Goal: Transaction & Acquisition: Purchase product/service

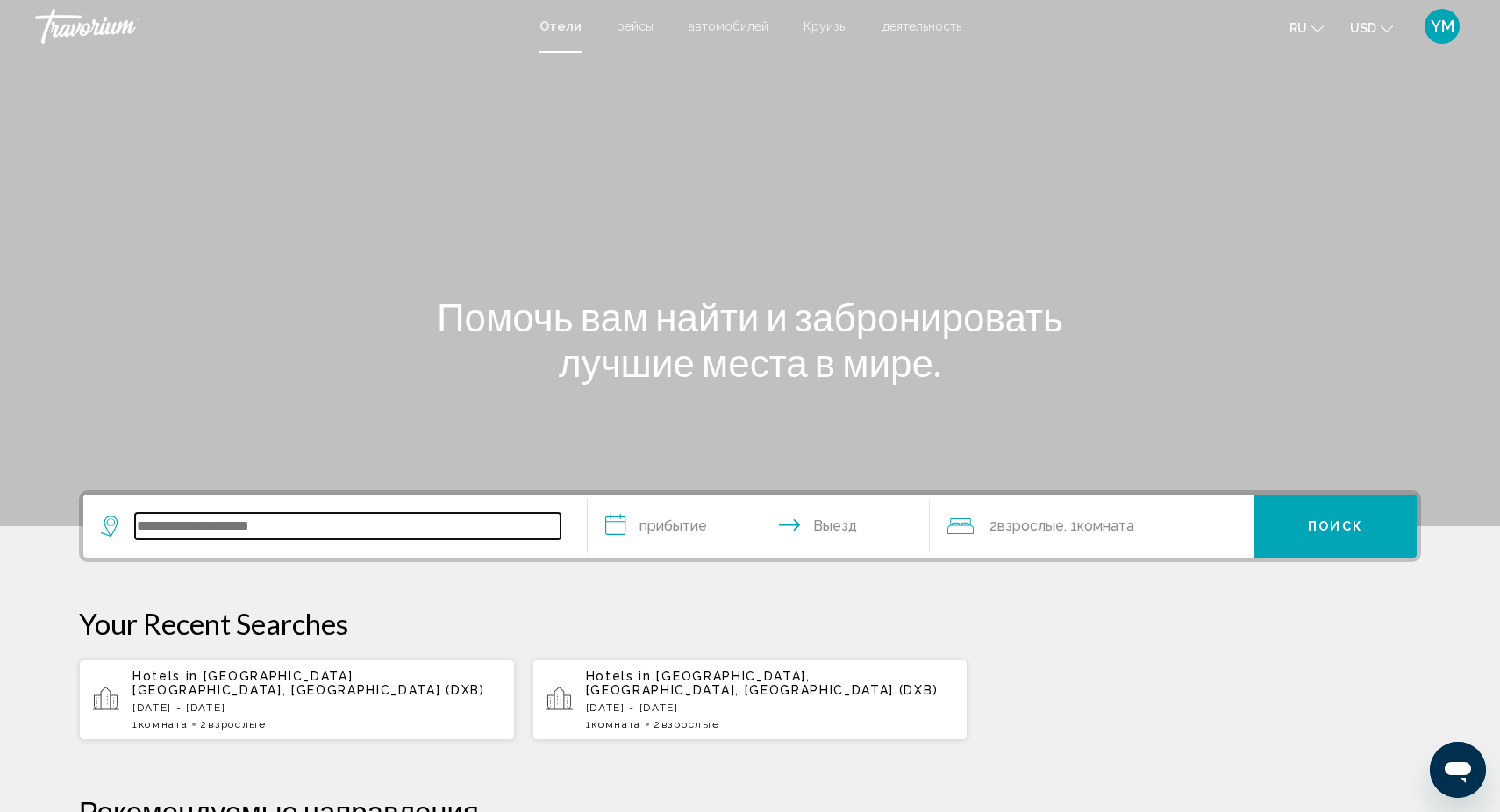
click at [176, 515] on input "Search widget" at bounding box center [347, 527] width 425 height 27
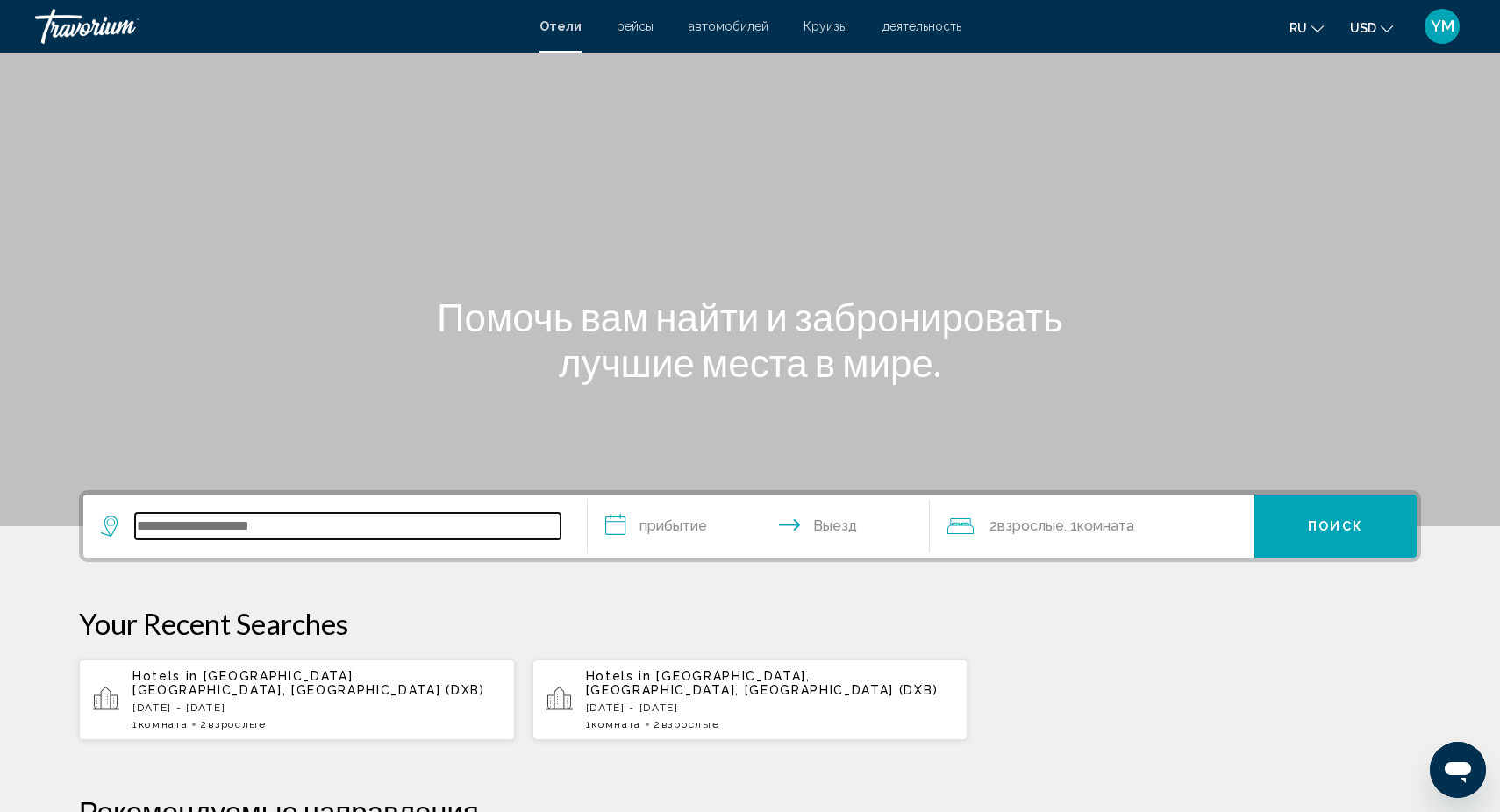
scroll to position [433, 0]
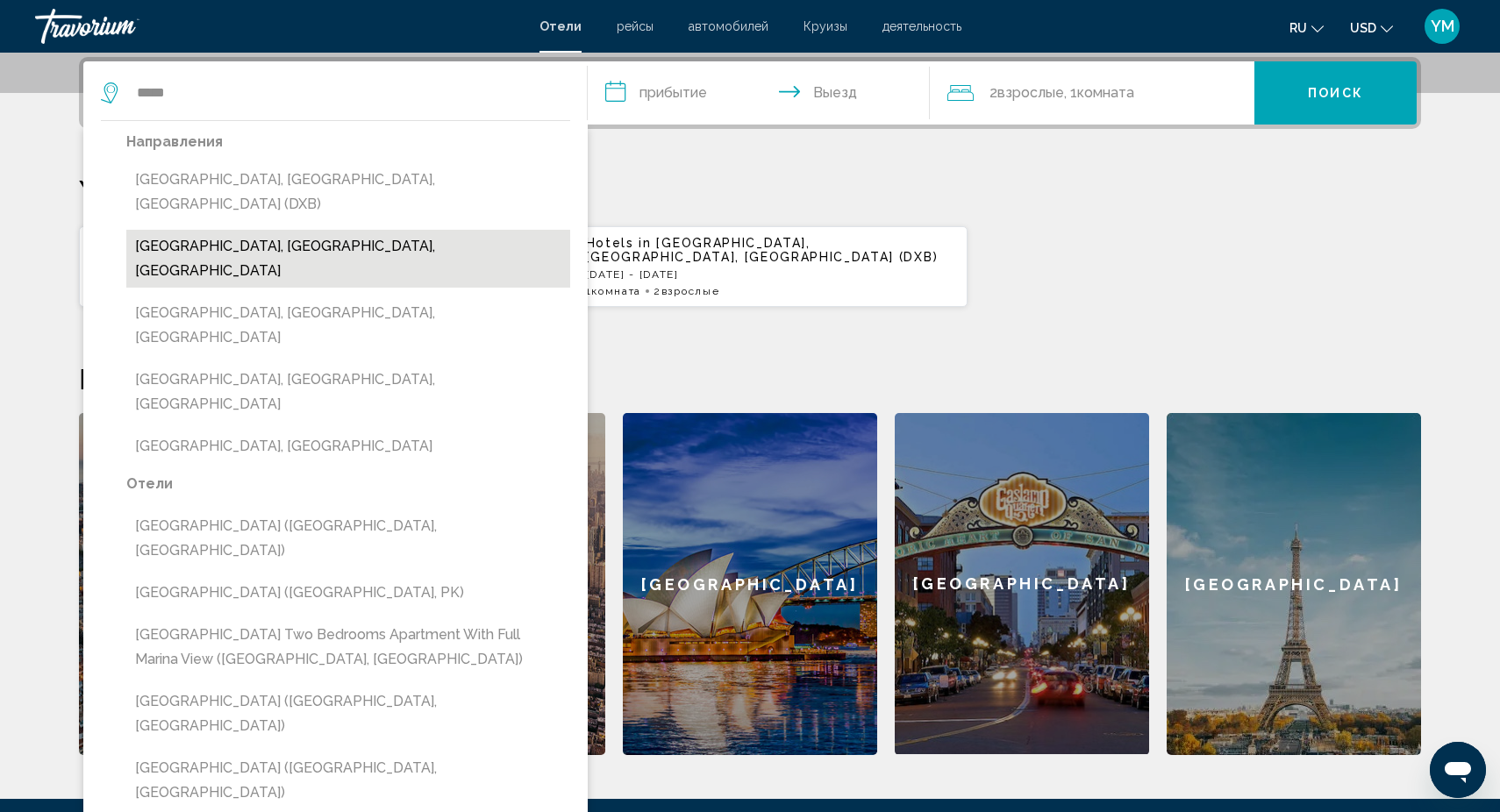
click at [340, 230] on button "[GEOGRAPHIC_DATA], [GEOGRAPHIC_DATA], [GEOGRAPHIC_DATA]" at bounding box center [348, 258] width 444 height 57
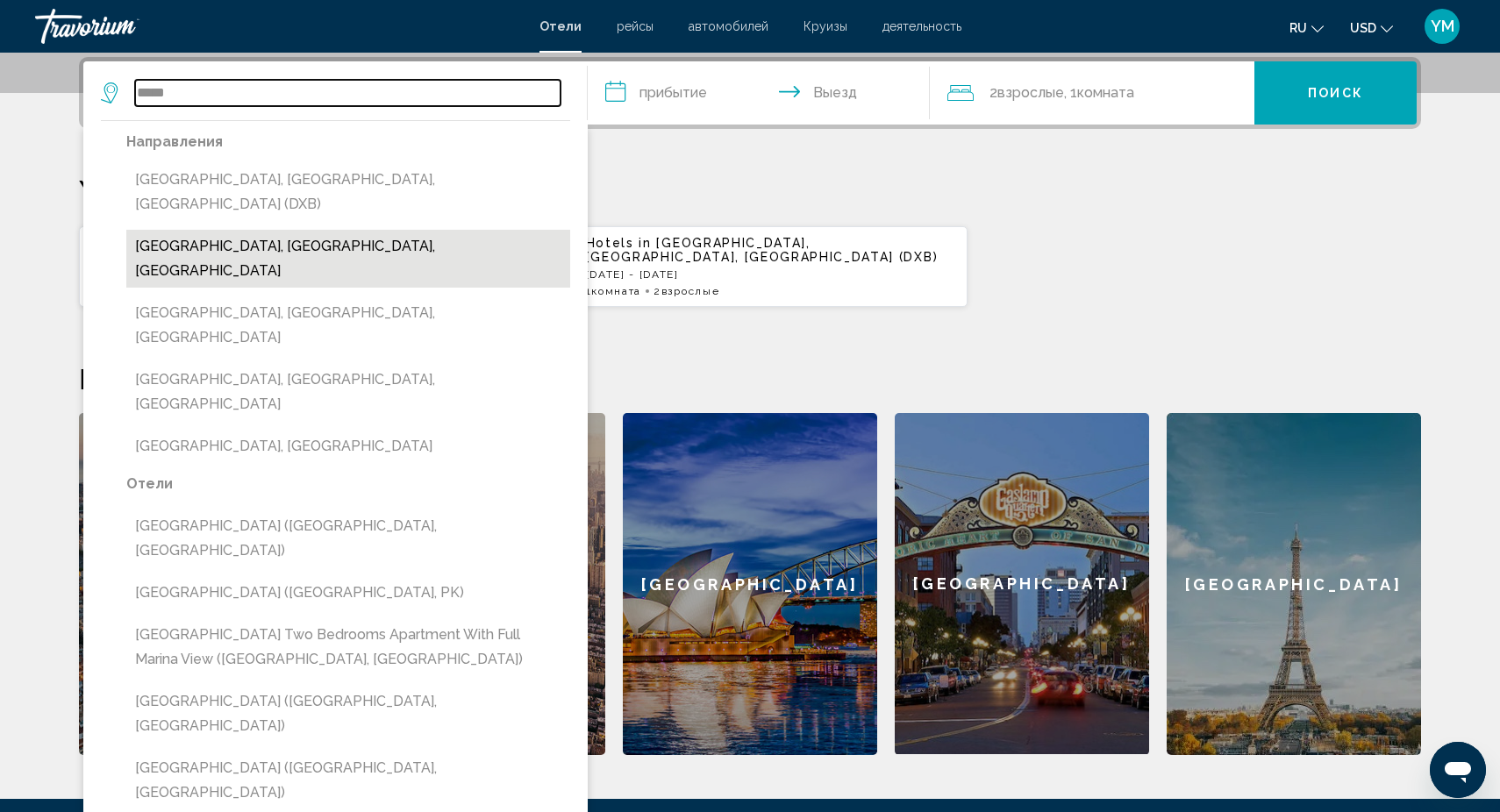
type input "**********"
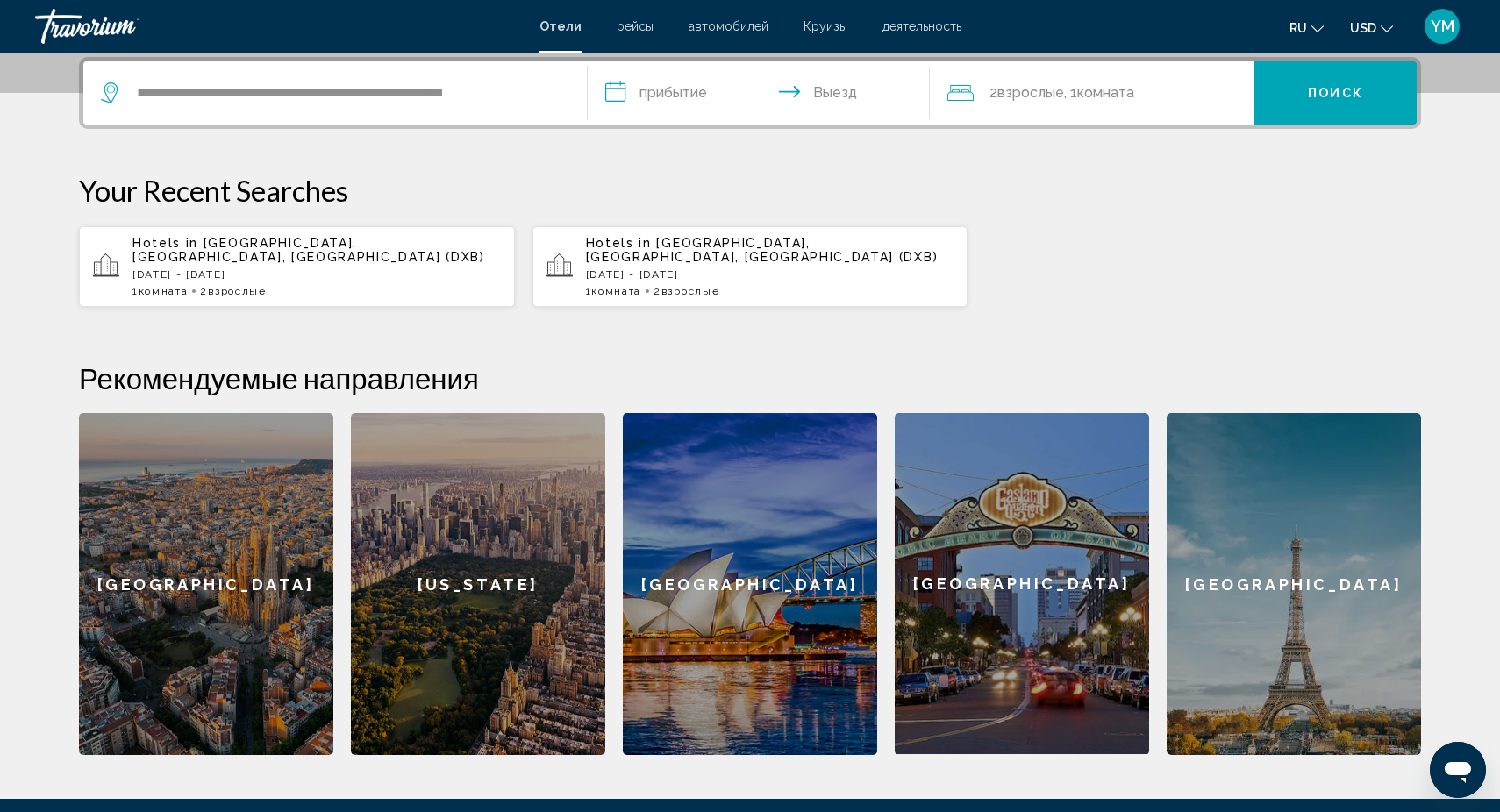
click at [669, 90] on input "**********" at bounding box center [762, 95] width 349 height 68
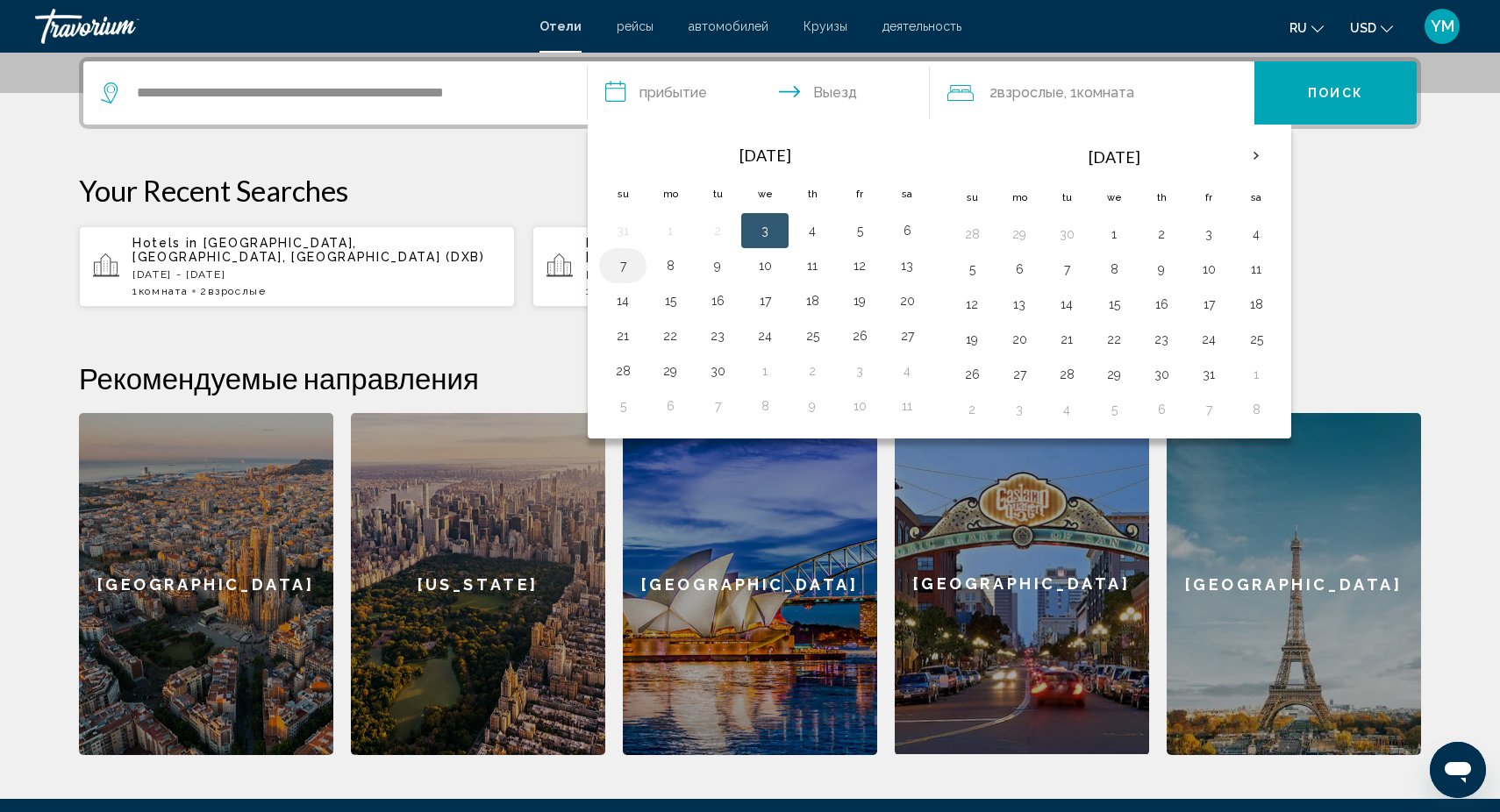
click at [618, 266] on button "7" at bounding box center [623, 266] width 28 height 25
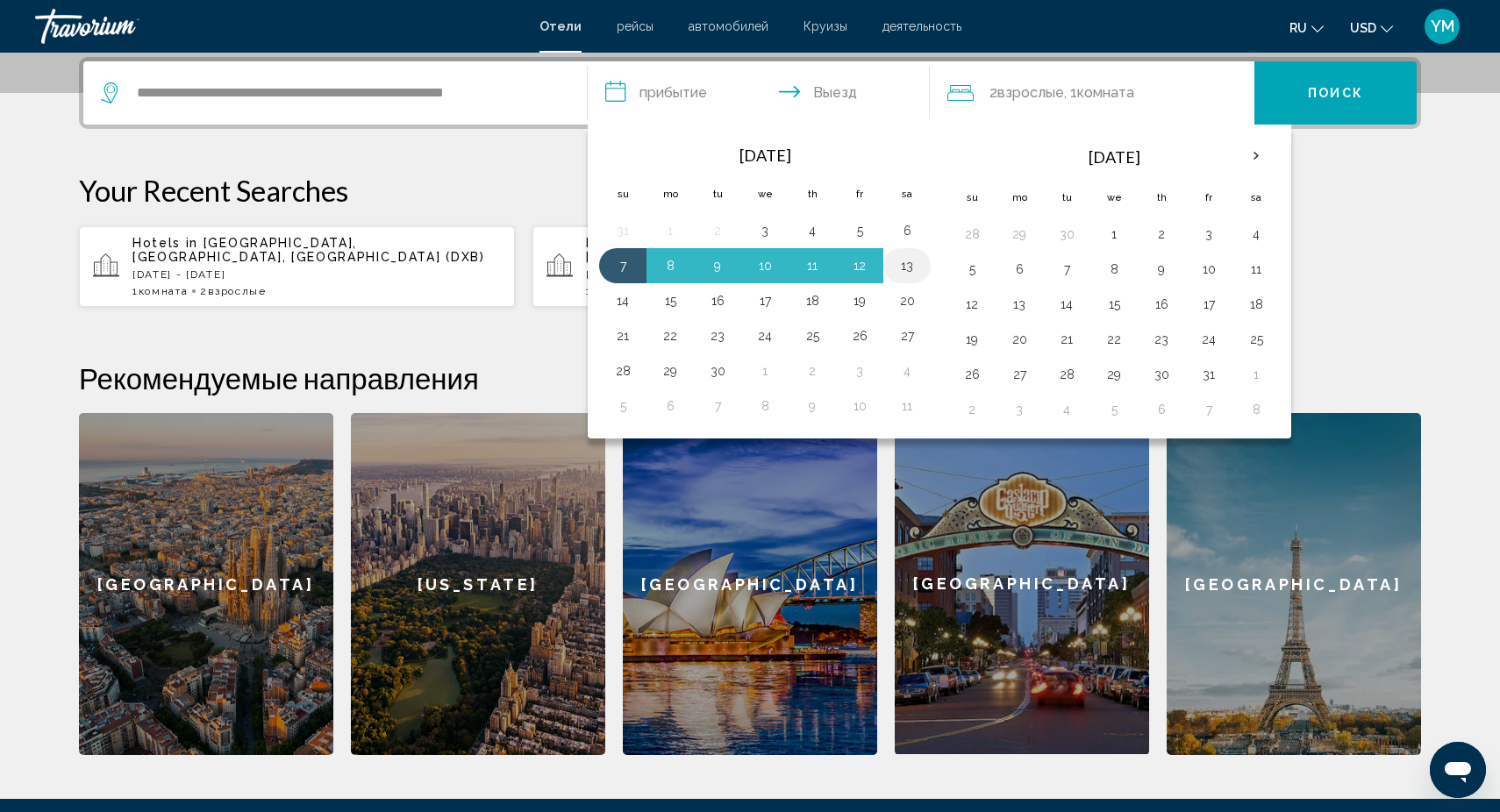
click at [910, 261] on button "13" at bounding box center [907, 266] width 28 height 25
type input "**********"
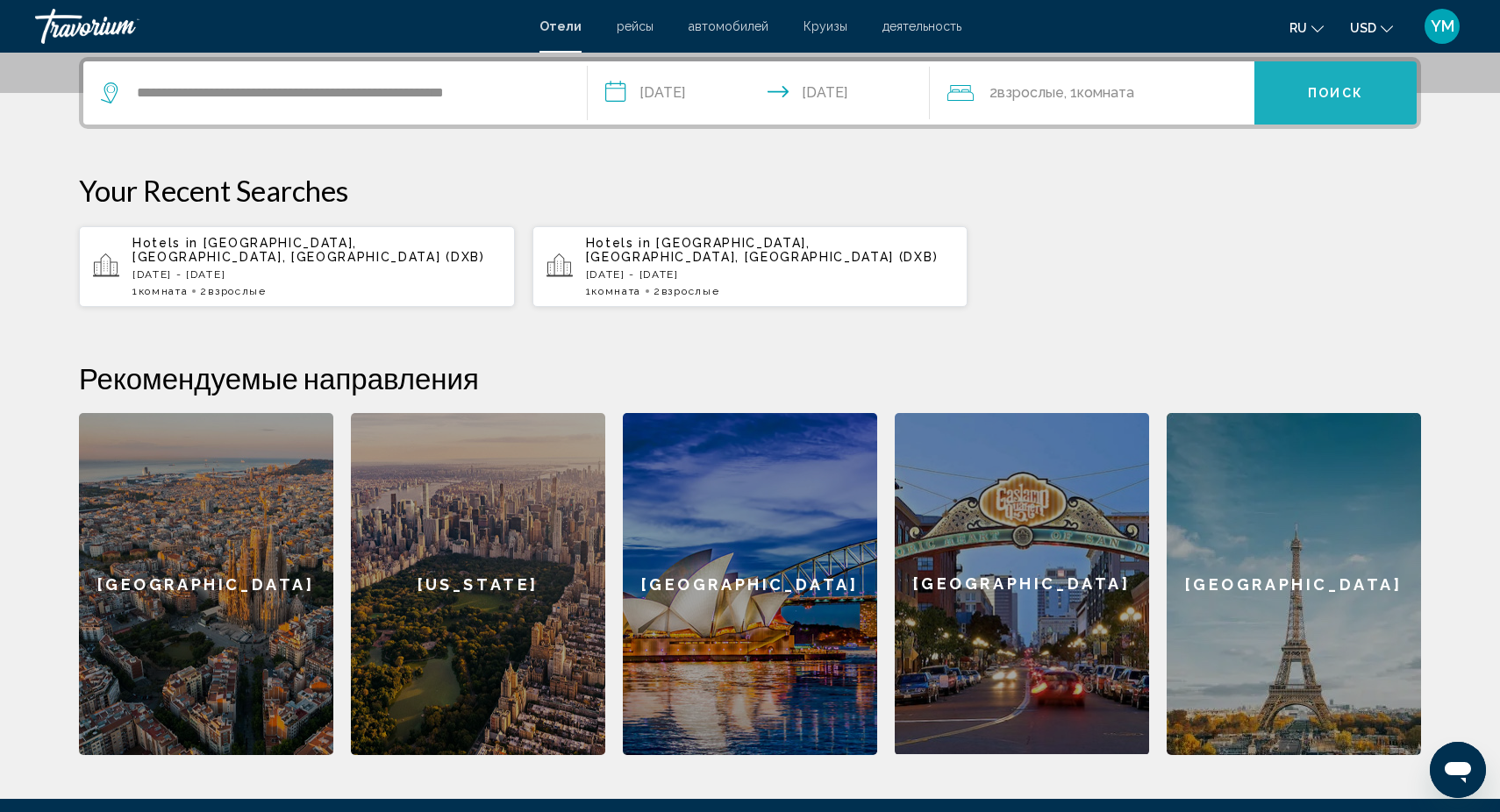
click at [1348, 90] on span "Поиск" at bounding box center [1336, 94] width 56 height 14
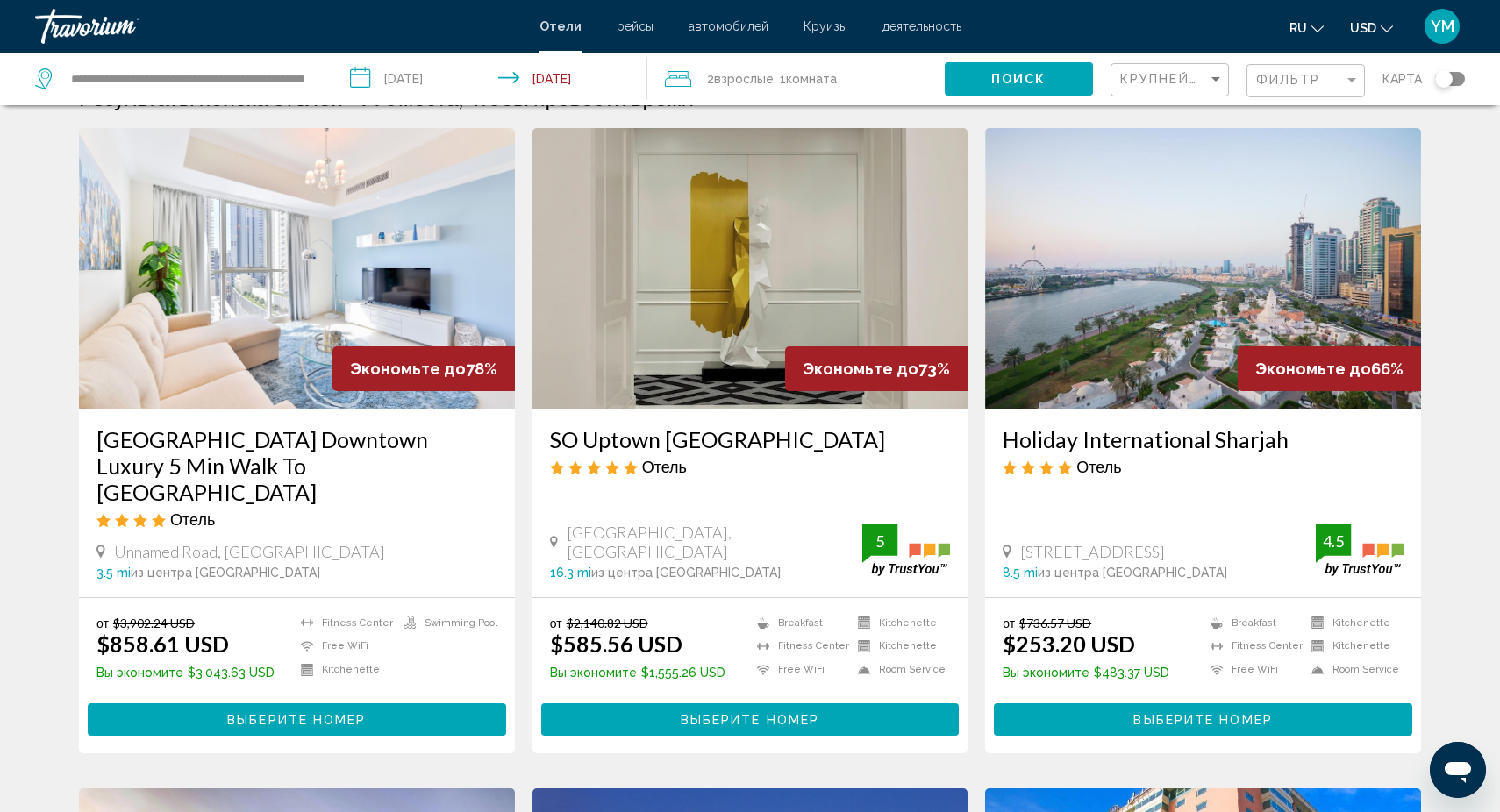
scroll to position [31, 0]
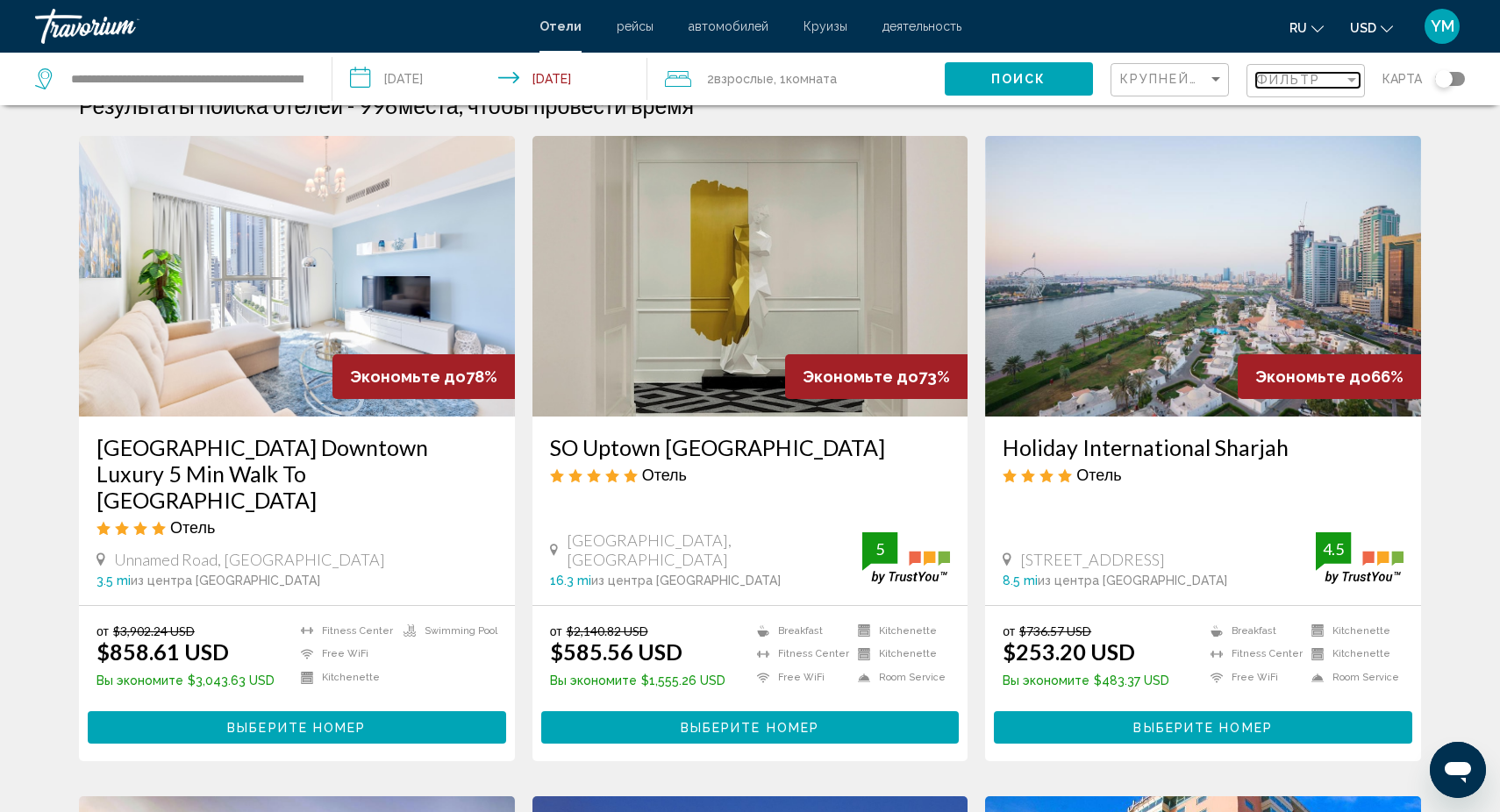
click at [1352, 80] on div "Filter" at bounding box center [1352, 80] width 9 height 4
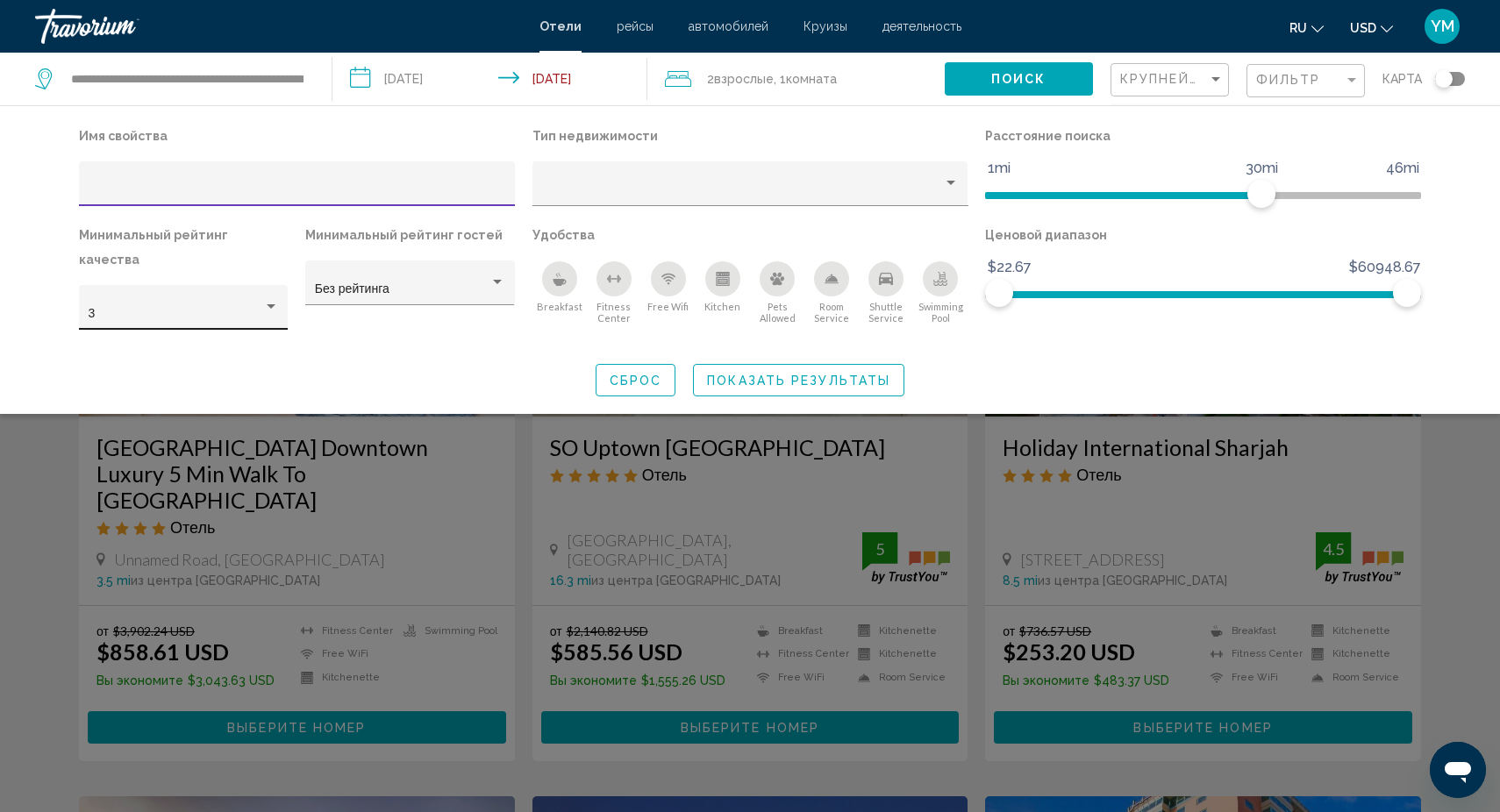
click at [268, 304] on div "Hotel Filters" at bounding box center [271, 306] width 9 height 4
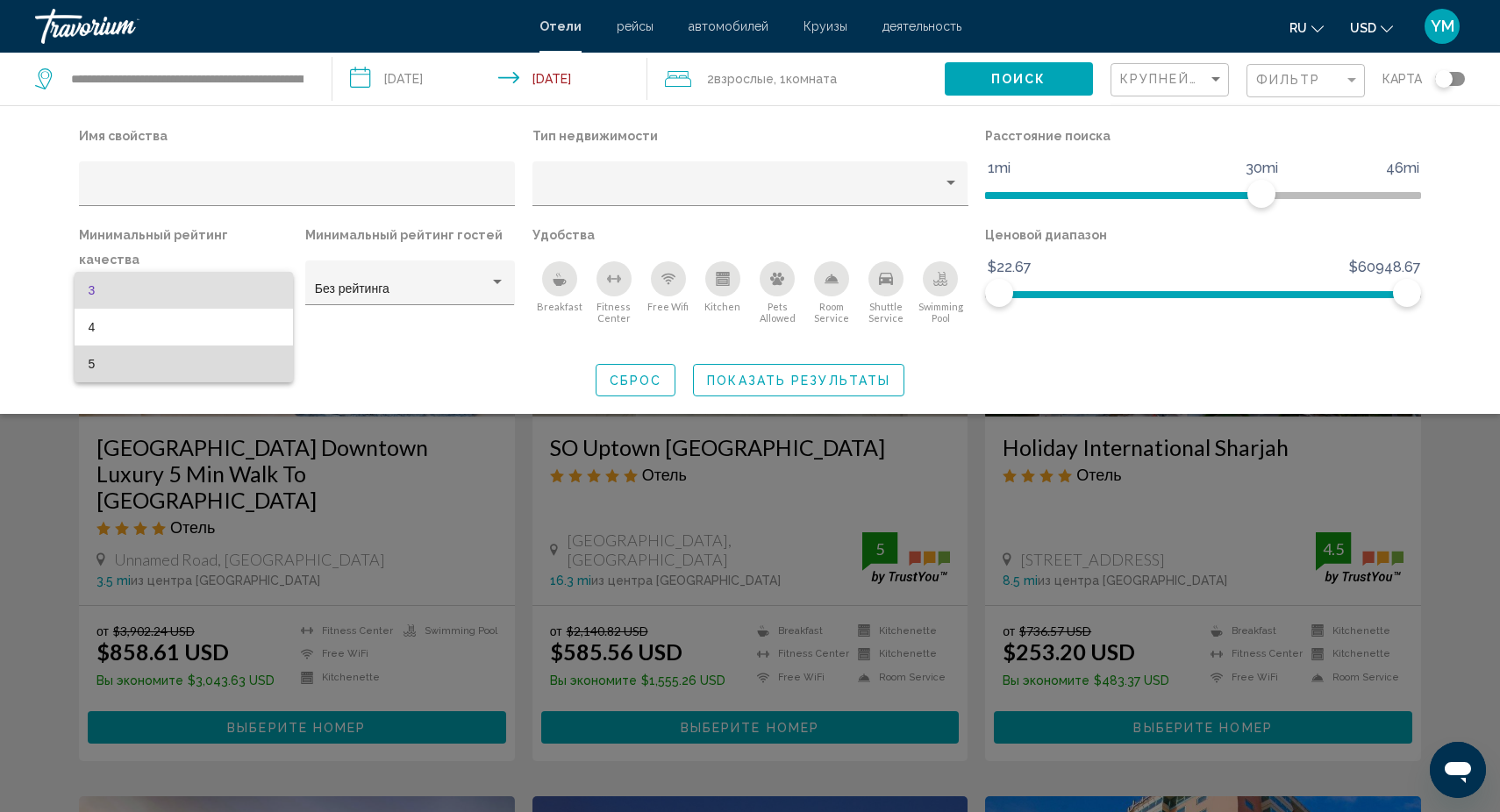
click at [174, 358] on span "5" at bounding box center [183, 364] width 190 height 37
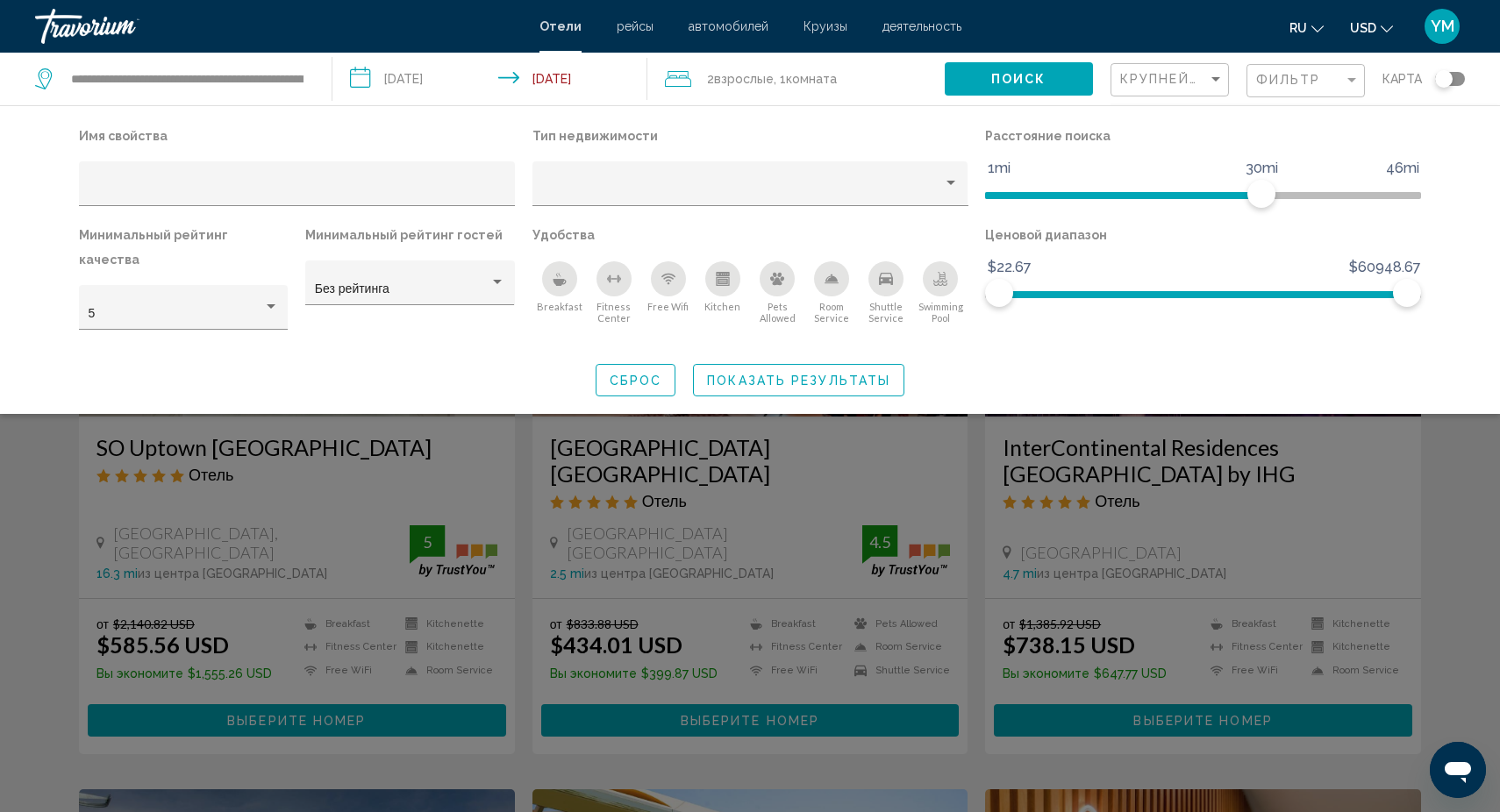
click at [525, 465] on div "Search widget" at bounding box center [750, 537] width 1500 height 549
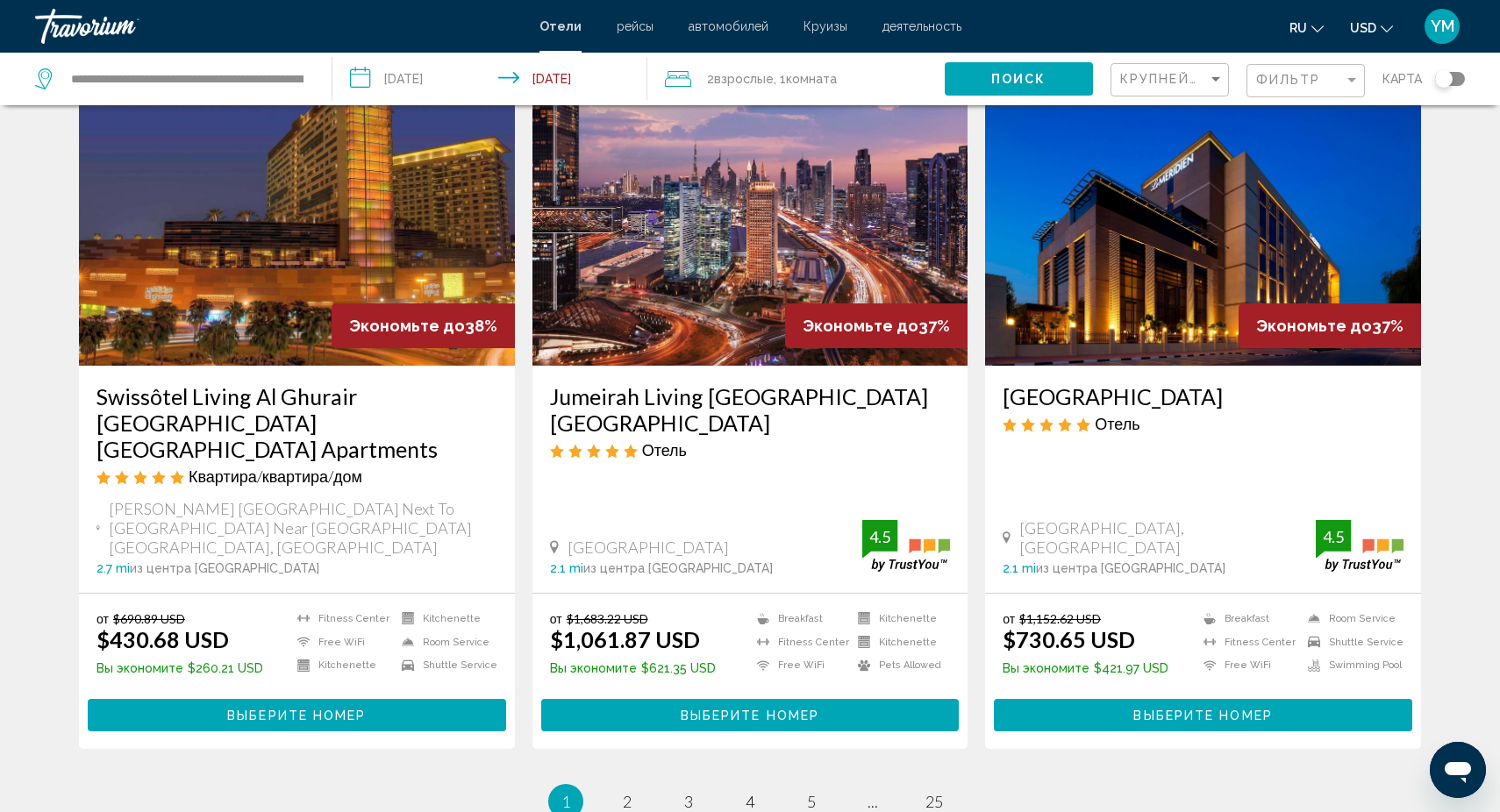
scroll to position [2091, 0]
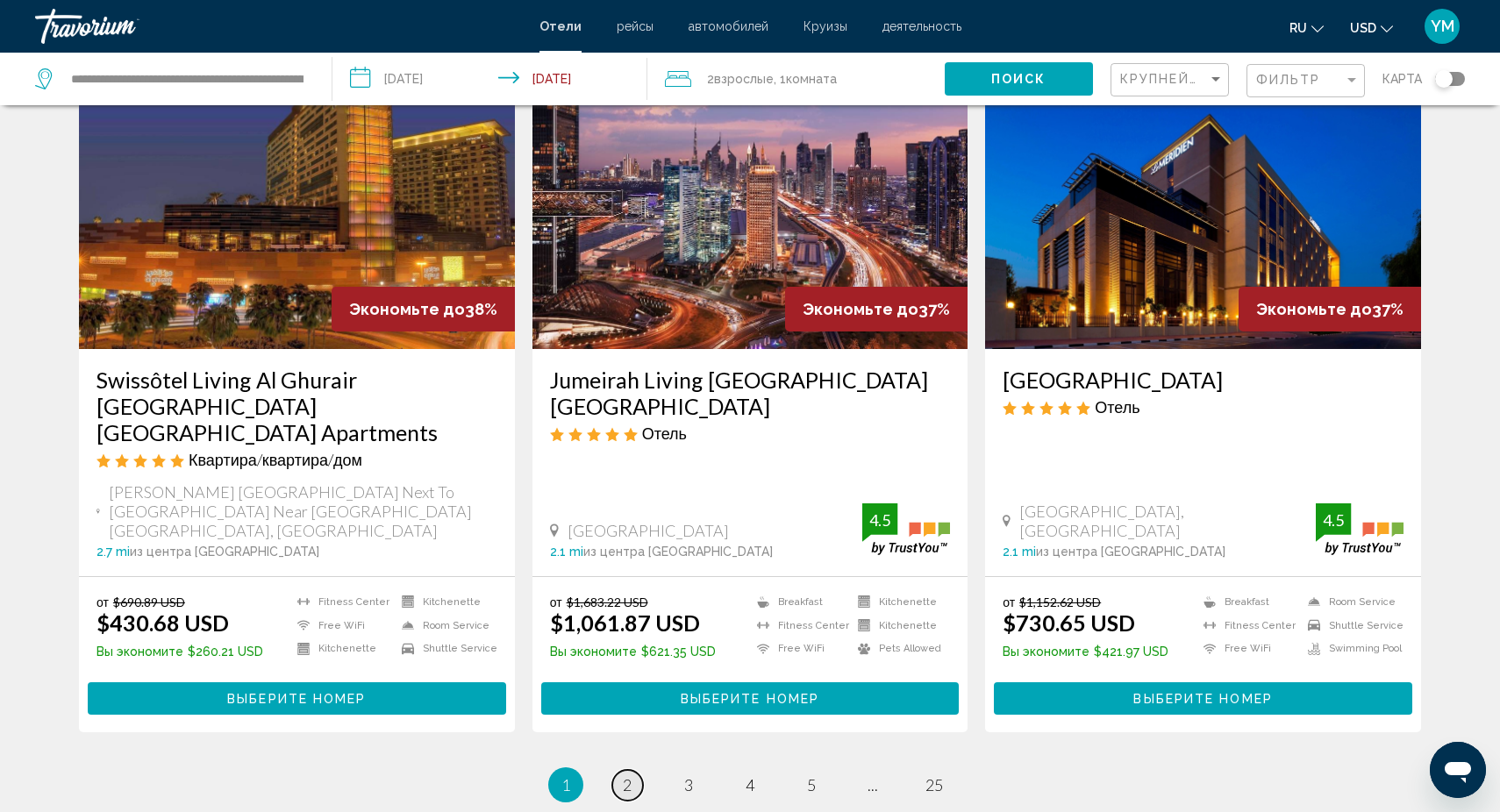
click at [625, 775] on span "2" at bounding box center [628, 785] width 9 height 19
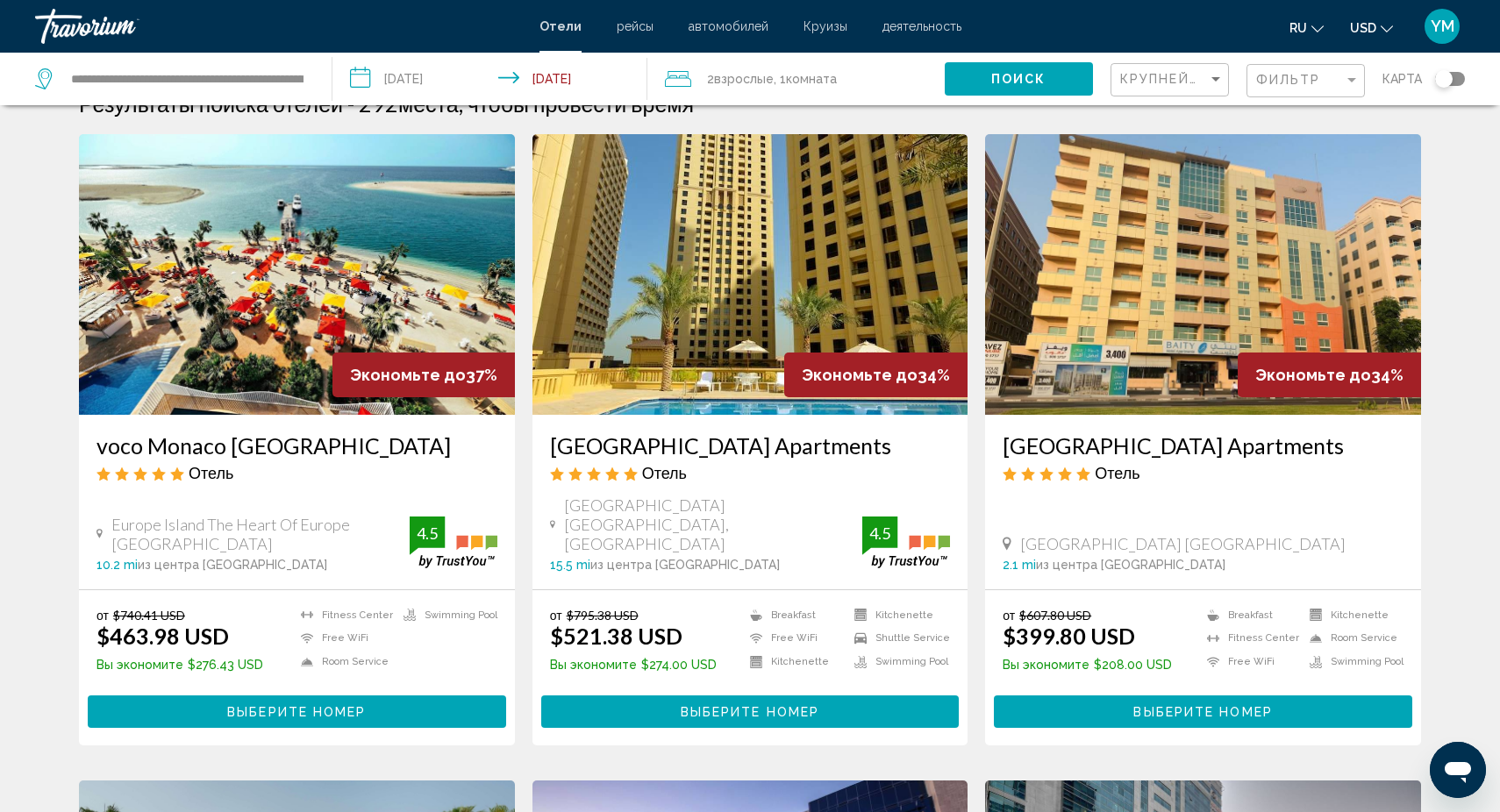
scroll to position [24, 0]
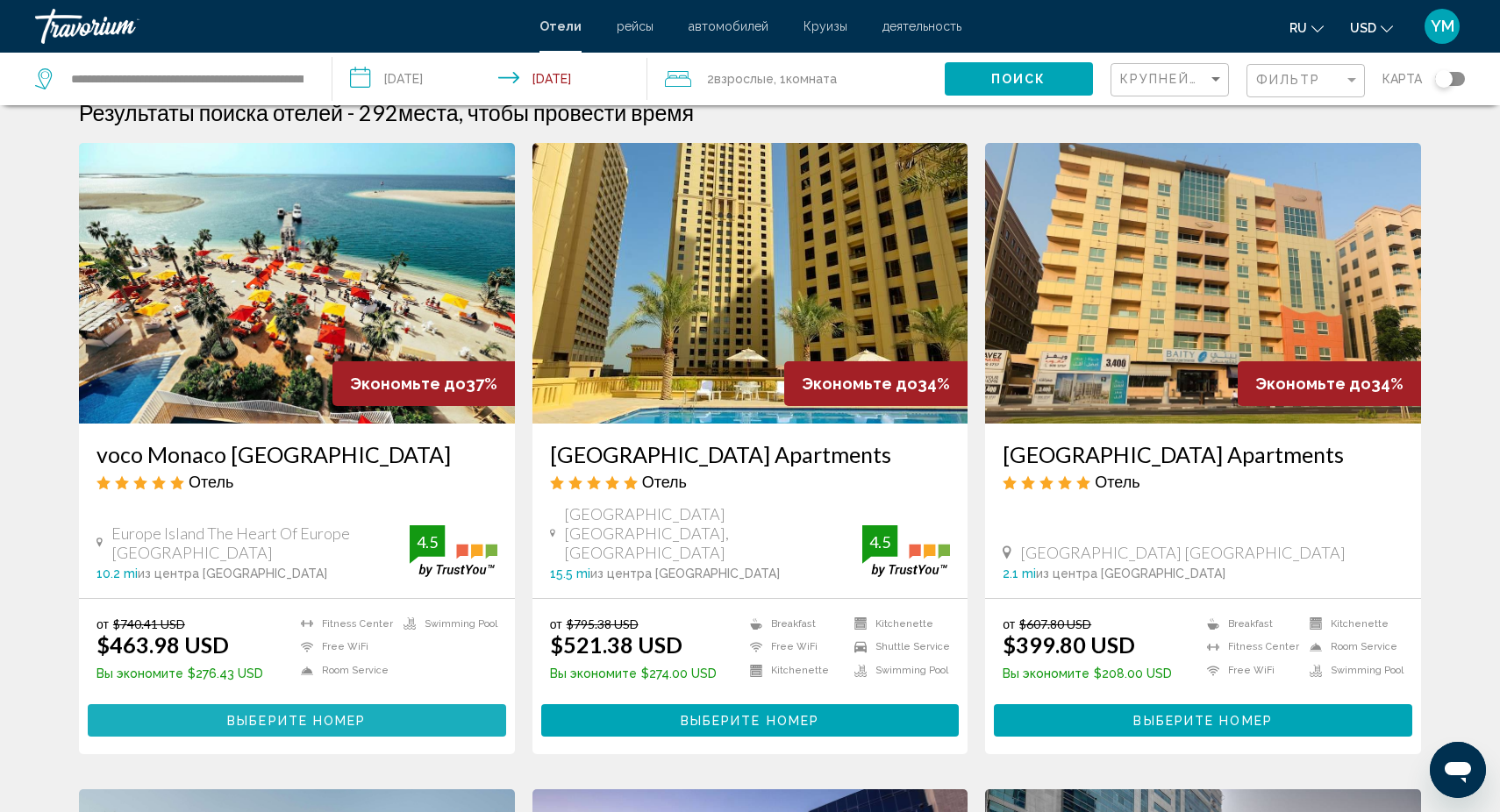
click at [292, 714] on span "Выберите номер" at bounding box center [296, 721] width 139 height 14
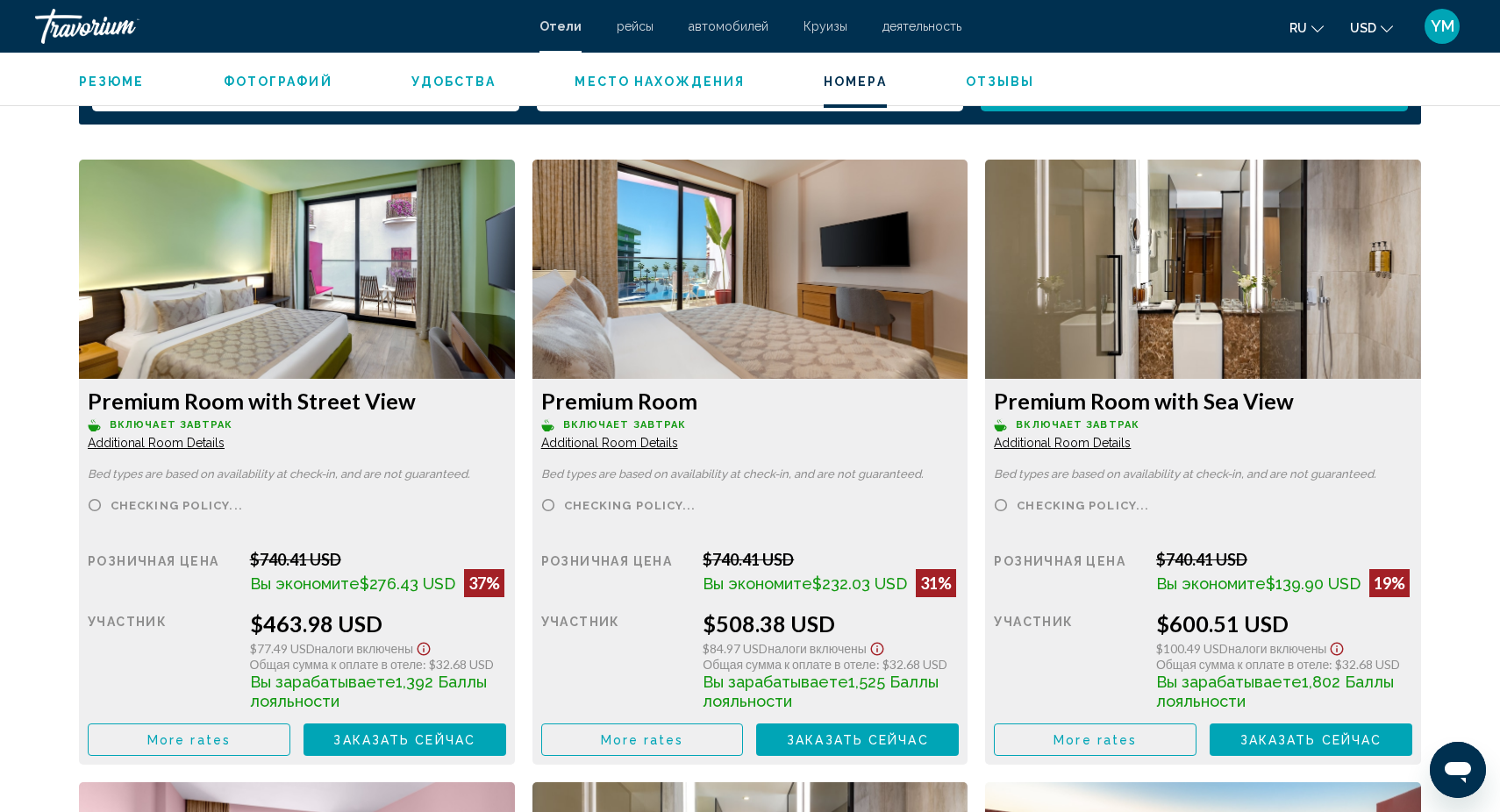
scroll to position [2334, 0]
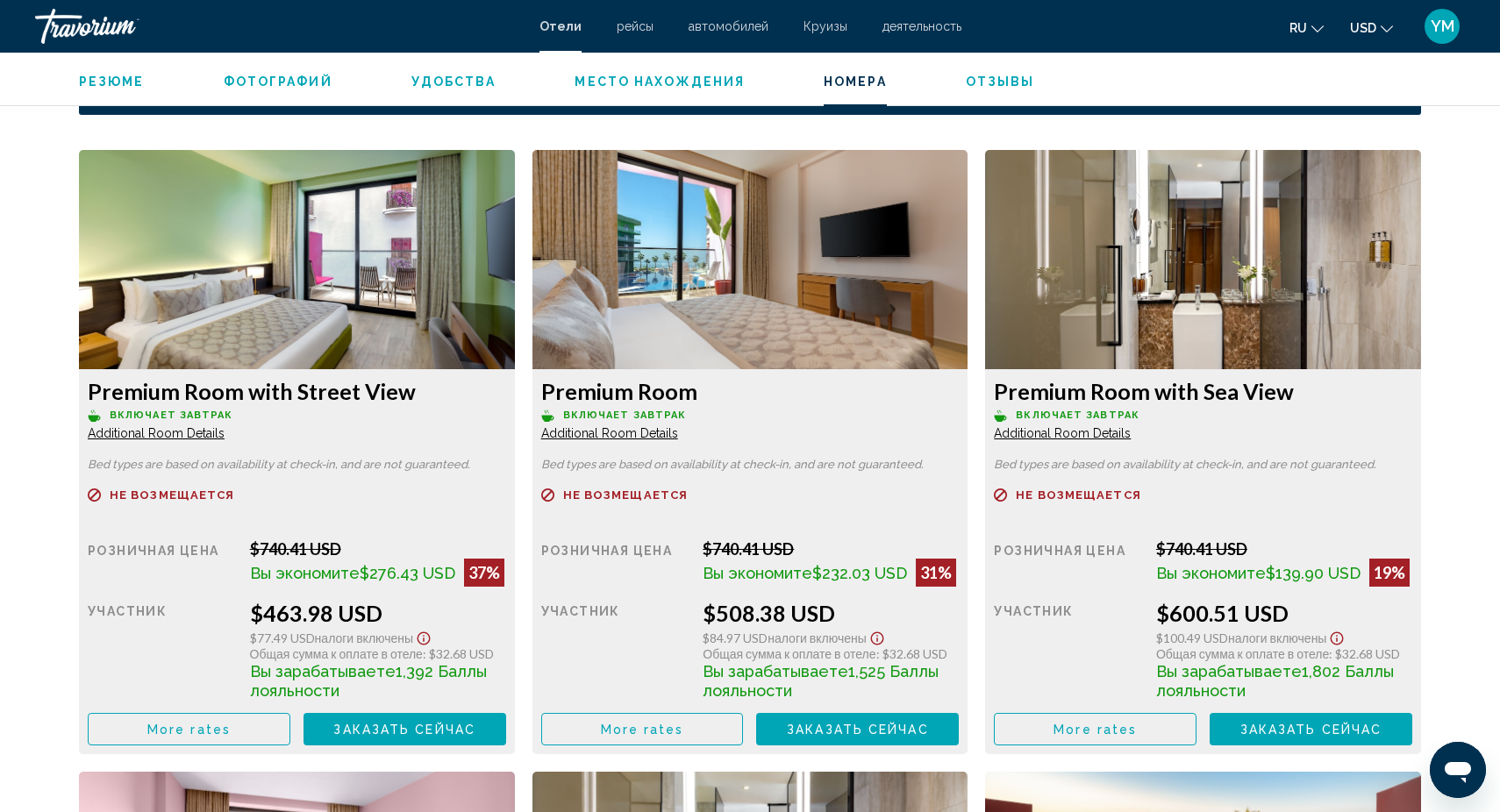
click at [204, 726] on span "More rates" at bounding box center [189, 730] width 83 height 14
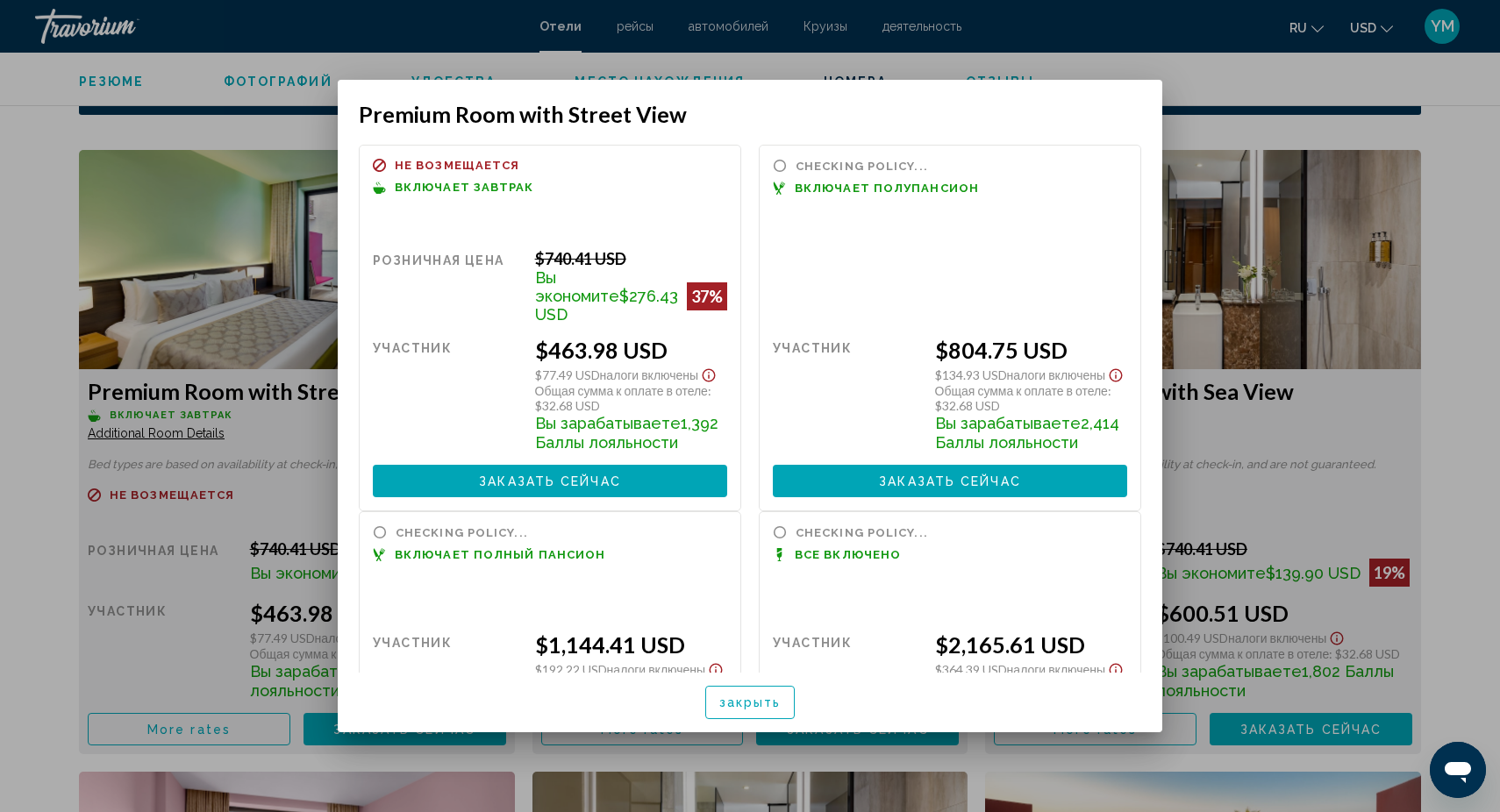
scroll to position [0, 0]
click at [290, 246] on div at bounding box center [750, 406] width 1500 height 812
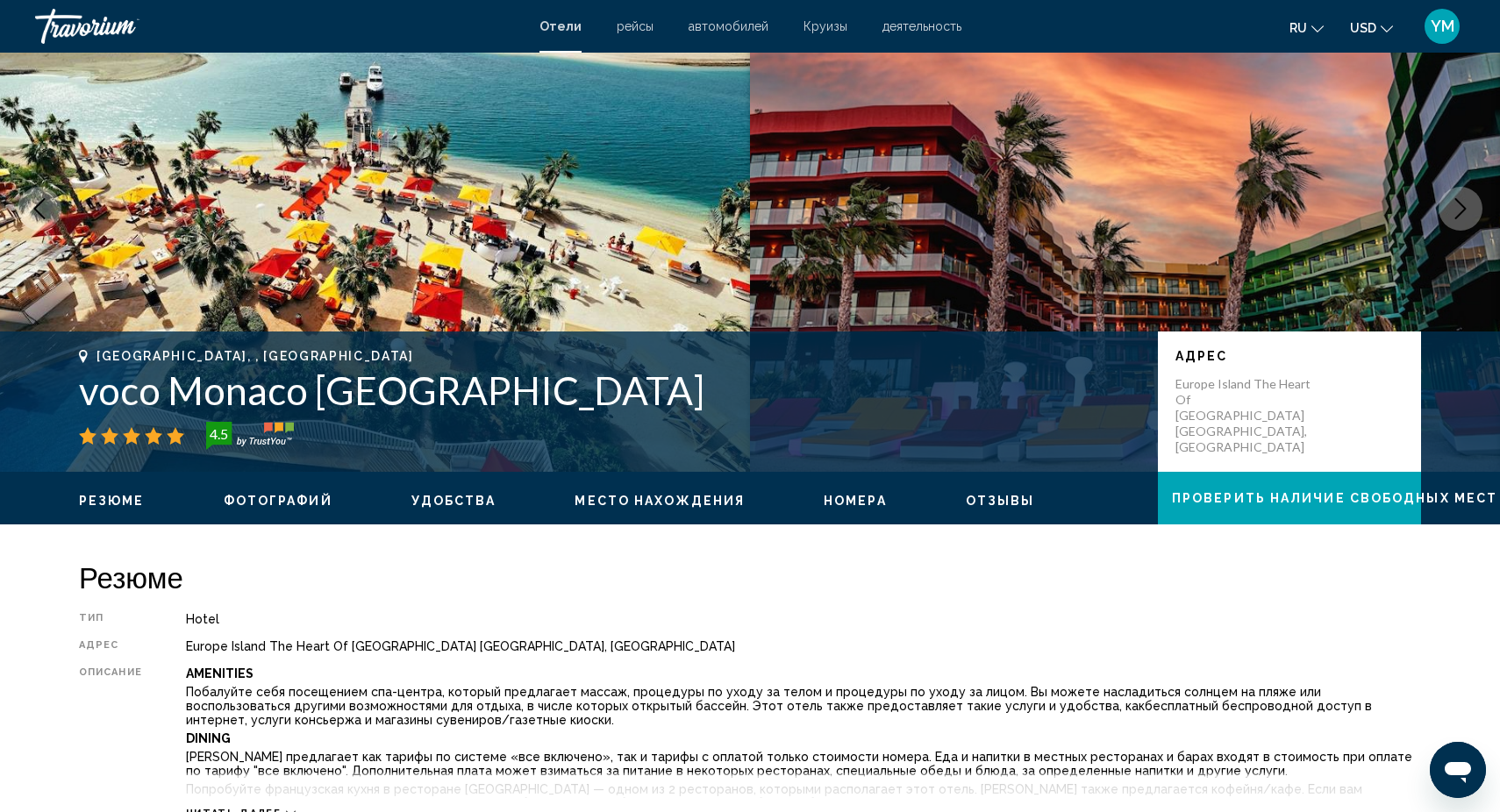
scroll to position [104, 0]
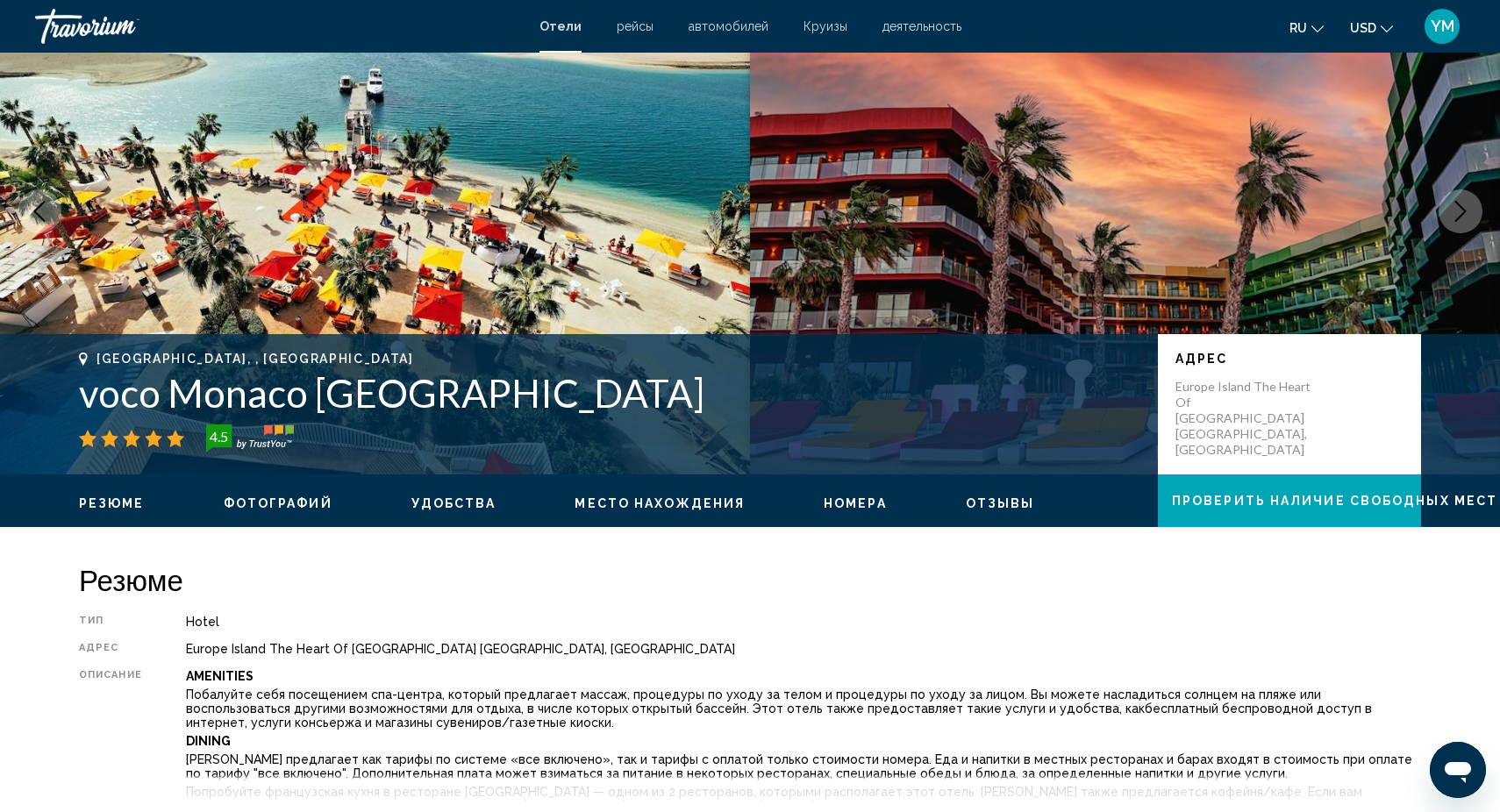
drag, startPoint x: 72, startPoint y: 389, endPoint x: 465, endPoint y: 420, distance: 394.2
click at [465, 420] on div "[GEOGRAPHIC_DATA], , [GEOGRAPHIC_DATA] voco [GEOGRAPHIC_DATA] [GEOGRAPHIC_DATA]…" at bounding box center [750, 404] width 1412 height 105
copy div "voco Monaco [GEOGRAPHIC_DATA]"
click at [681, 445] on div "4.5" at bounding box center [609, 438] width 1062 height 28
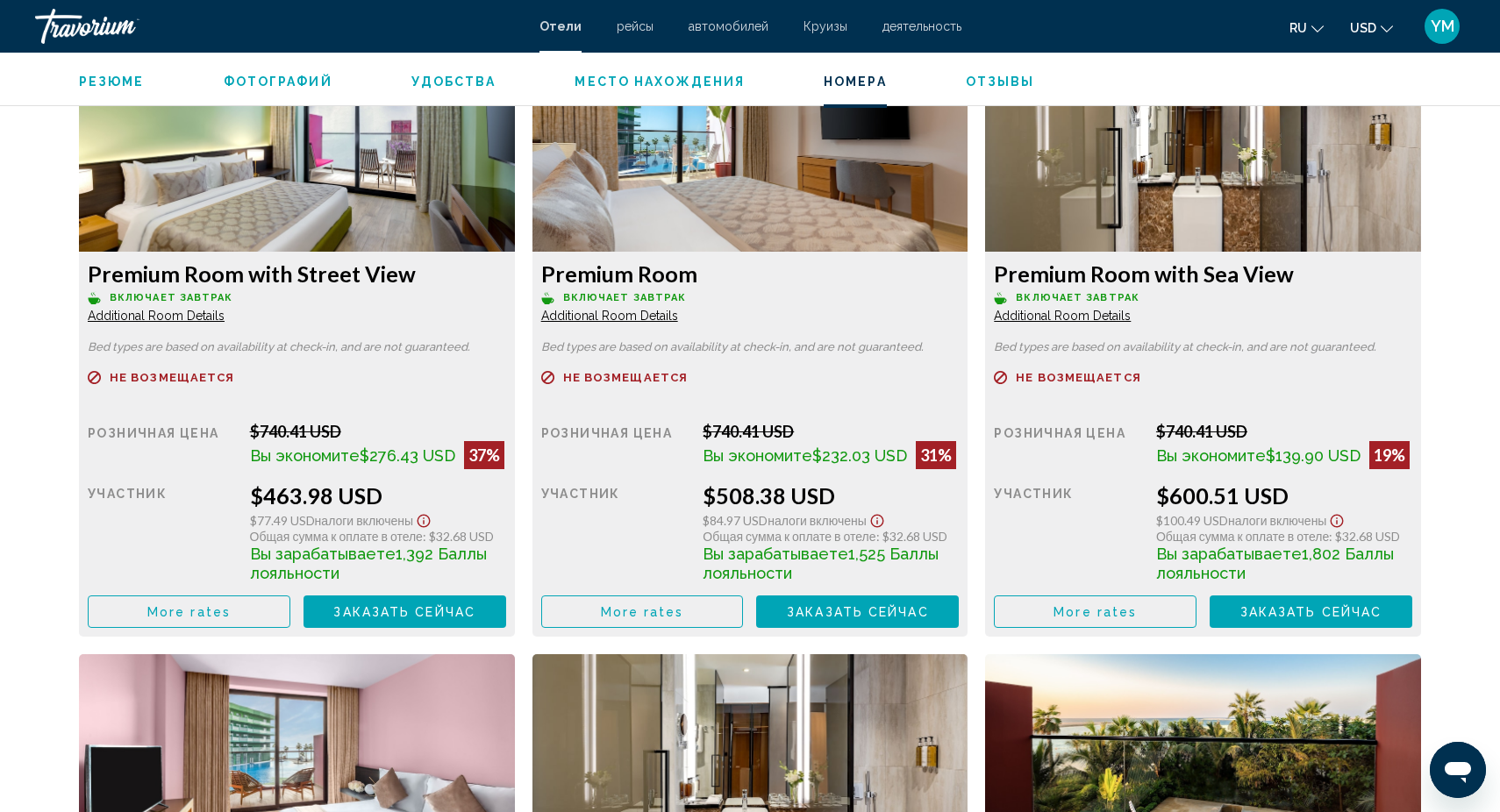
scroll to position [2448, 0]
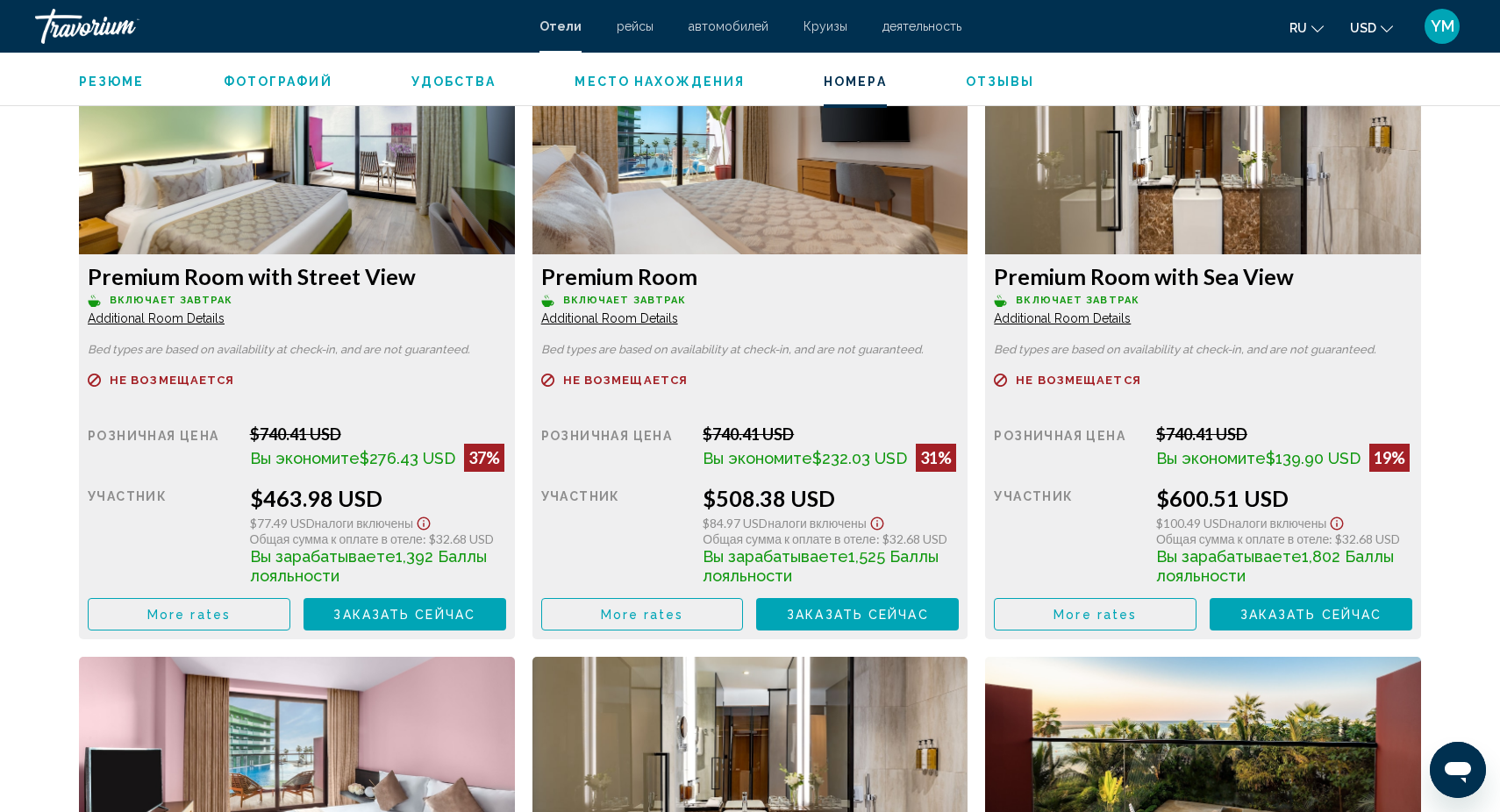
click at [186, 609] on button "More rates" at bounding box center [188, 614] width 202 height 33
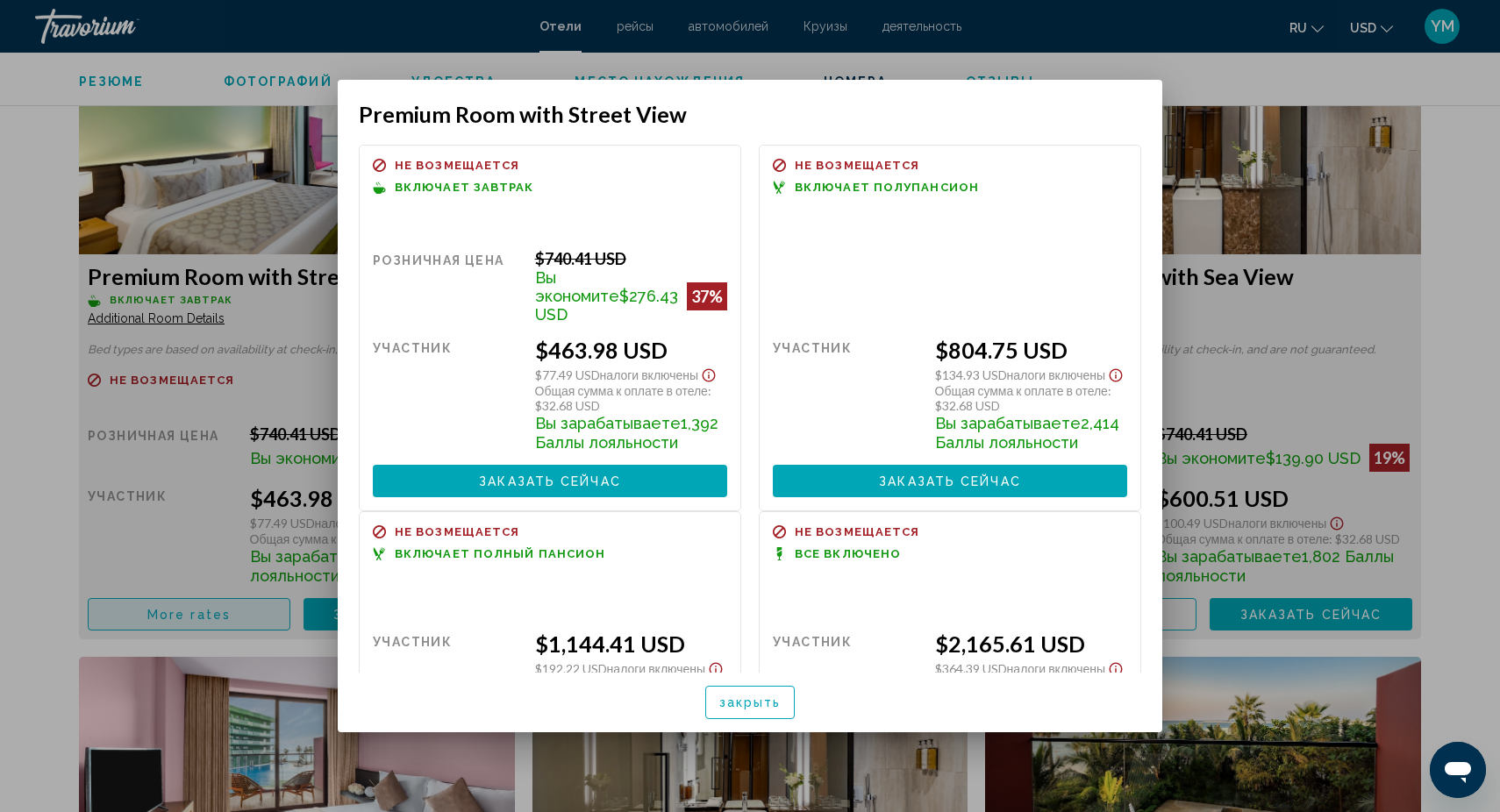
scroll to position [0, 0]
click at [537, 474] on span "Заказать сейчас Больше недоступно" at bounding box center [550, 481] width 142 height 14
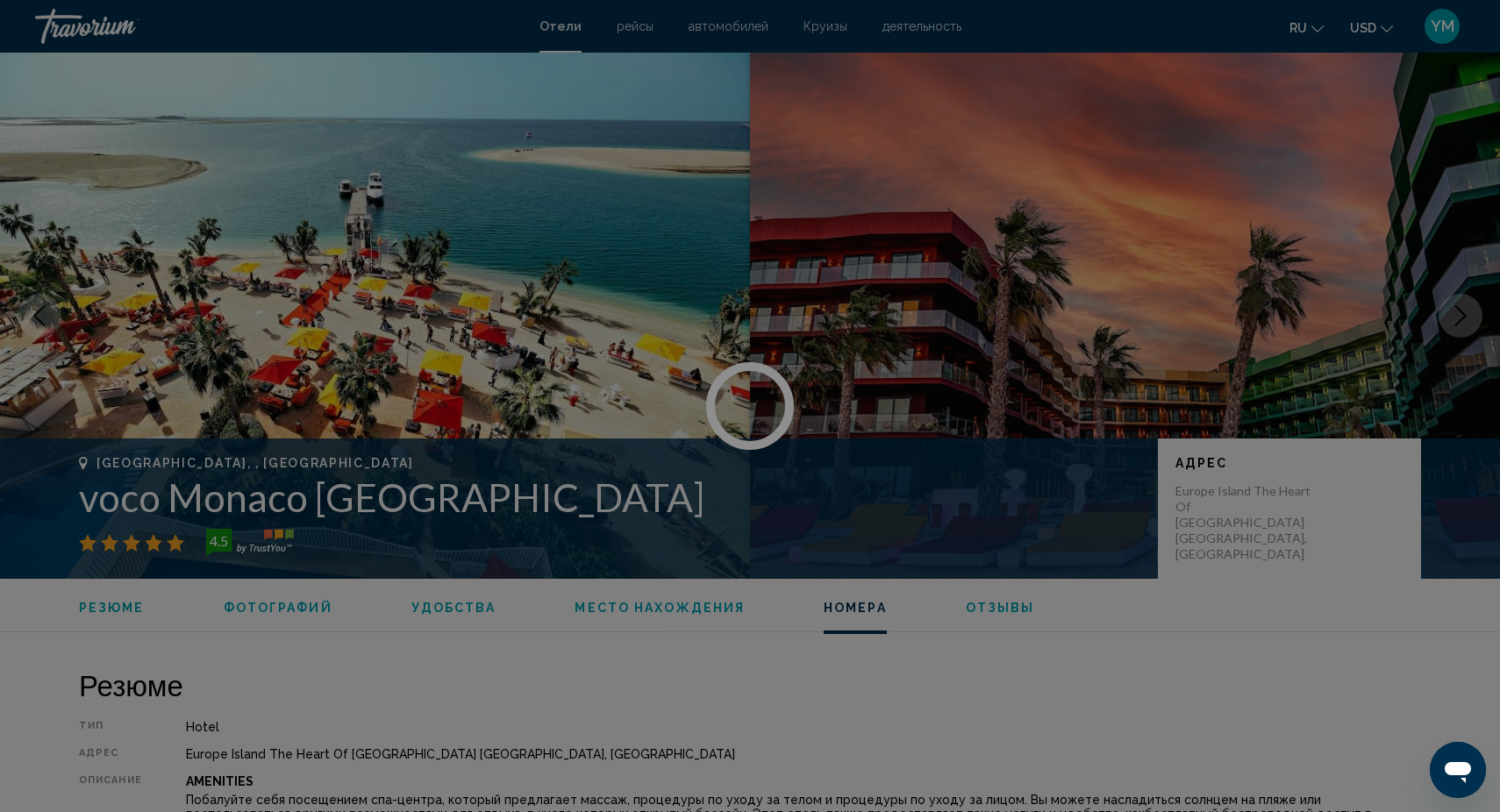
scroll to position [2448, 0]
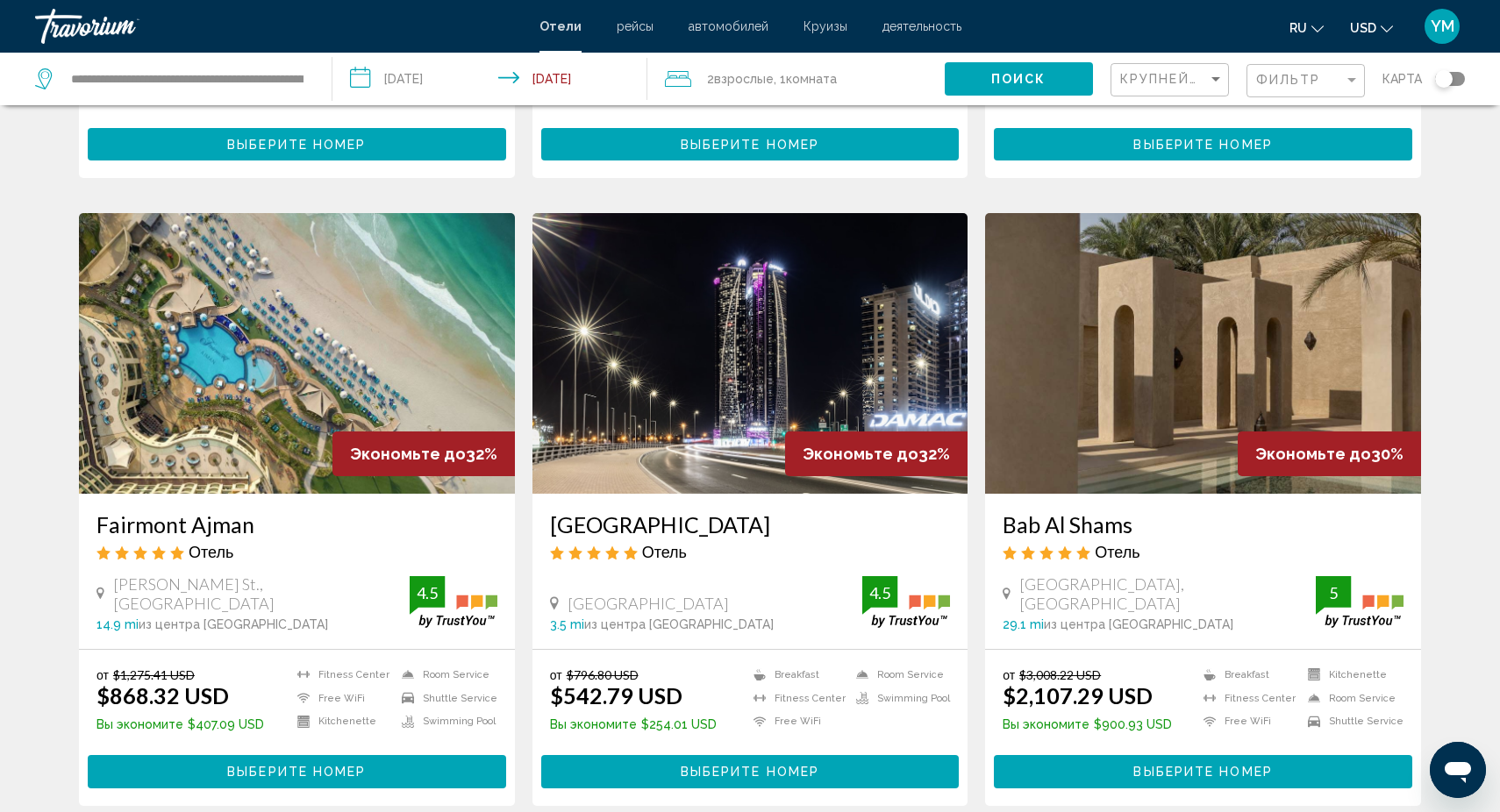
scroll to position [1259, 0]
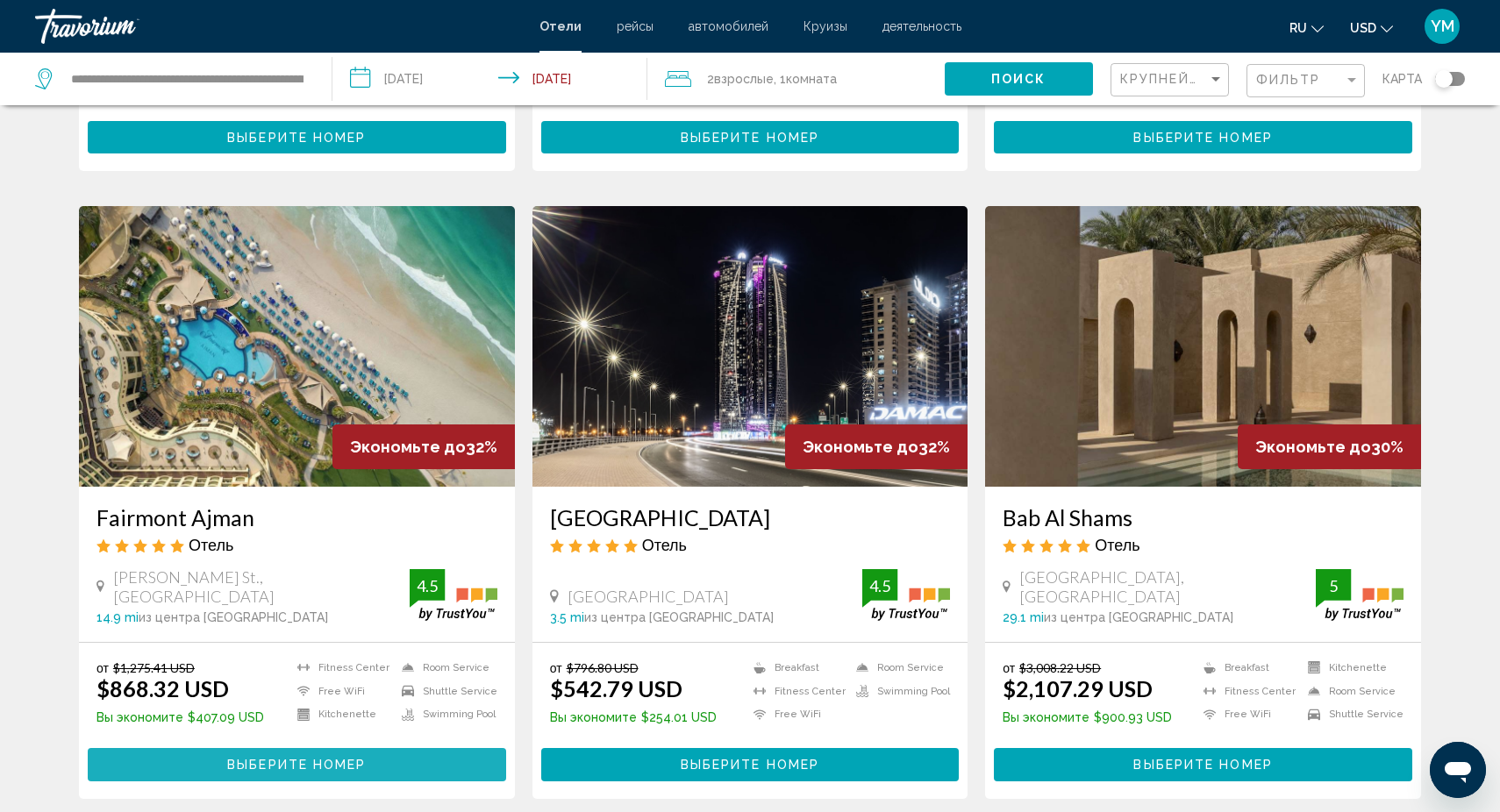
click at [321, 747] on button "Выберите номер" at bounding box center [296, 763] width 418 height 33
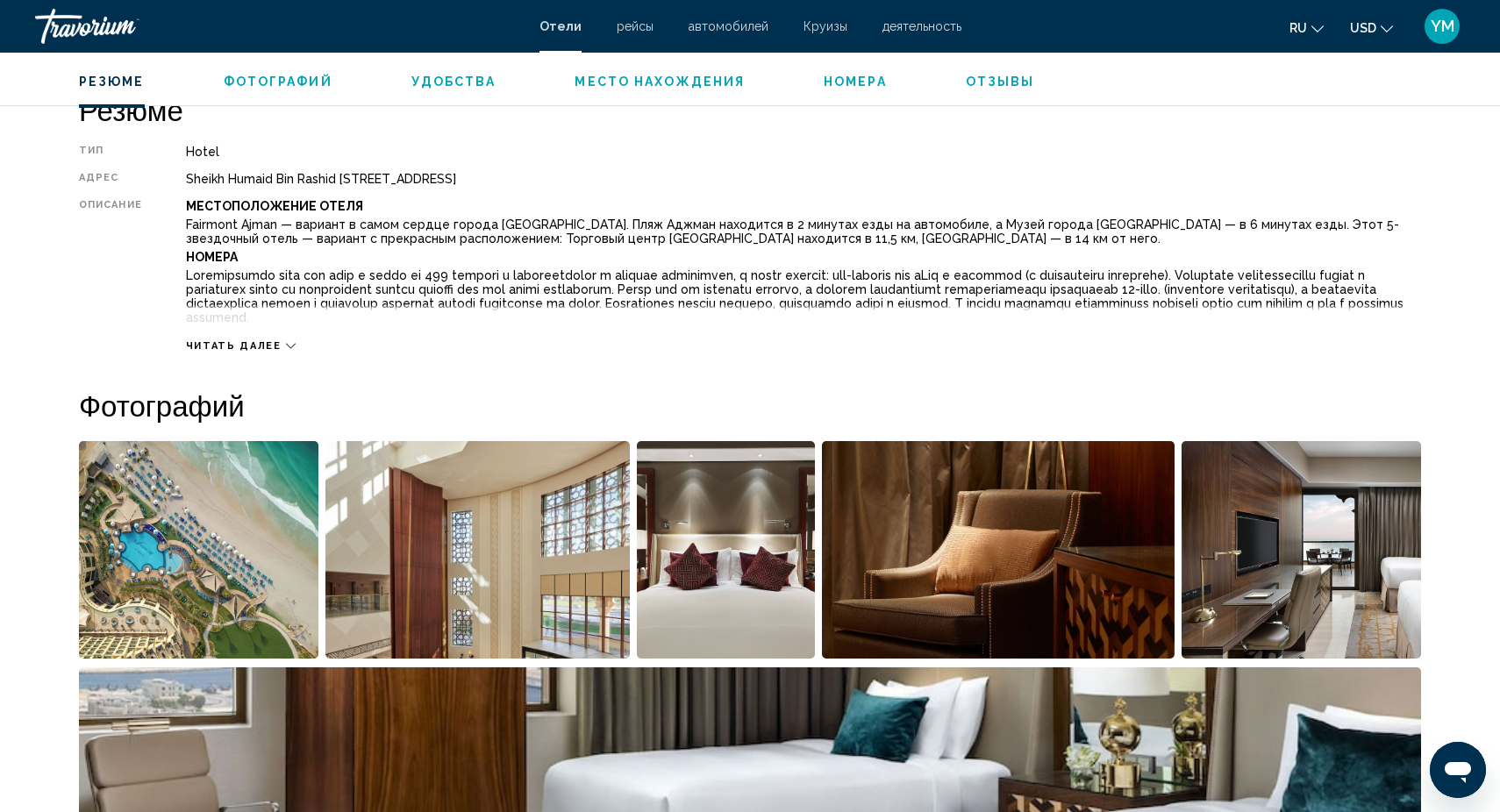
scroll to position [590, 0]
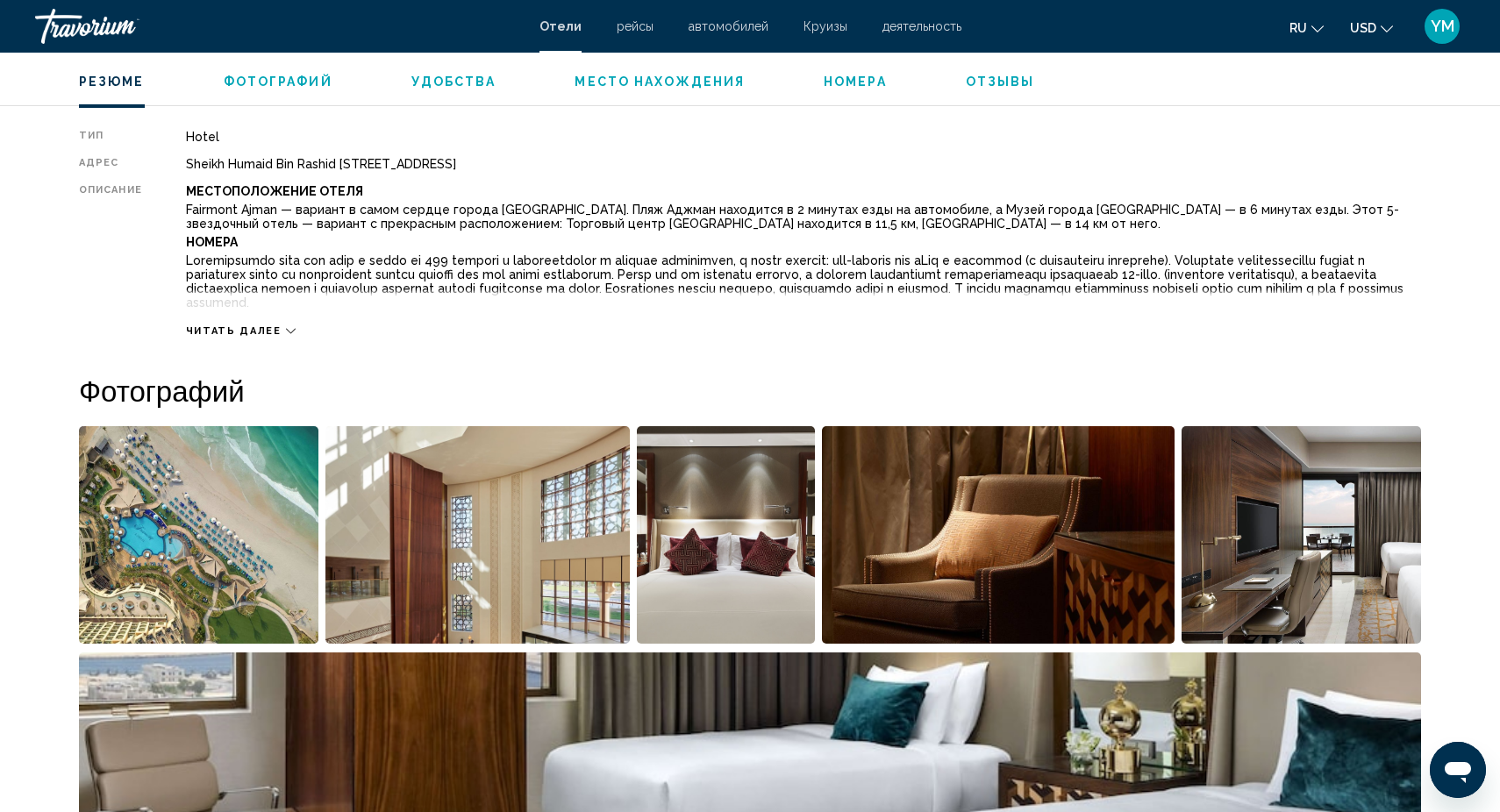
click at [256, 543] on img "Open full-screen image slider" at bounding box center [198, 535] width 240 height 217
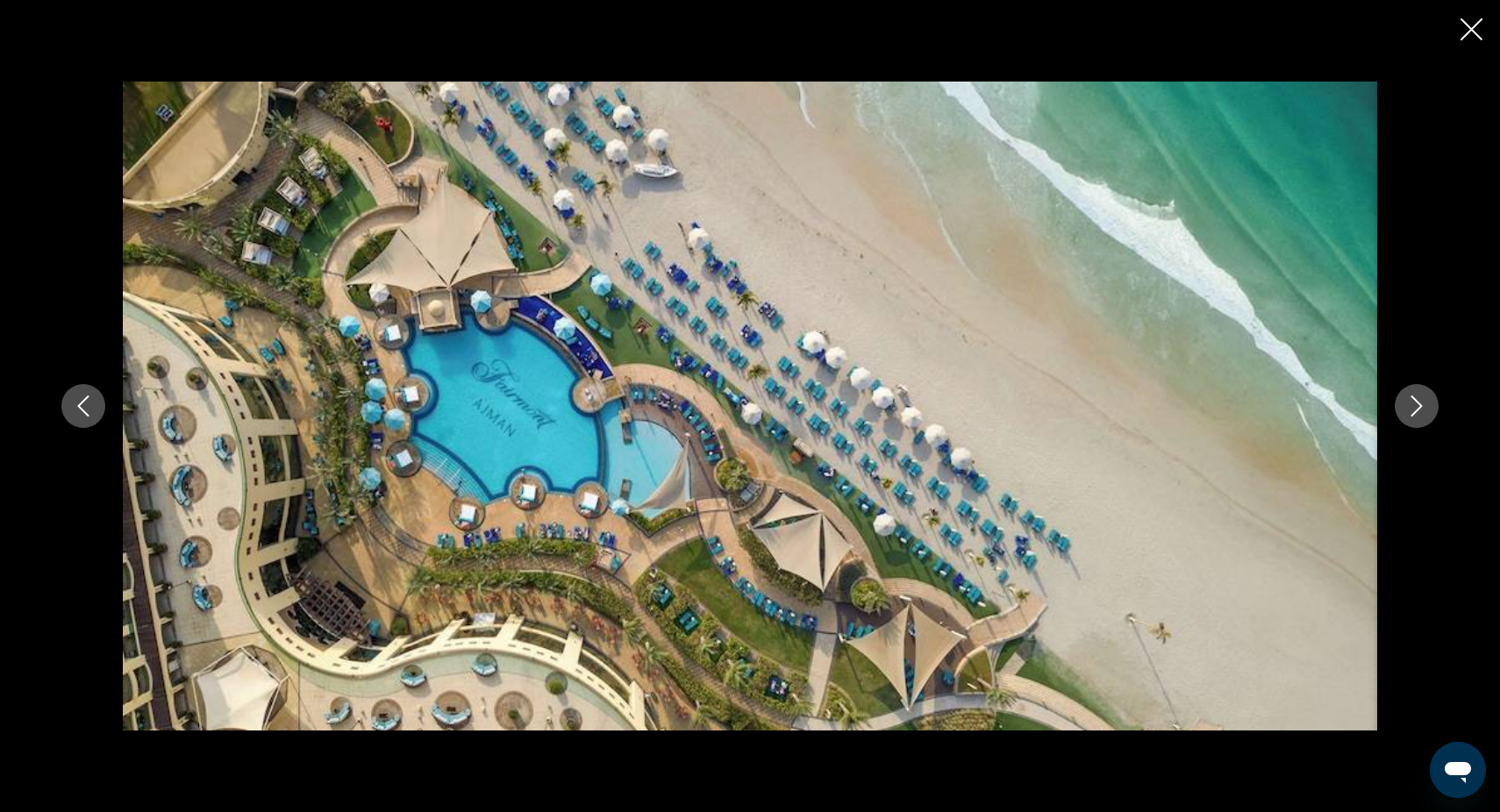
click at [1417, 408] on icon "Next image" at bounding box center [1417, 406] width 21 height 21
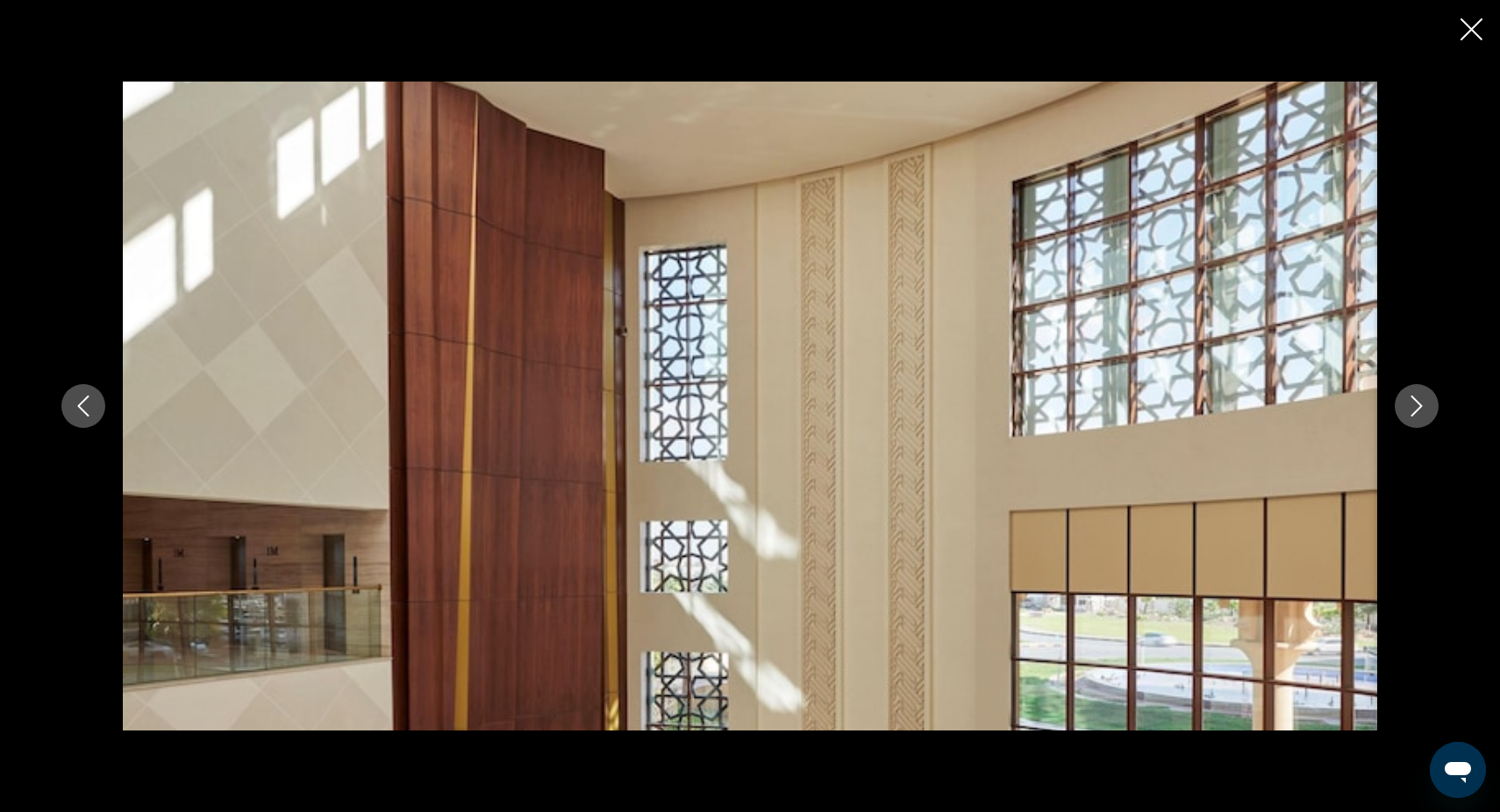
click at [1417, 408] on icon "Next image" at bounding box center [1417, 406] width 21 height 21
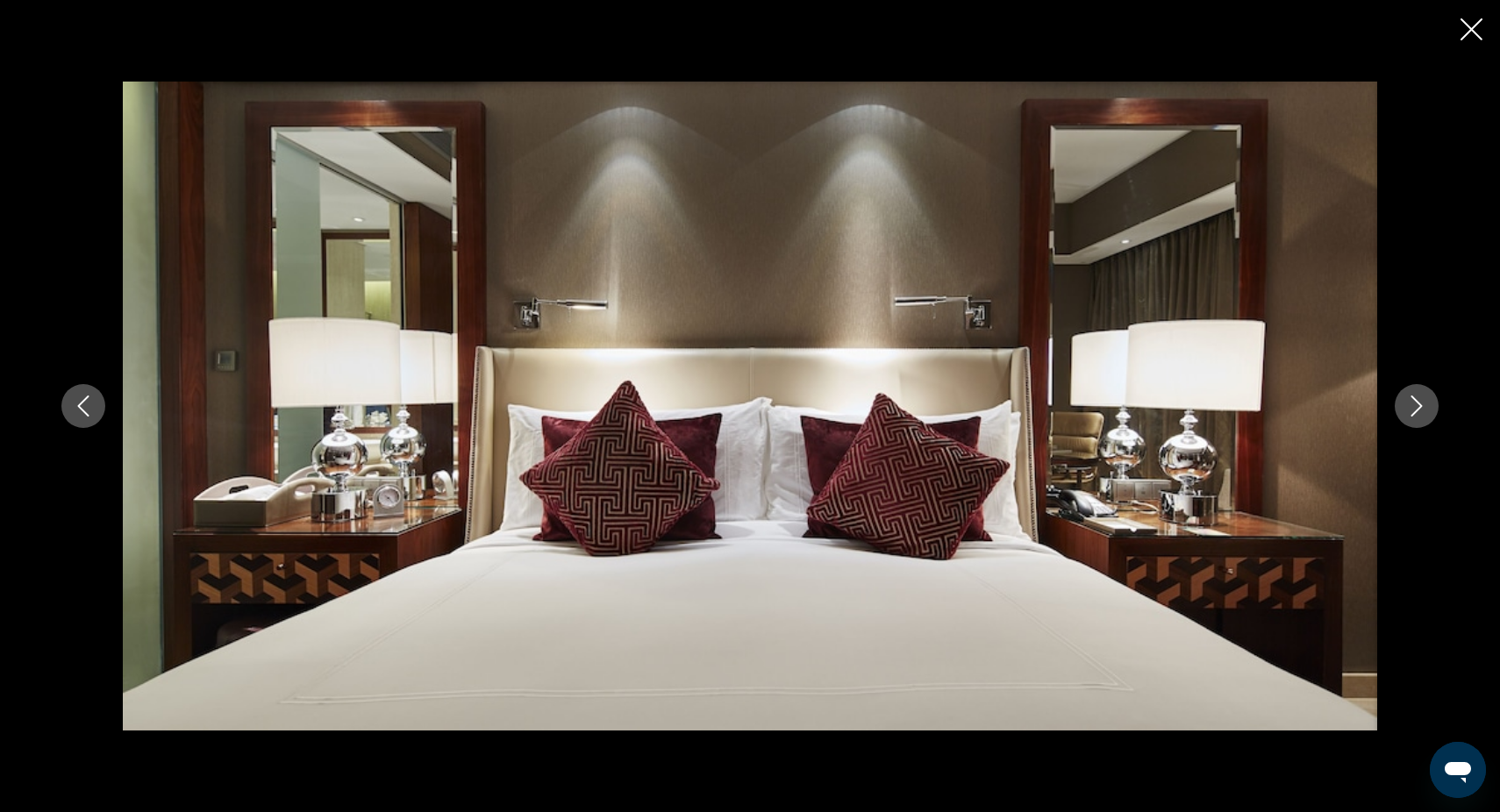
click at [1417, 408] on icon "Next image" at bounding box center [1417, 406] width 21 height 21
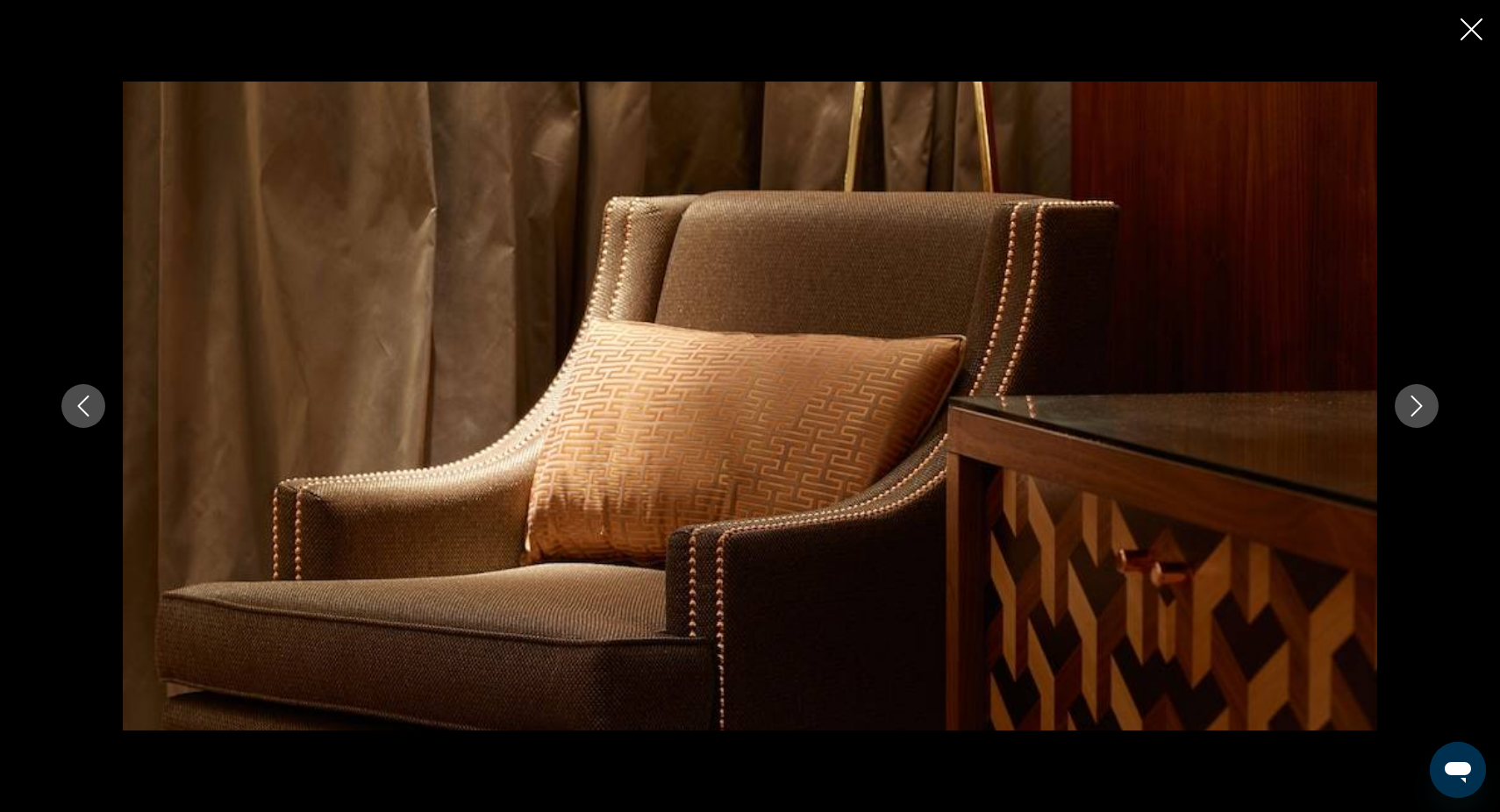
click at [1417, 408] on icon "Next image" at bounding box center [1417, 406] width 21 height 21
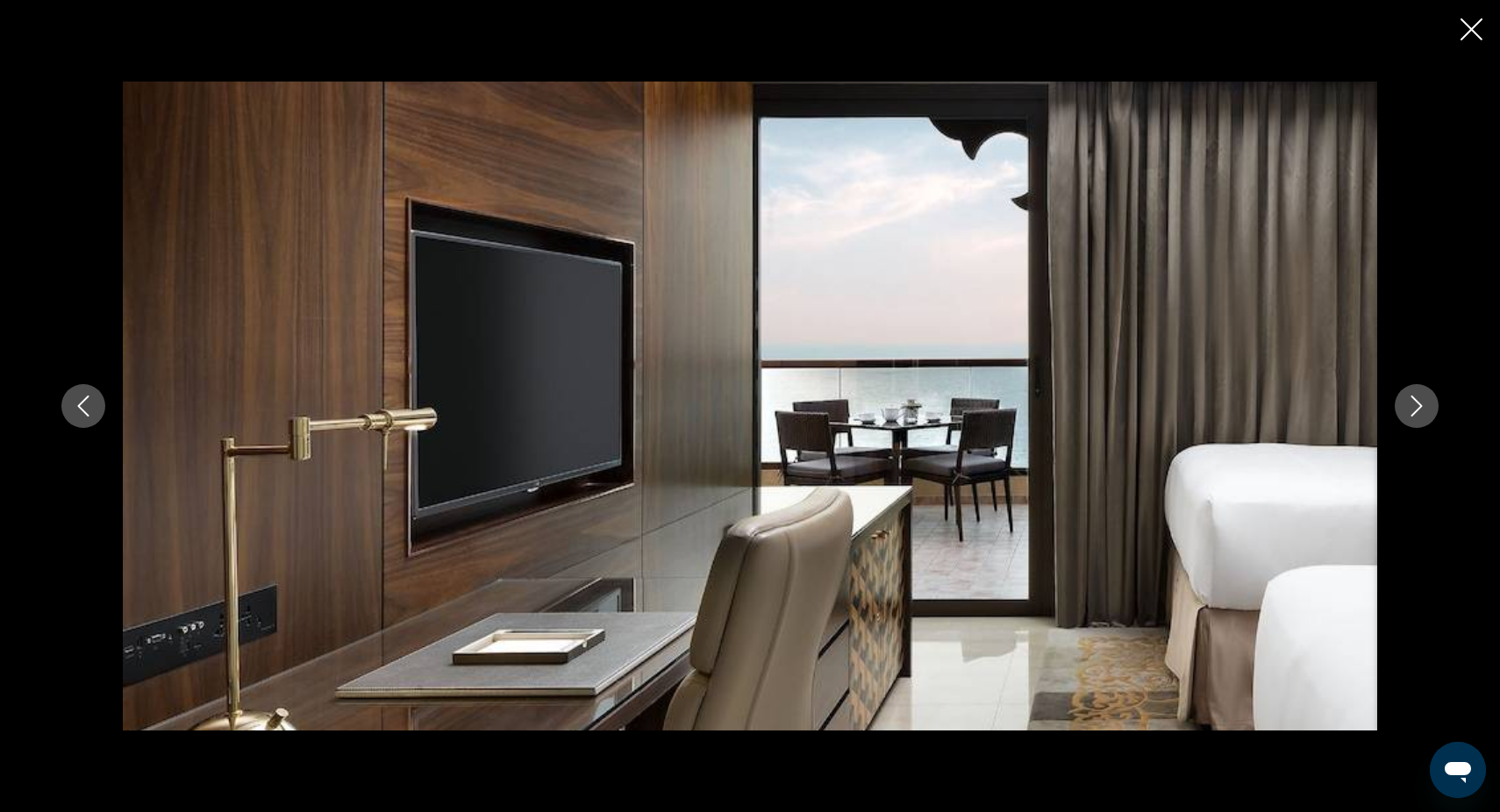
click at [1417, 408] on icon "Next image" at bounding box center [1417, 406] width 21 height 21
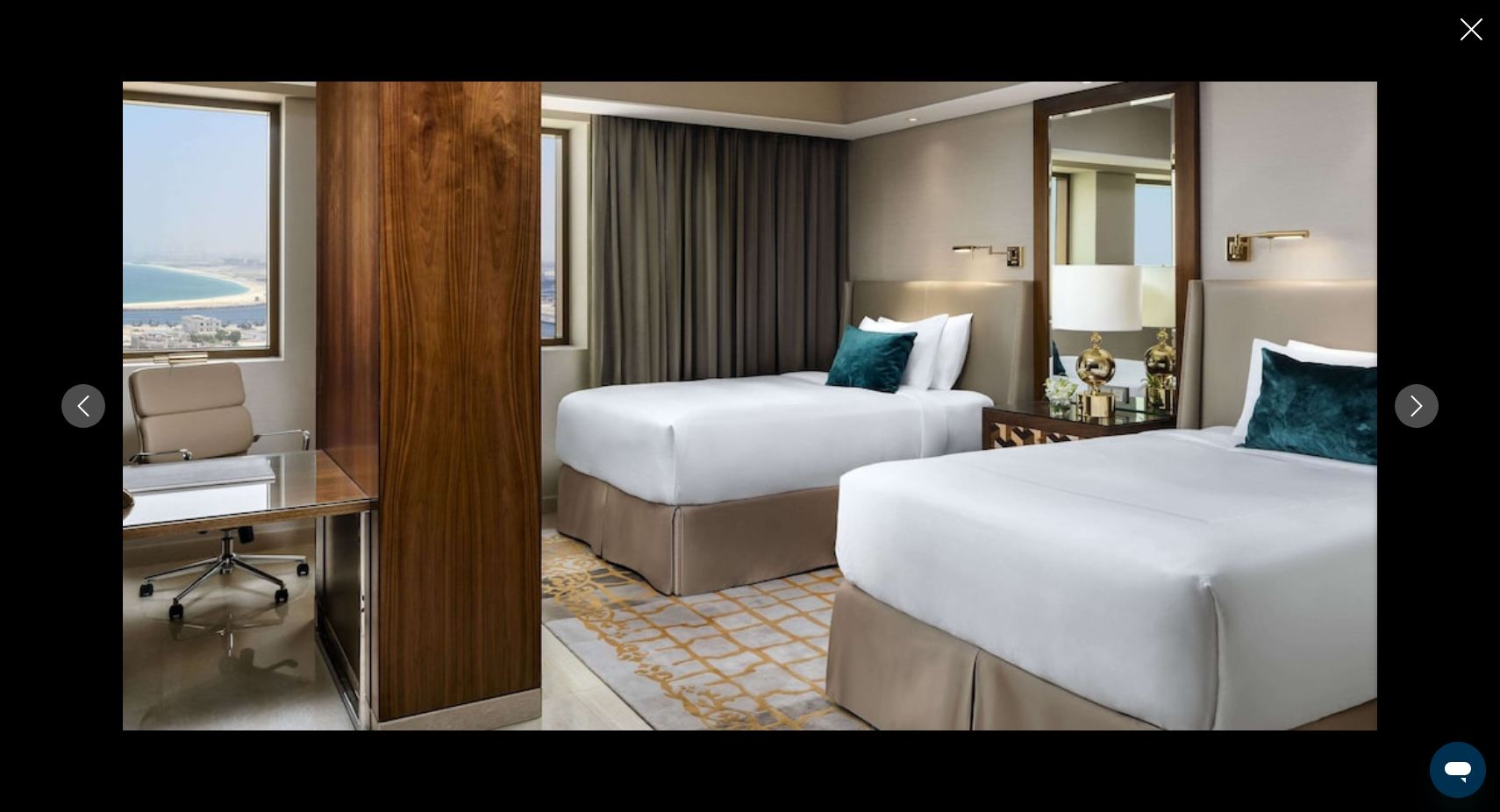
click at [1417, 408] on icon "Next image" at bounding box center [1417, 406] width 21 height 21
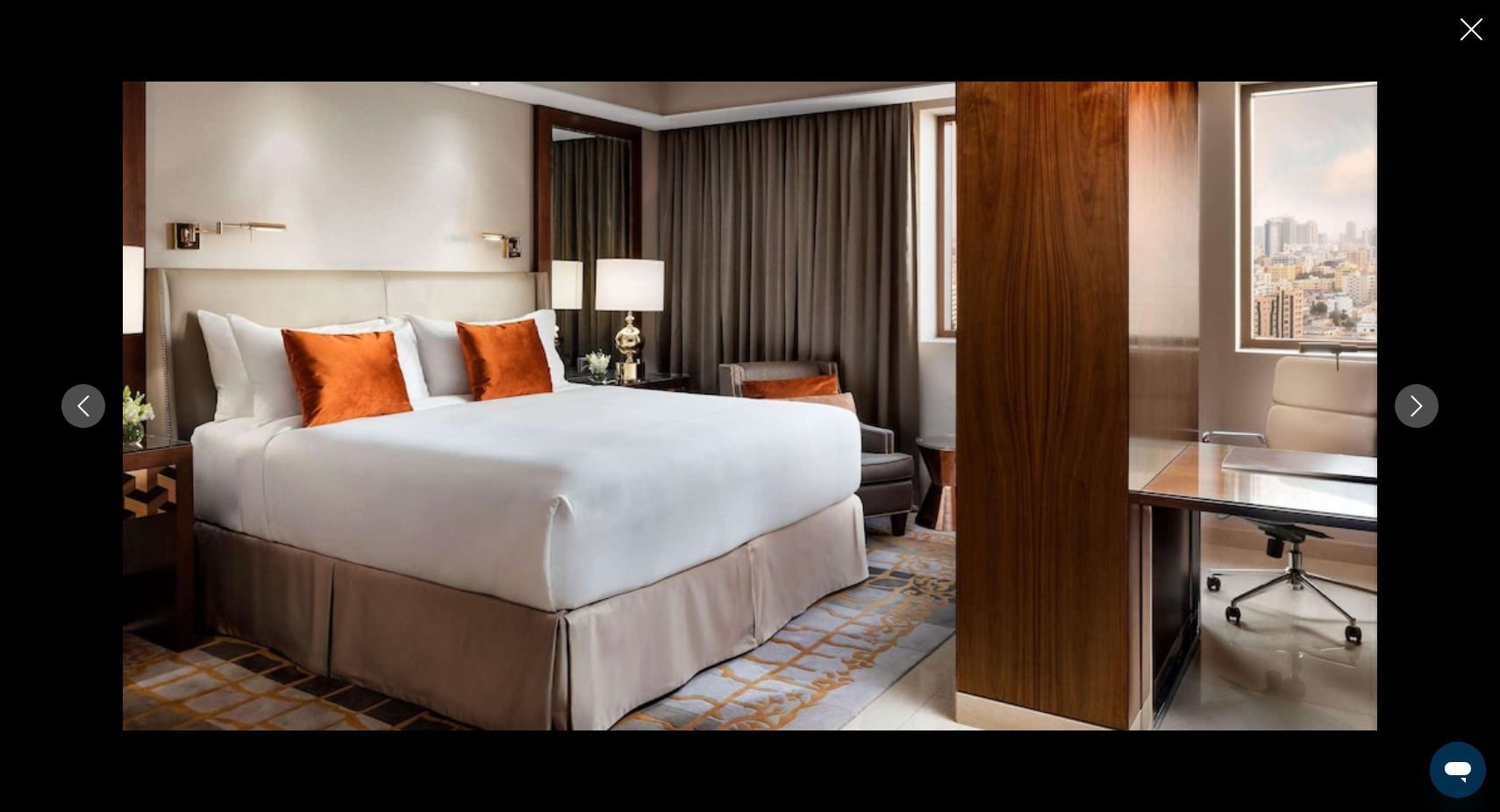
click at [1417, 408] on icon "Next image" at bounding box center [1417, 406] width 21 height 21
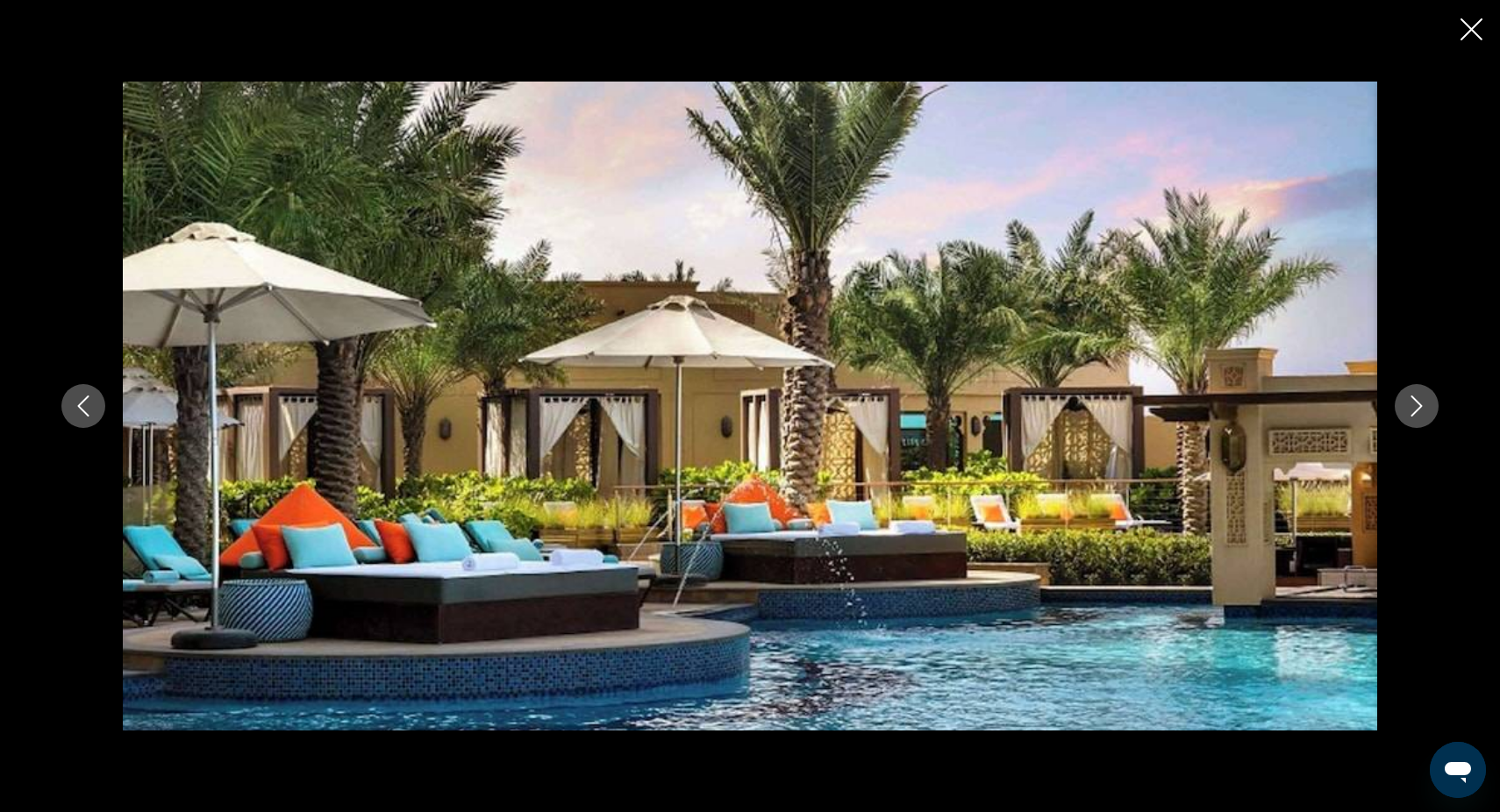
click at [1417, 408] on icon "Next image" at bounding box center [1417, 406] width 21 height 21
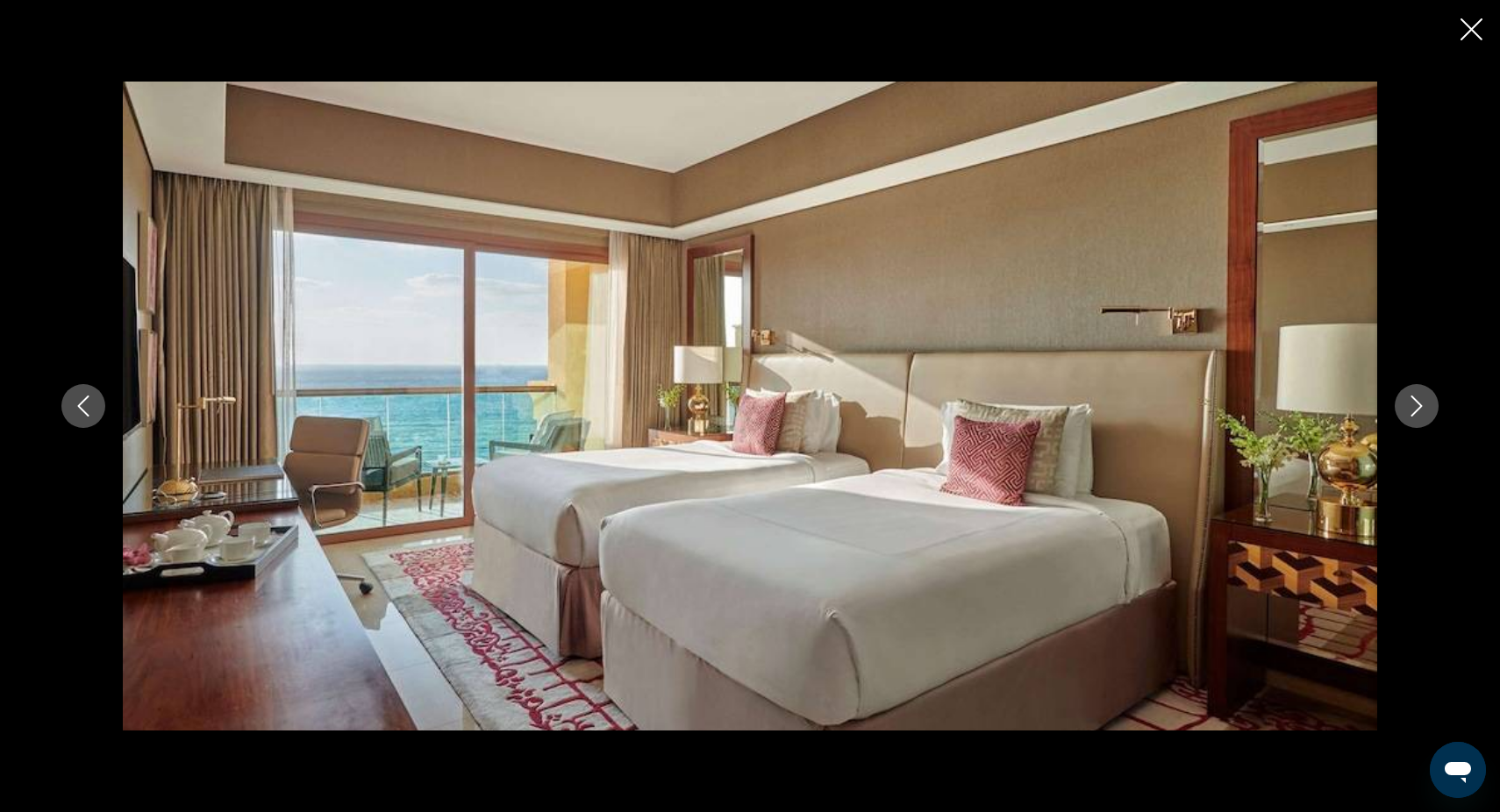
click at [1473, 28] on icon "Close slideshow" at bounding box center [1471, 29] width 22 height 22
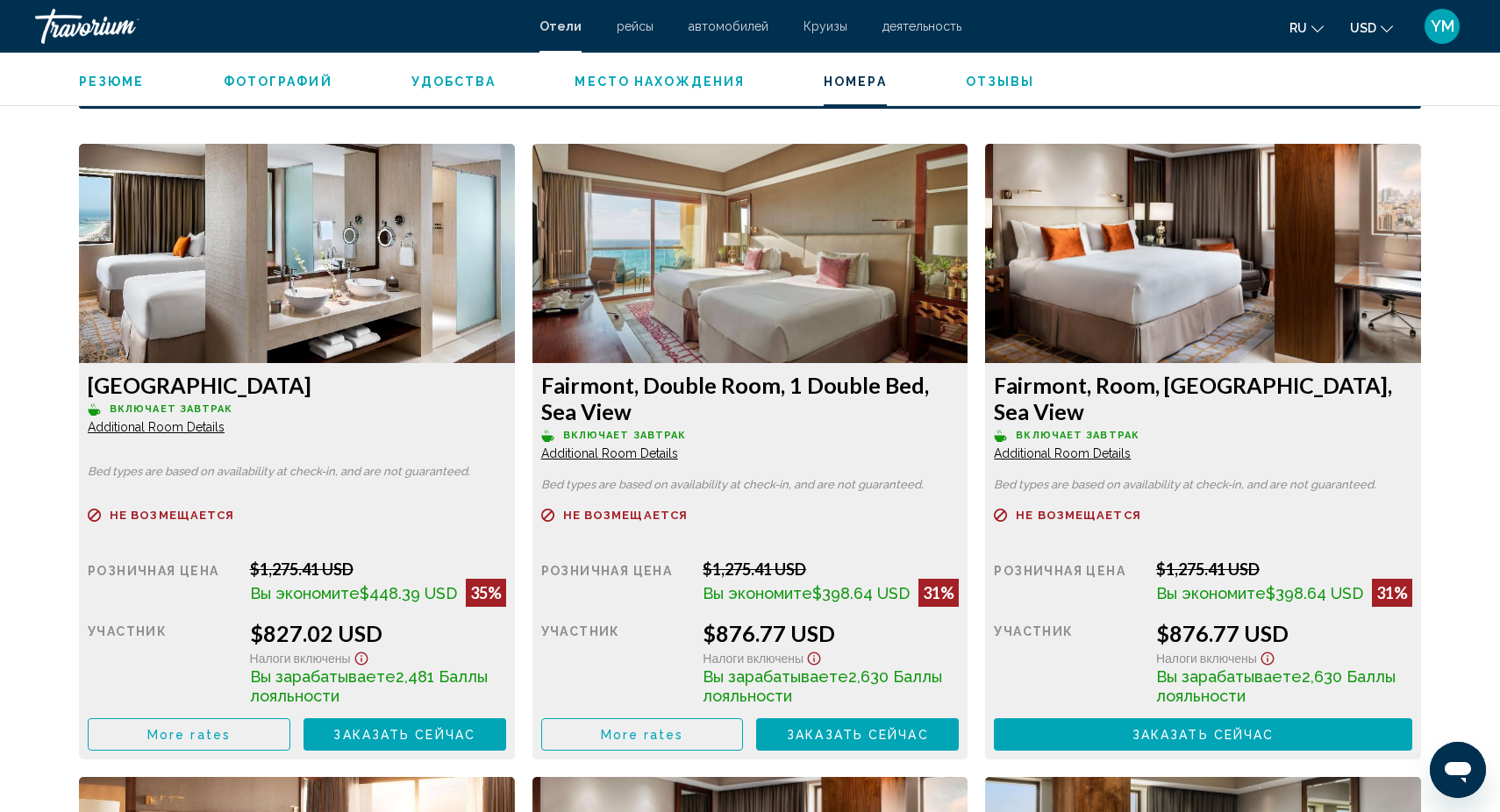
scroll to position [2375, 0]
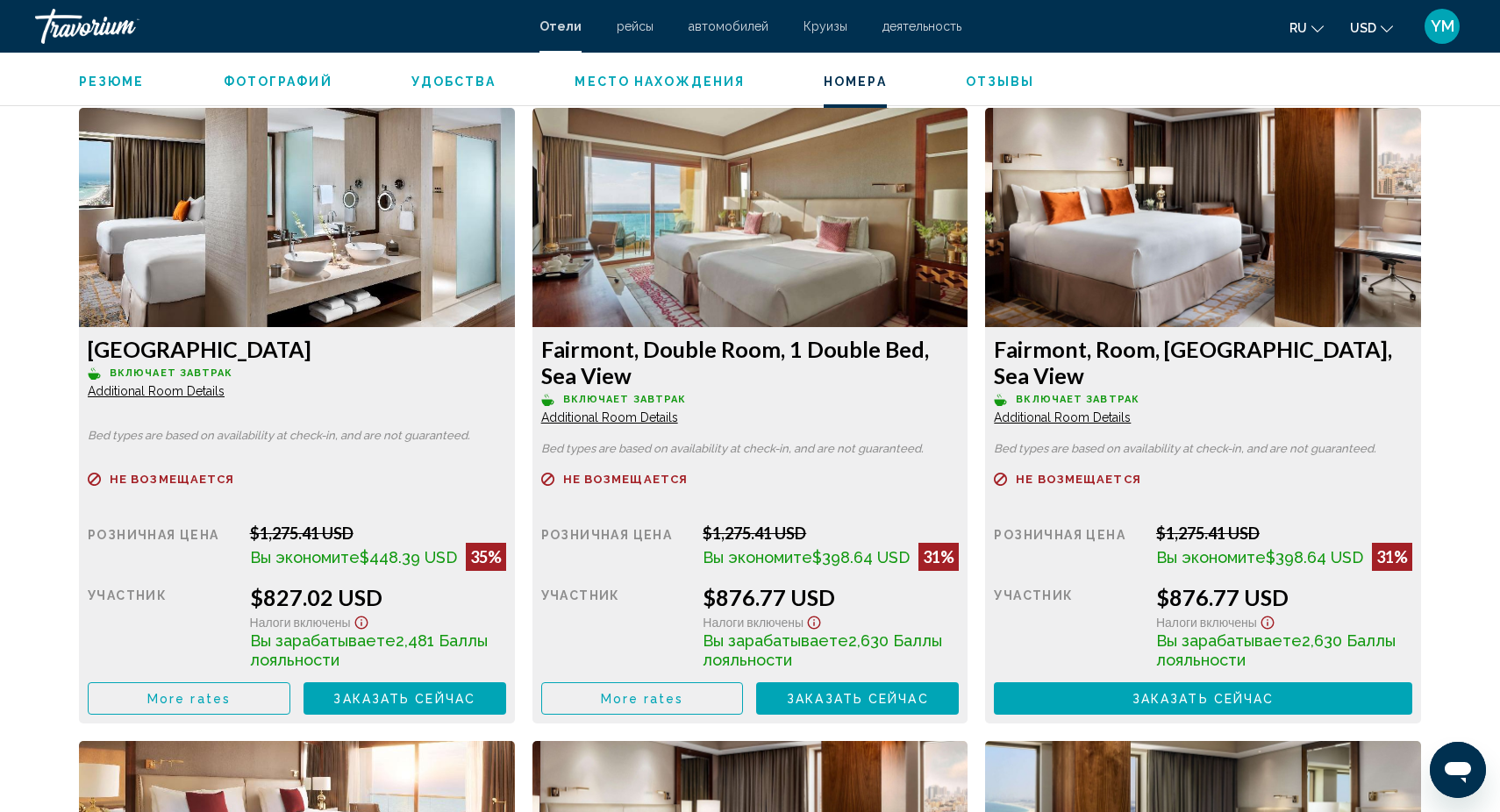
click at [190, 704] on span "More rates" at bounding box center [189, 699] width 83 height 14
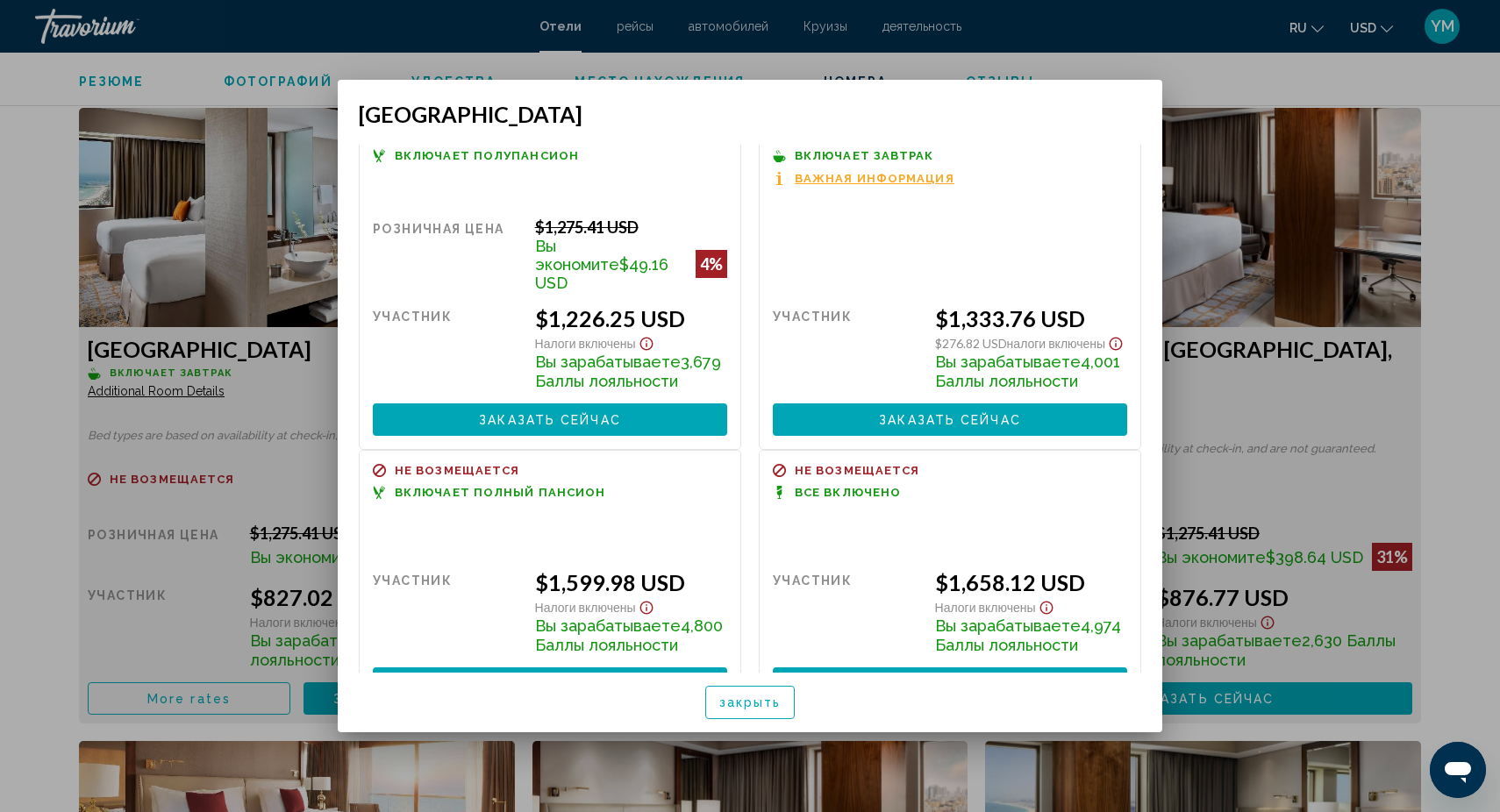
scroll to position [768, 0]
click at [954, 678] on span "Заказать сейчас" at bounding box center [949, 685] width 142 height 14
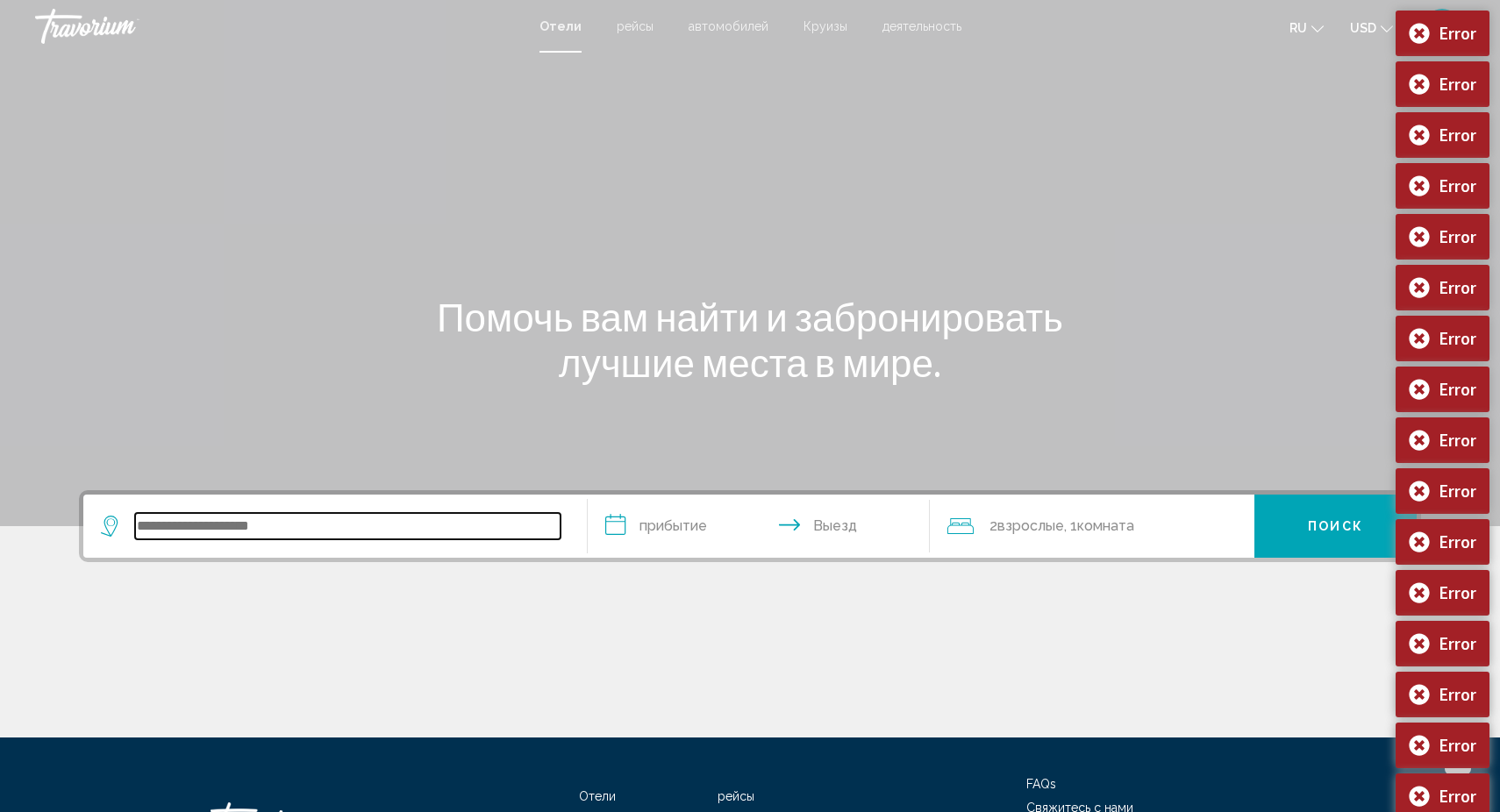
click at [179, 524] on input "Search widget" at bounding box center [347, 527] width 425 height 27
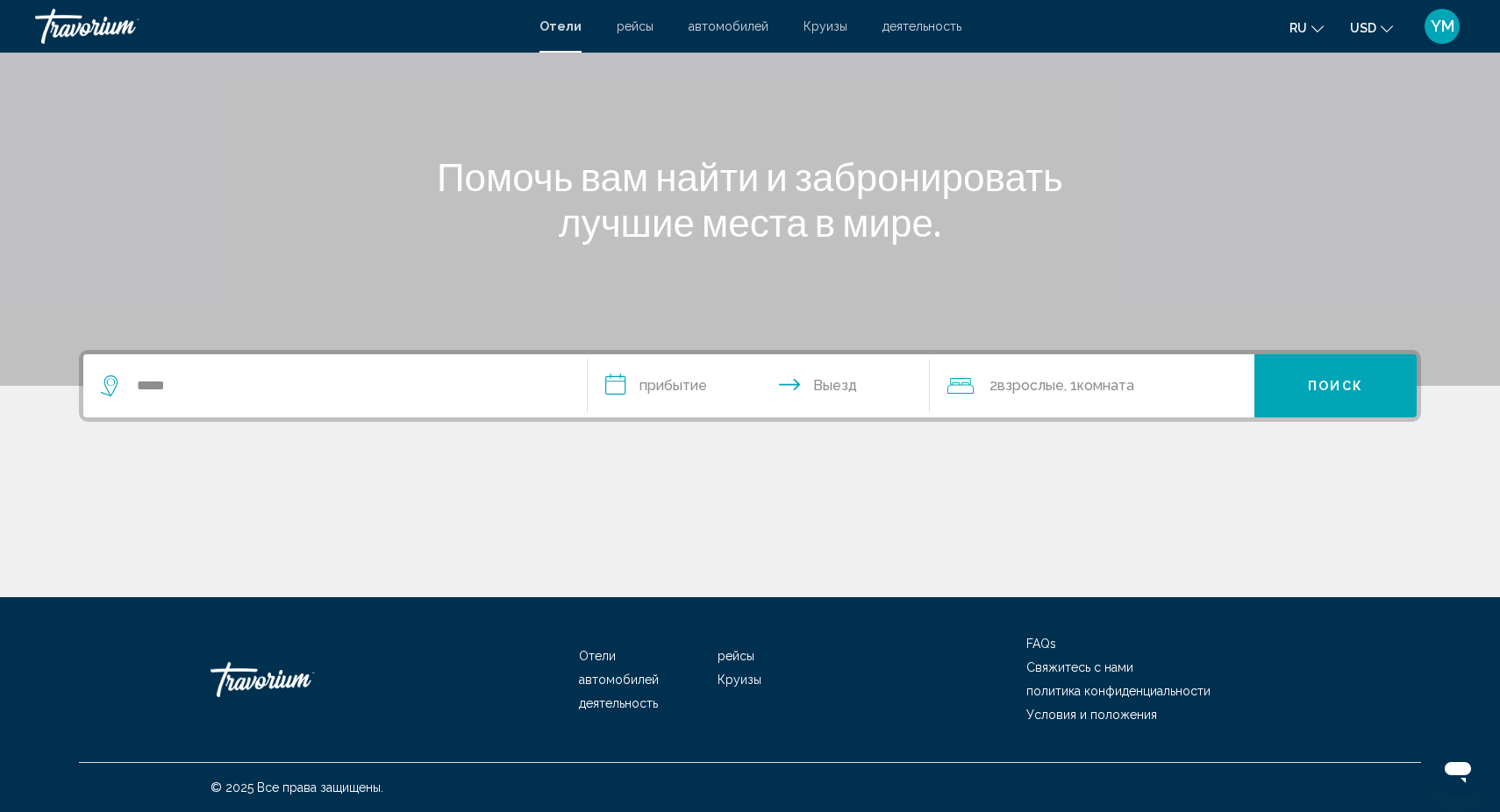
click at [1091, 221] on div "Помочь вам найти и забронировать лучшие места в мире." at bounding box center [750, 199] width 1412 height 91
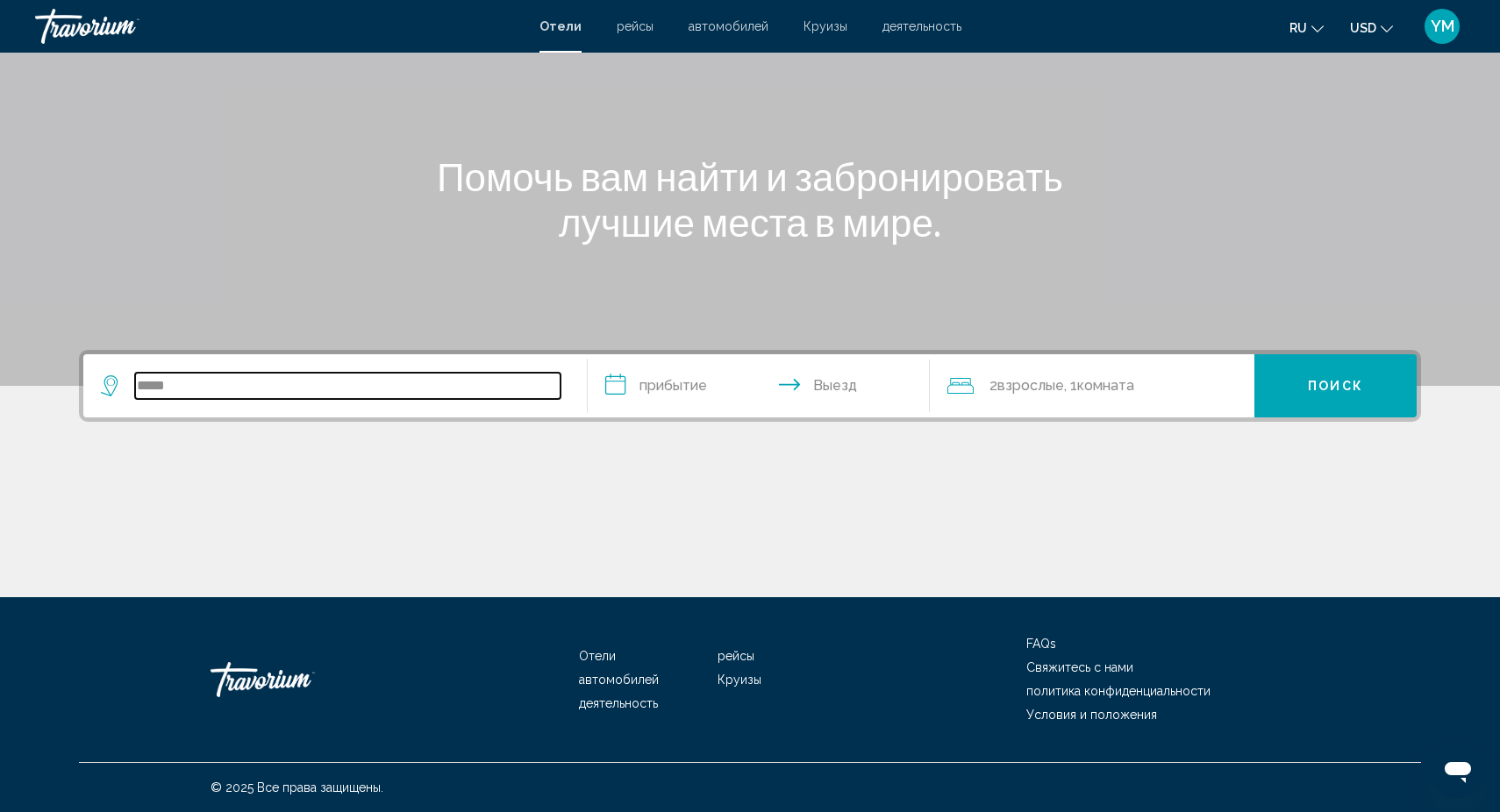
click at [203, 384] on input "*****" at bounding box center [347, 386] width 425 height 27
type input "*"
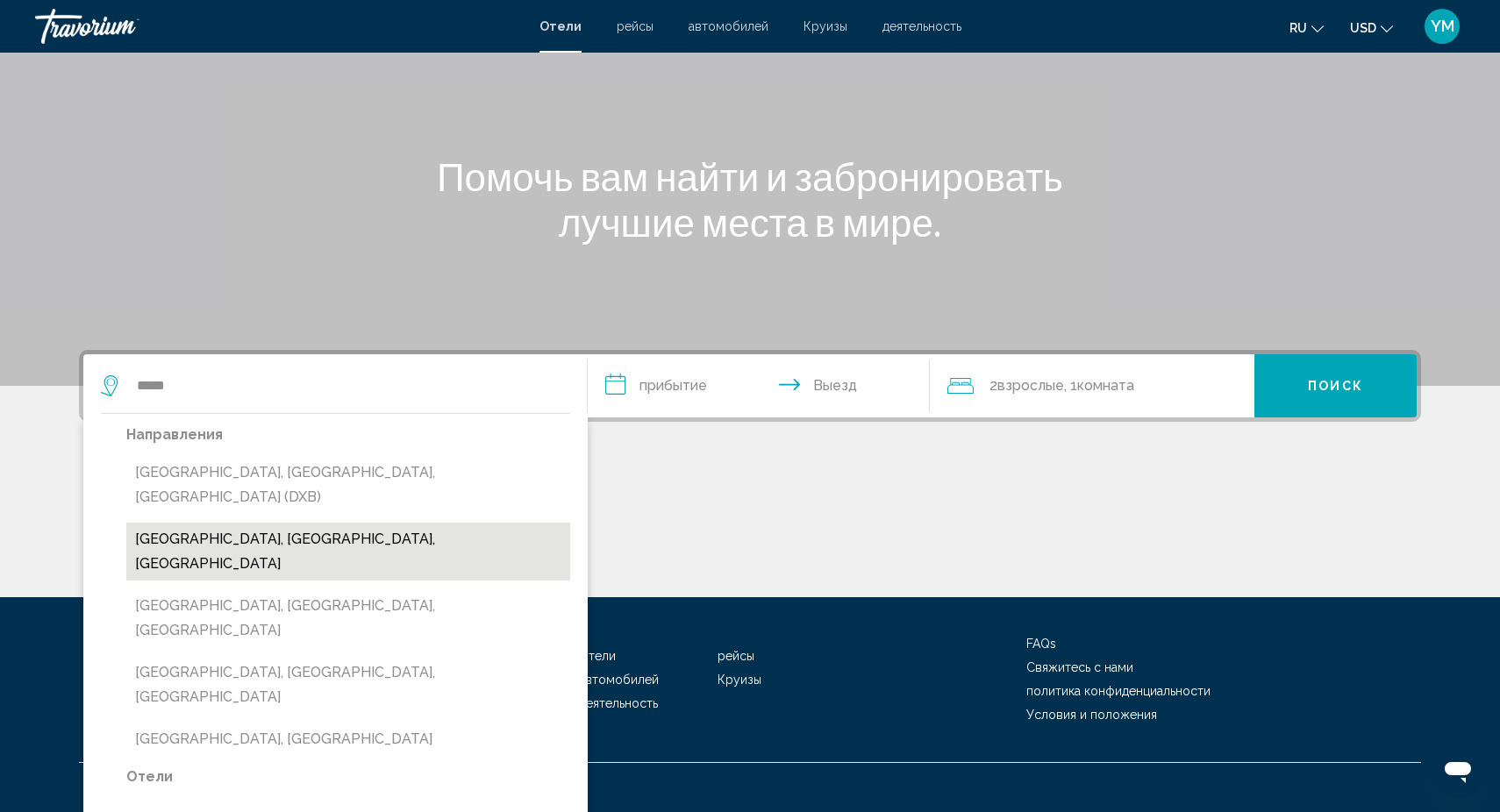
click at [294, 522] on button "[GEOGRAPHIC_DATA], [GEOGRAPHIC_DATA], [GEOGRAPHIC_DATA]" at bounding box center [348, 550] width 444 height 57
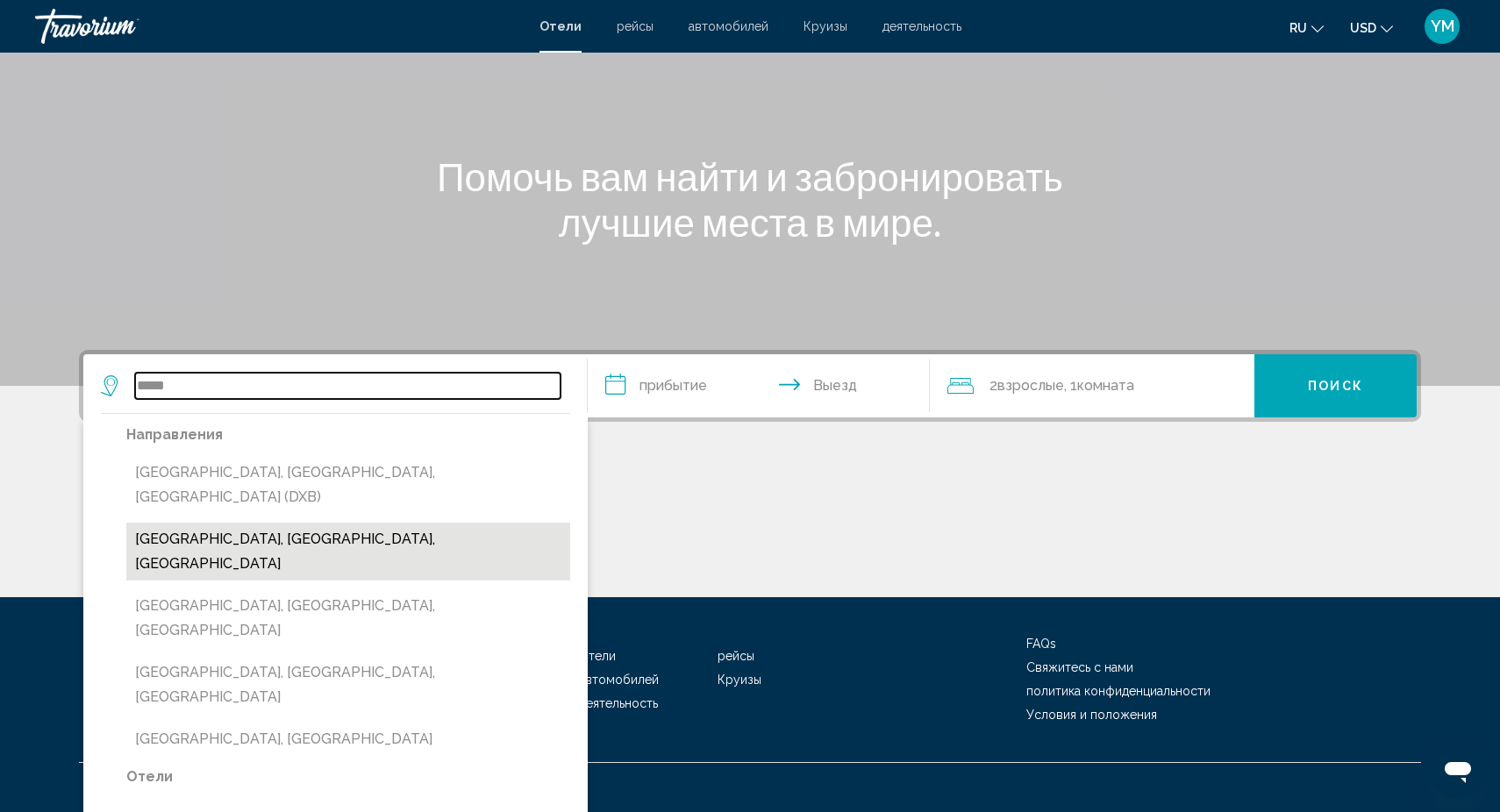
type input "**********"
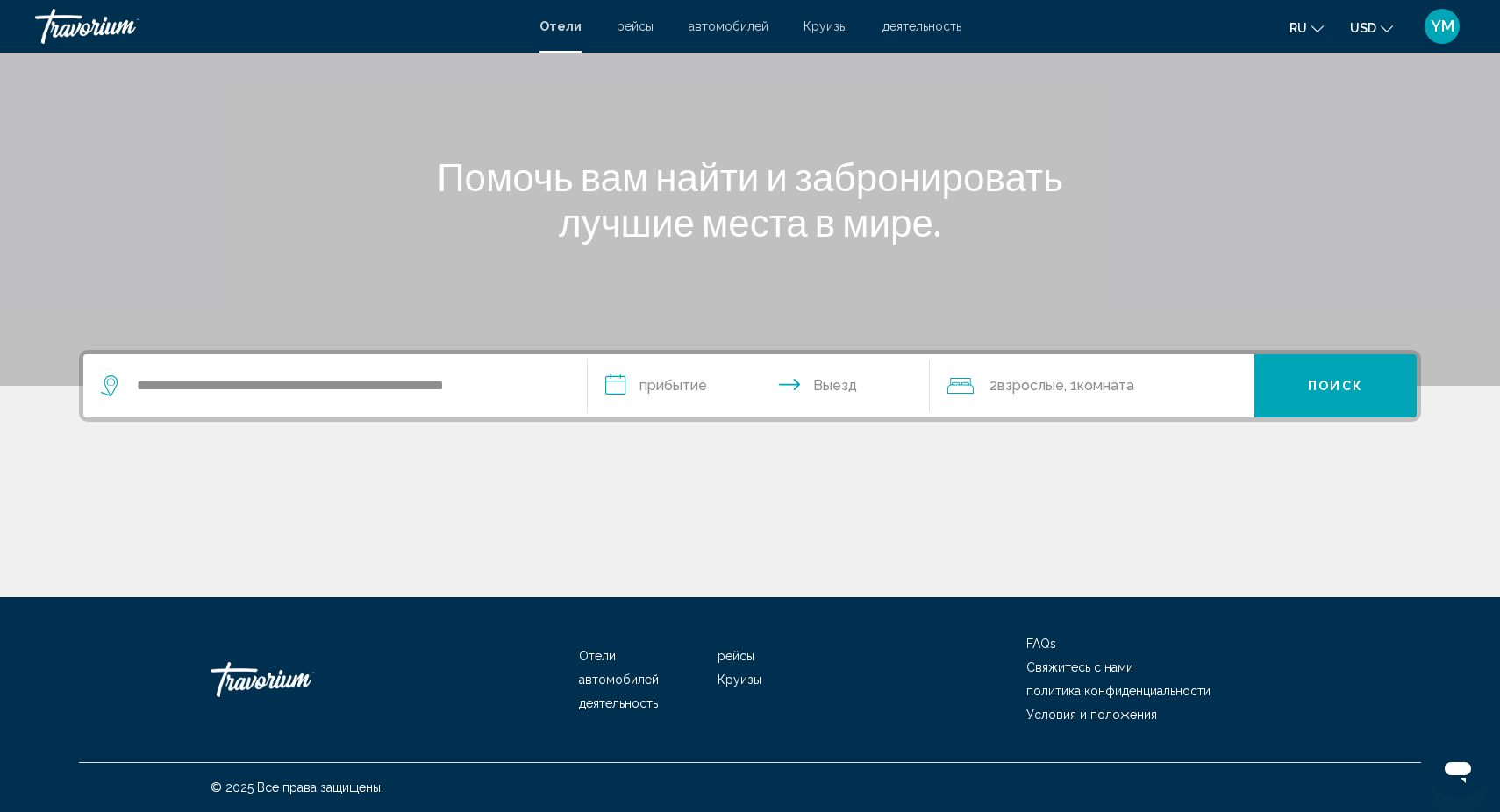
click at [666, 381] on input "**********" at bounding box center [762, 388] width 349 height 68
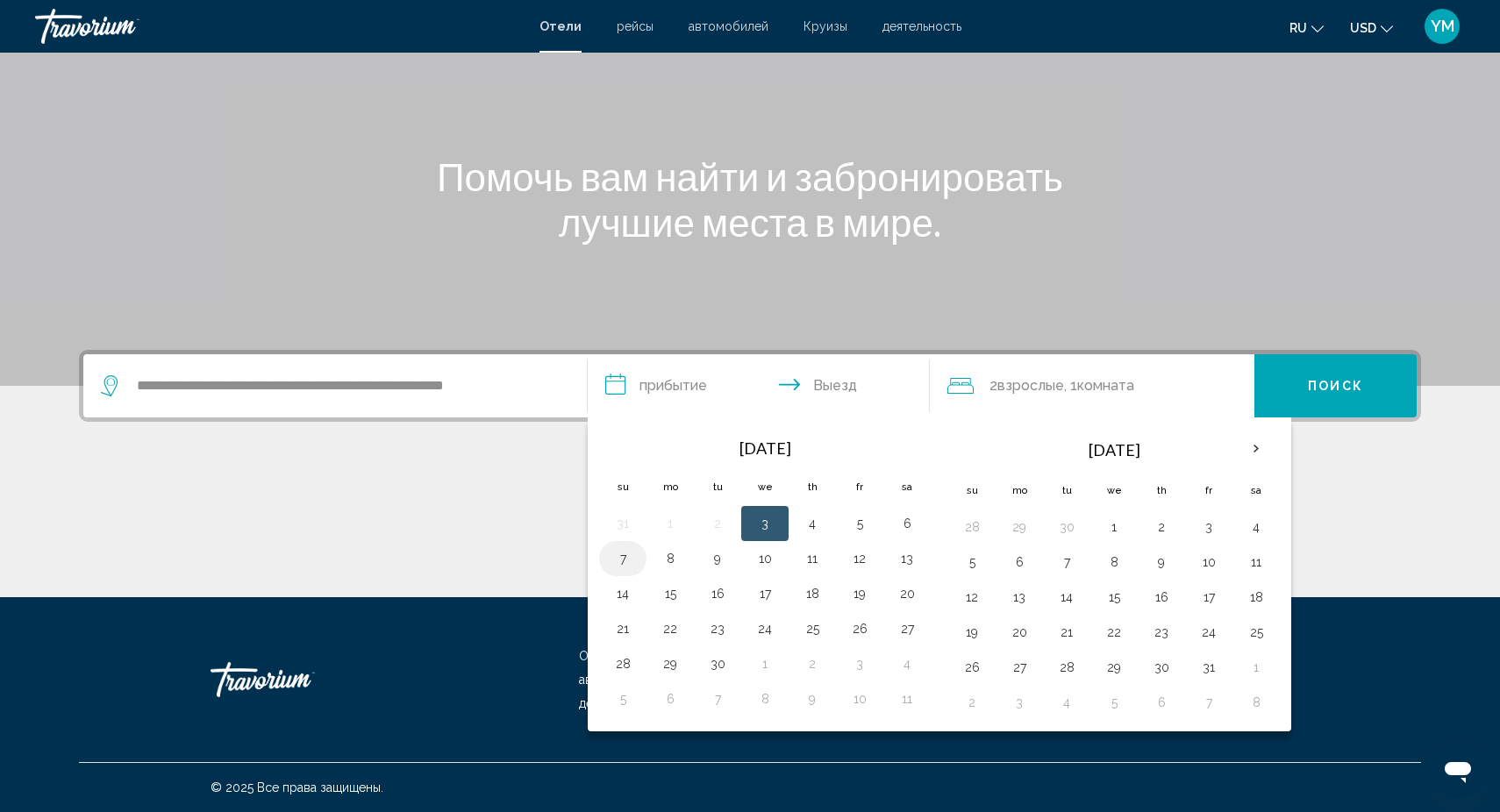
click at [621, 562] on button "7" at bounding box center [623, 558] width 28 height 25
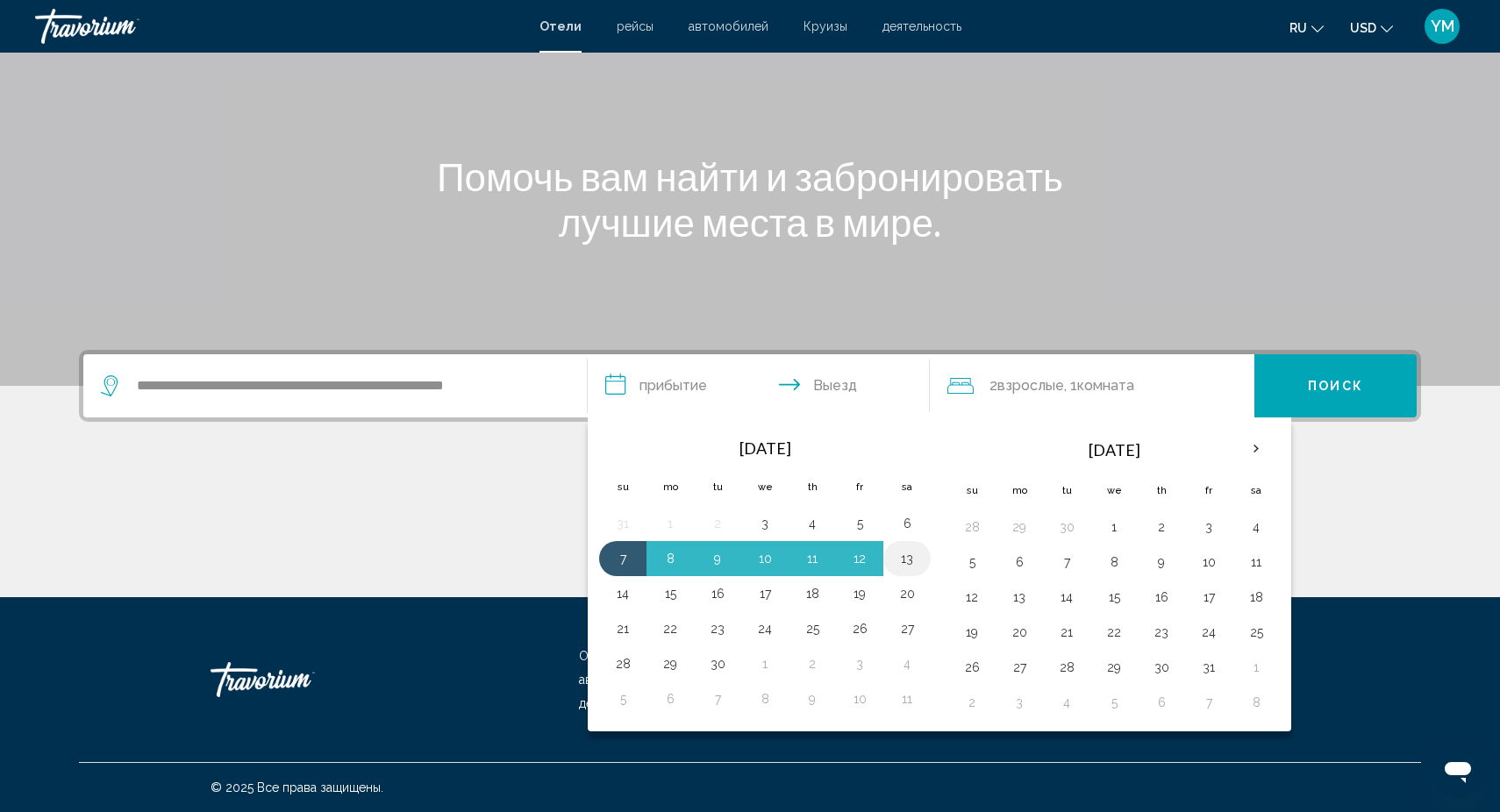
click at [902, 555] on button "13" at bounding box center [907, 558] width 28 height 25
type input "**********"
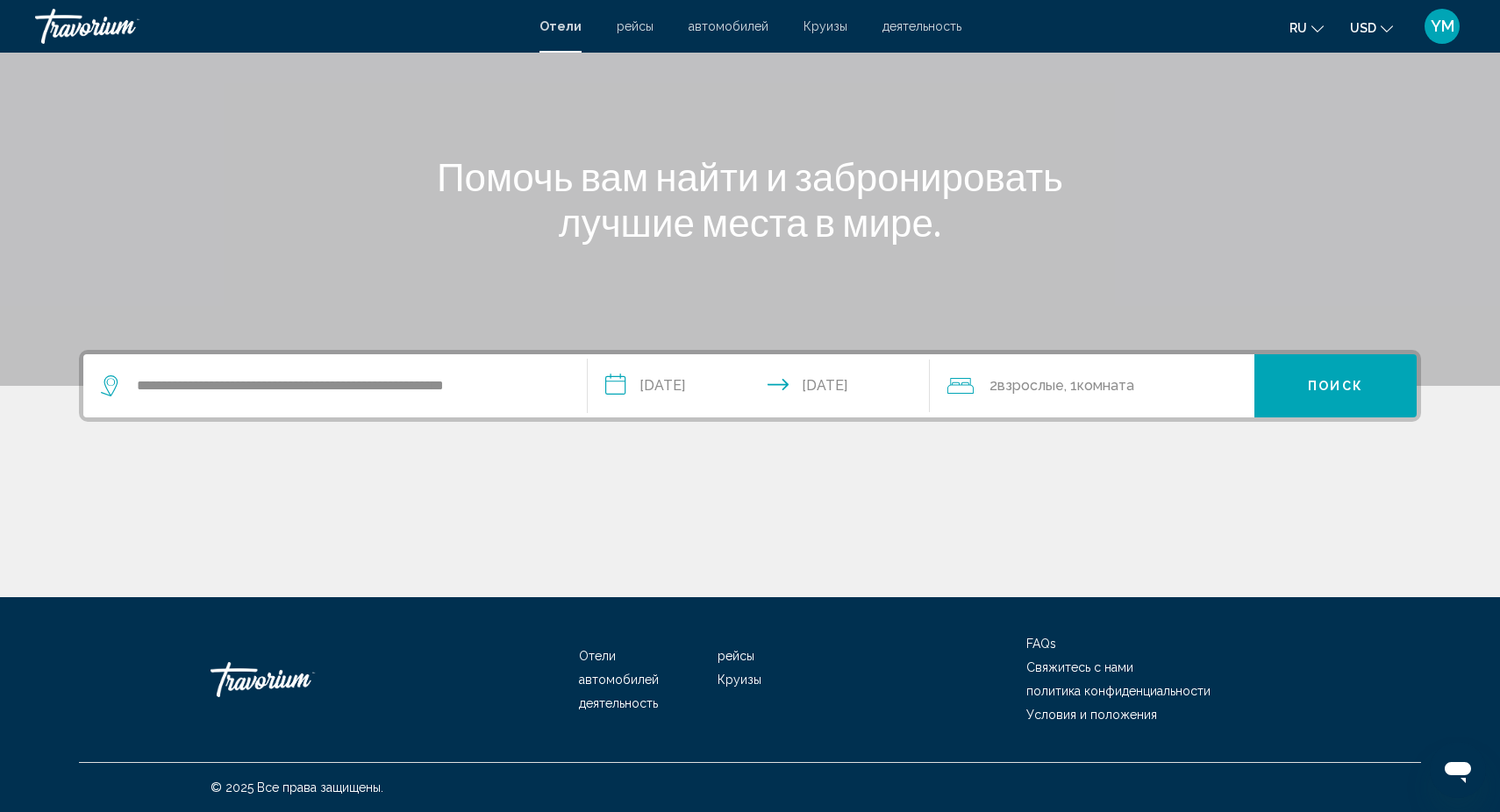
click at [1359, 381] on span "Поиск" at bounding box center [1336, 387] width 56 height 14
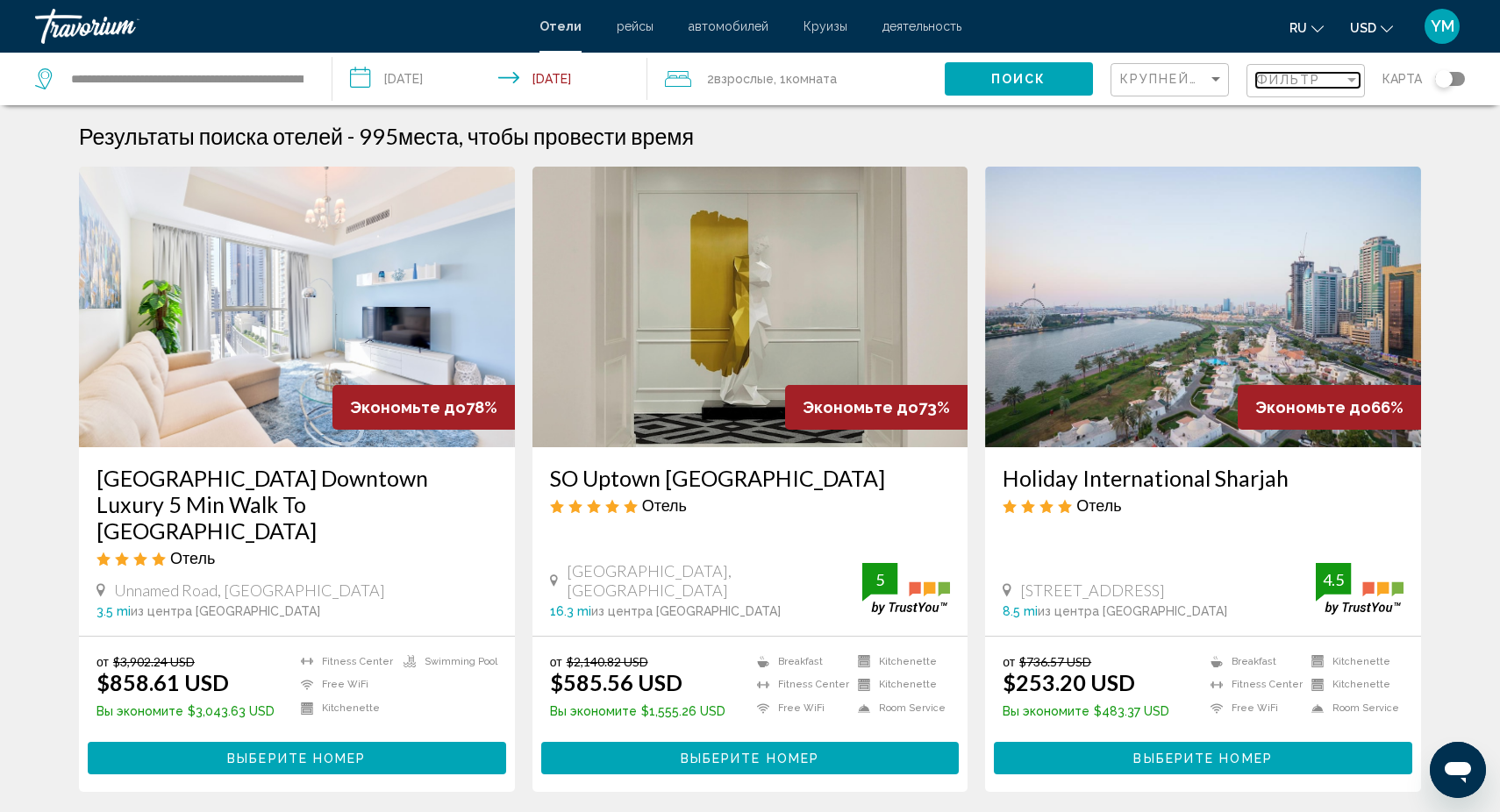
click at [1351, 76] on div "Filter" at bounding box center [1352, 80] width 16 height 14
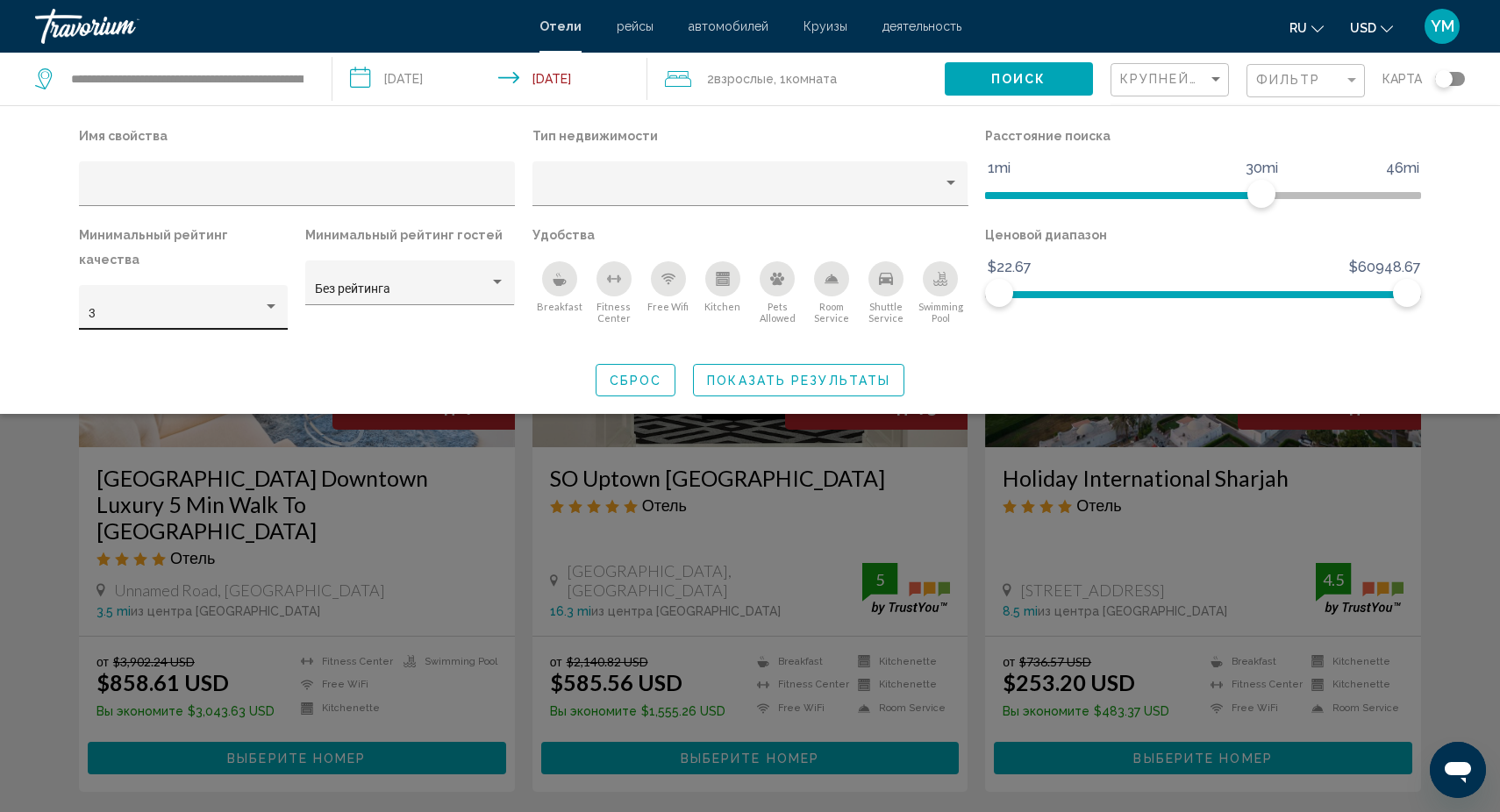
click at [263, 285] on div "3" at bounding box center [183, 307] width 209 height 45
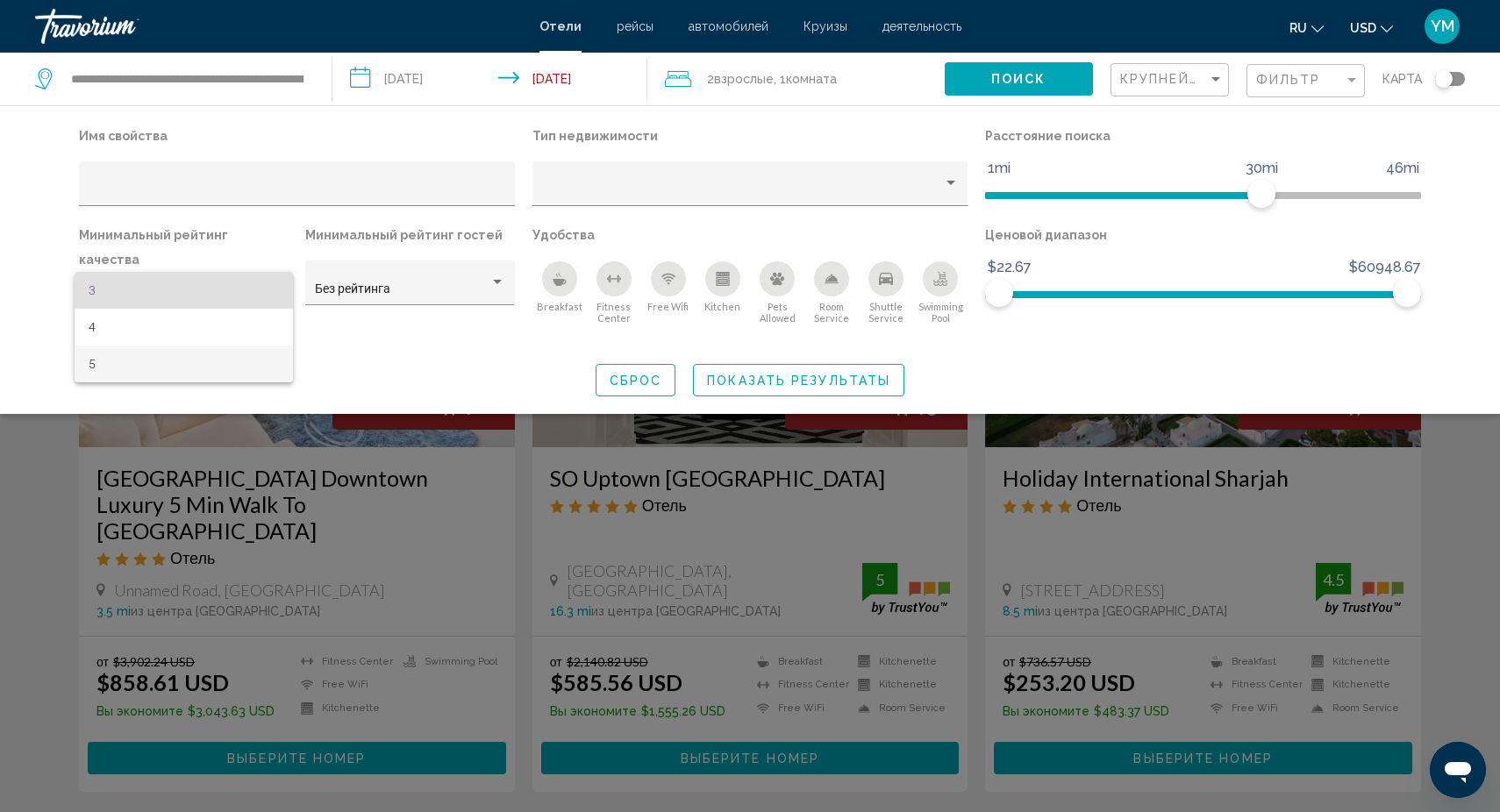
click at [171, 355] on span "5" at bounding box center [183, 364] width 190 height 37
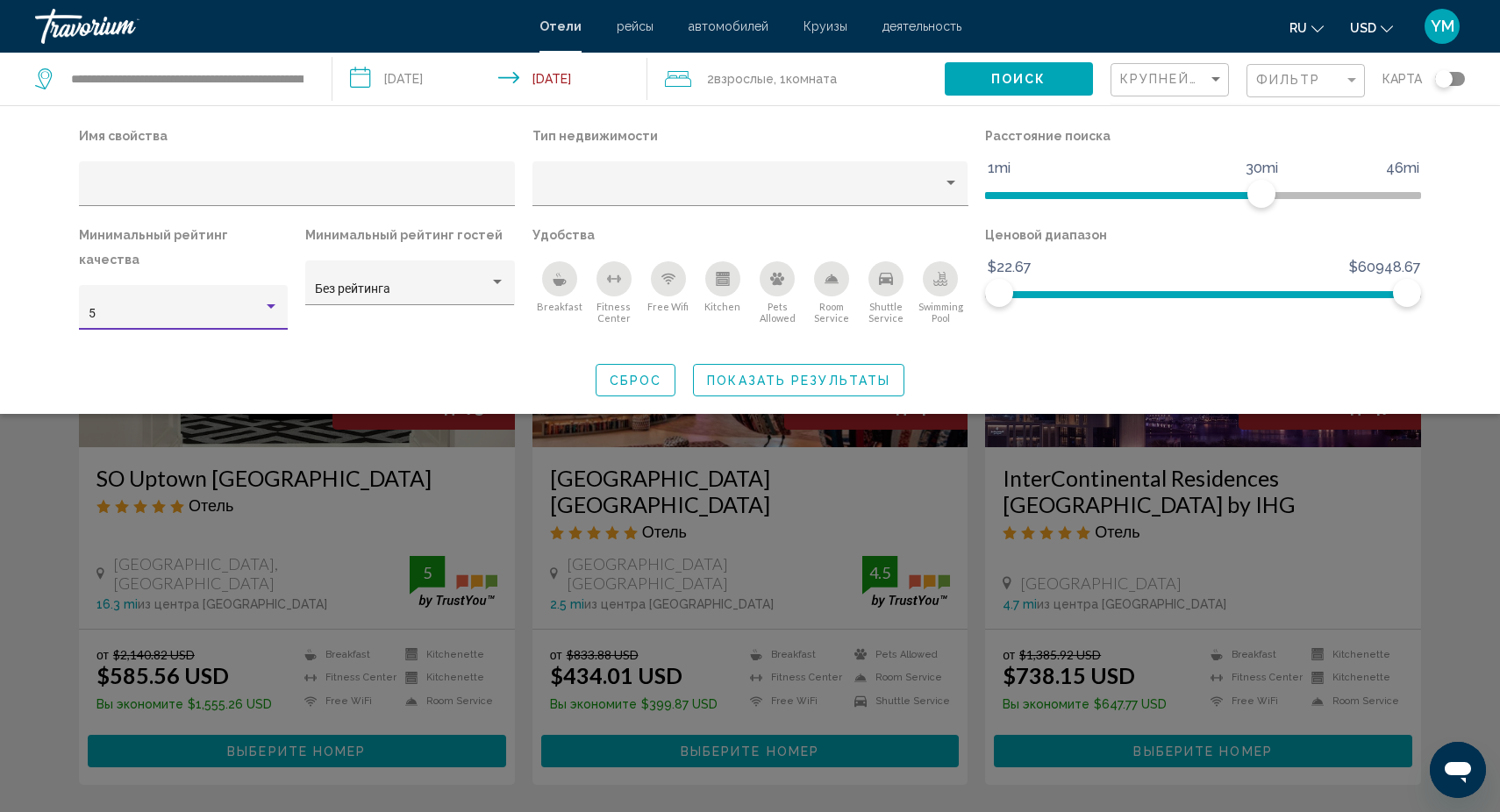
click at [522, 518] on div "Search widget" at bounding box center [750, 537] width 1500 height 549
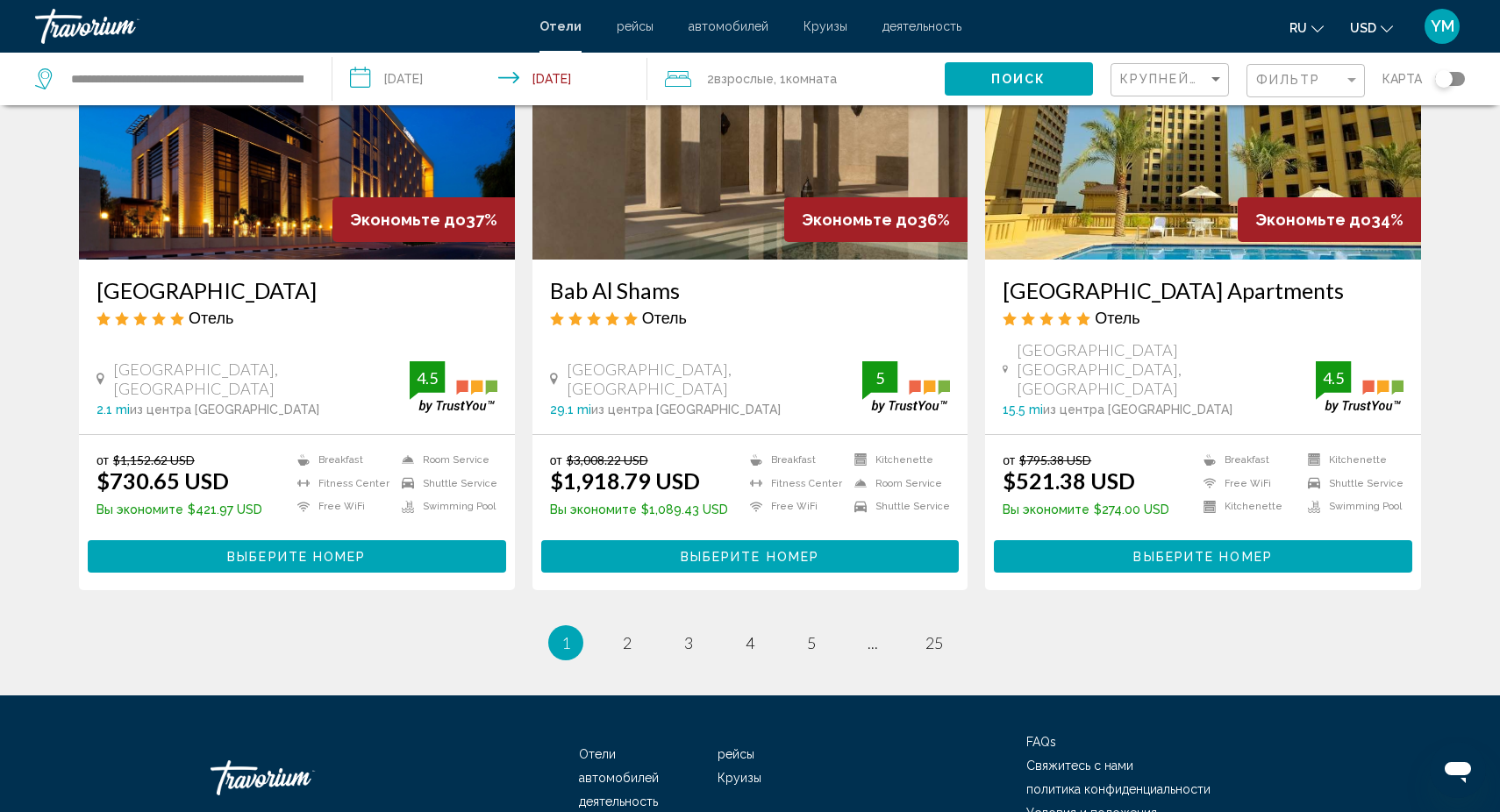
scroll to position [2179, 0]
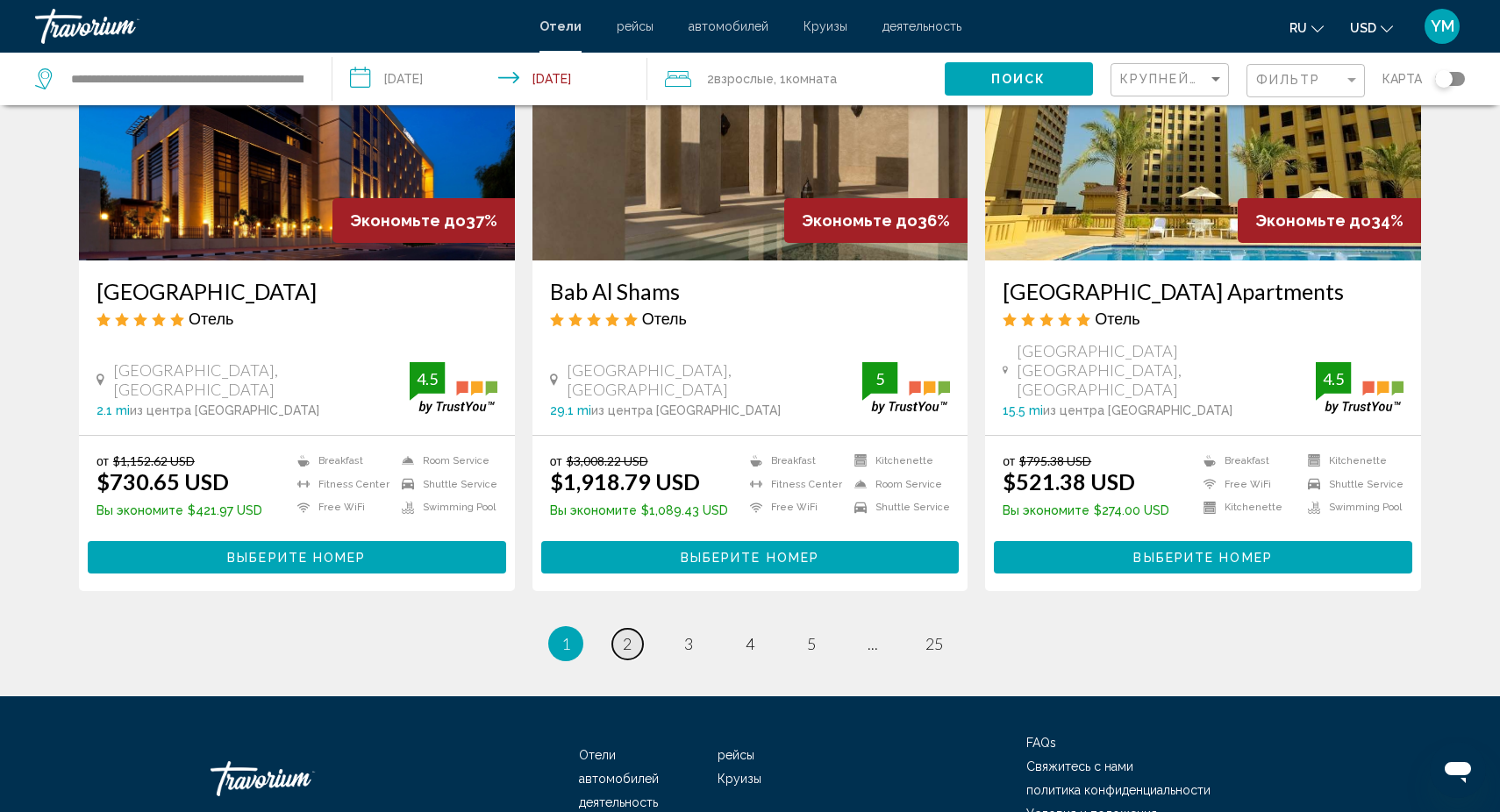
click at [626, 634] on span "2" at bounding box center [628, 643] width 9 height 19
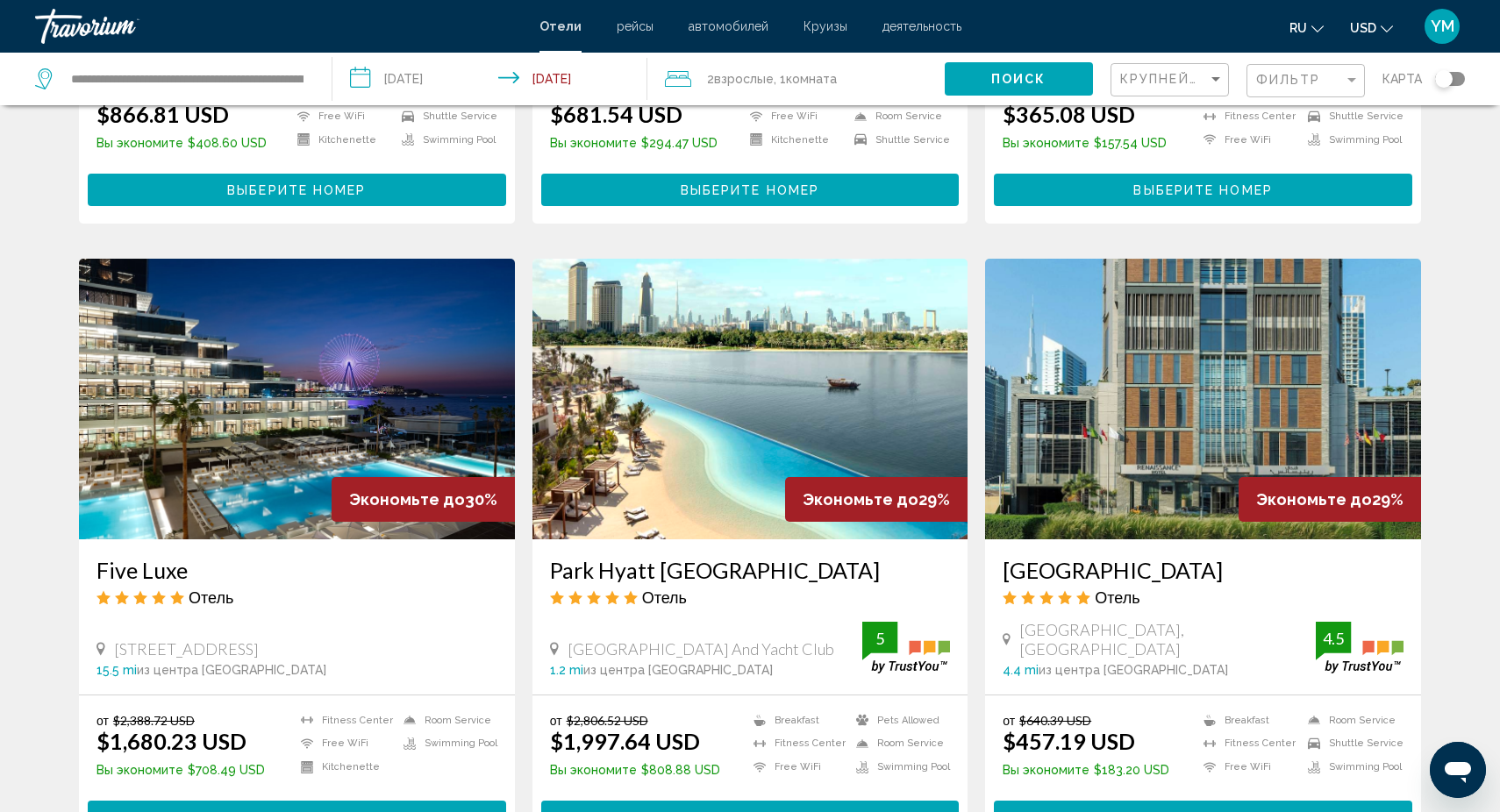
scroll to position [1871, 0]
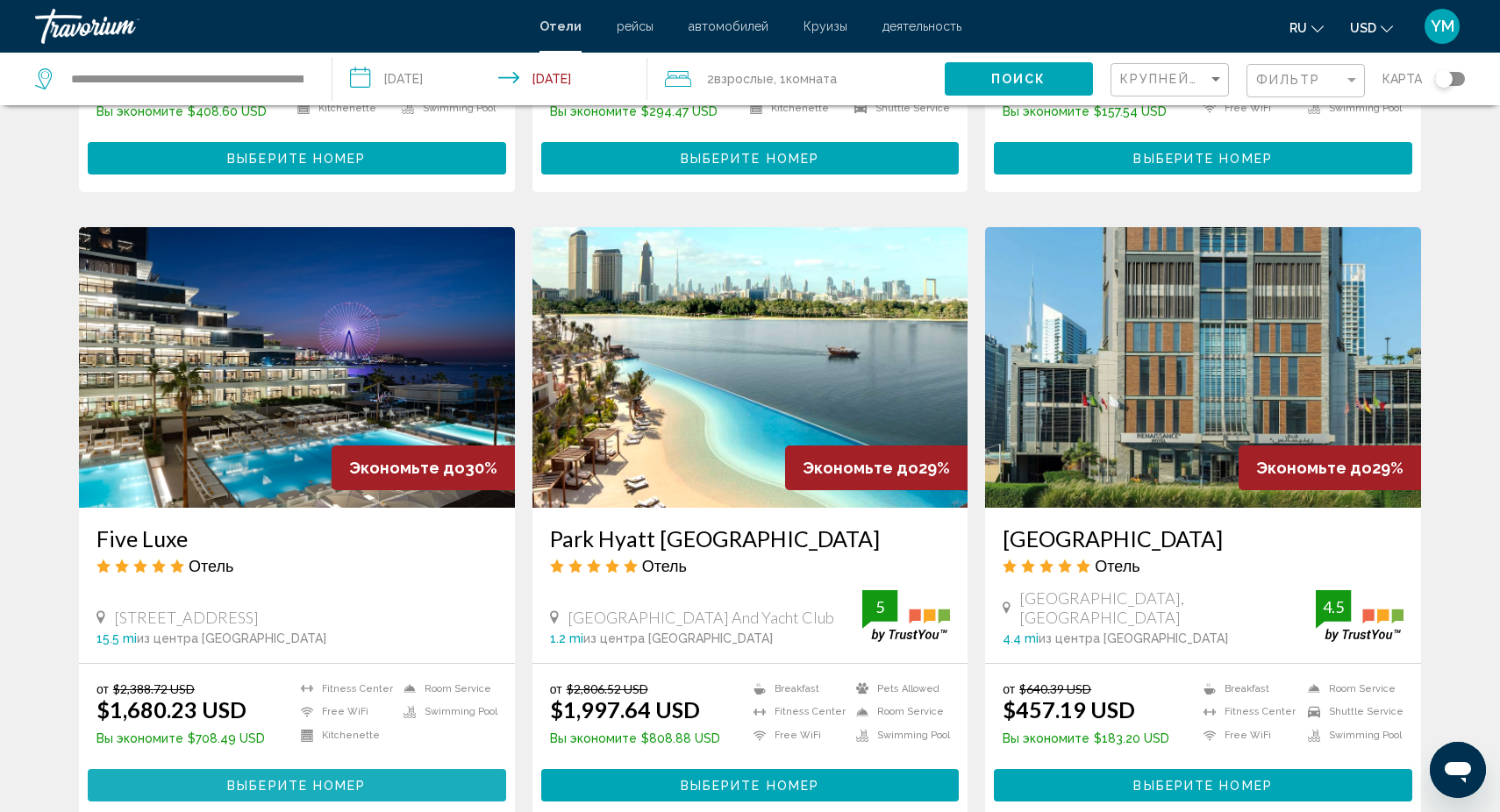
click at [283, 778] on span "Выберите номер" at bounding box center [296, 785] width 139 height 14
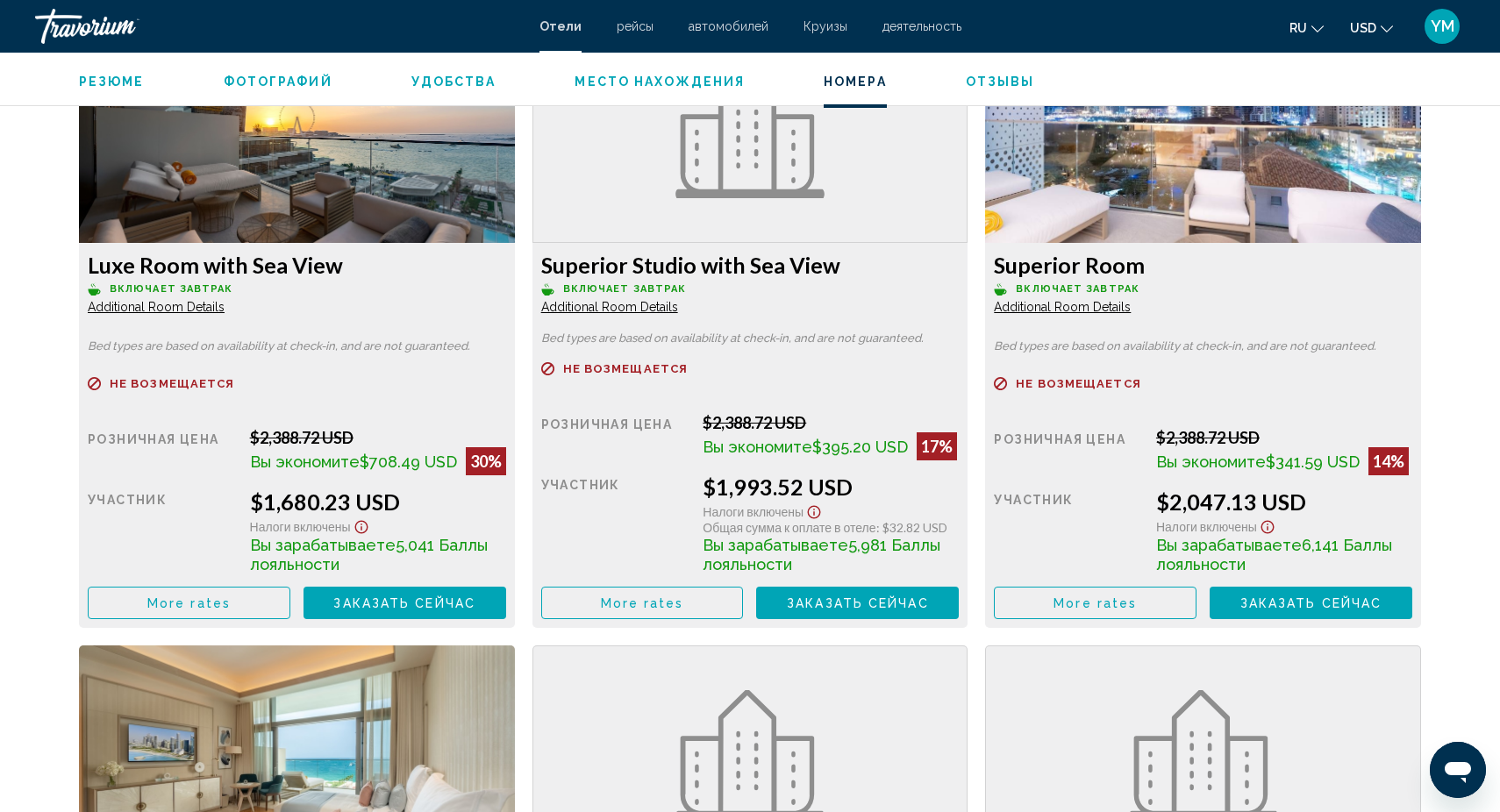
scroll to position [2432, 0]
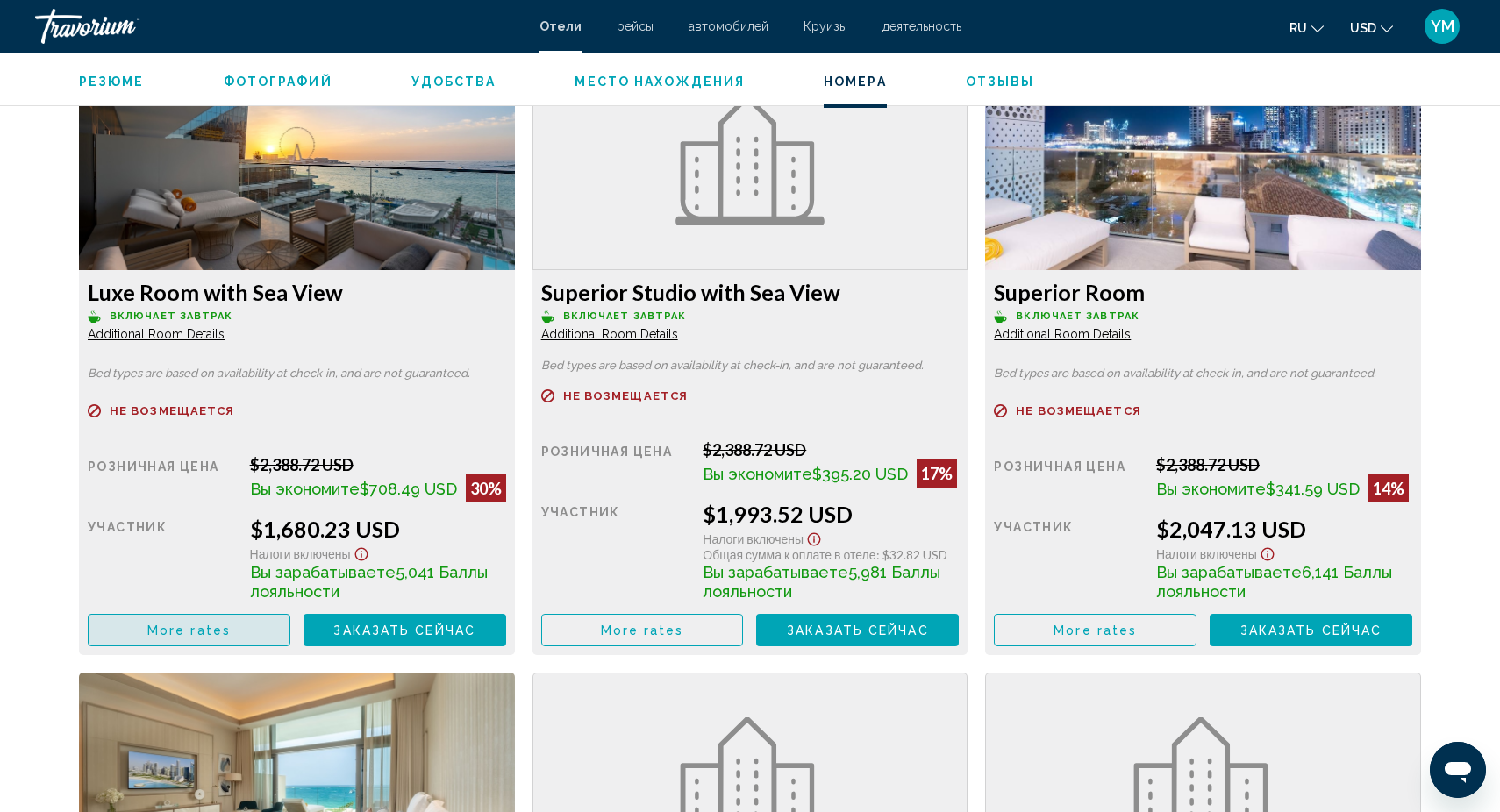
click at [205, 633] on span "More rates" at bounding box center [189, 631] width 83 height 14
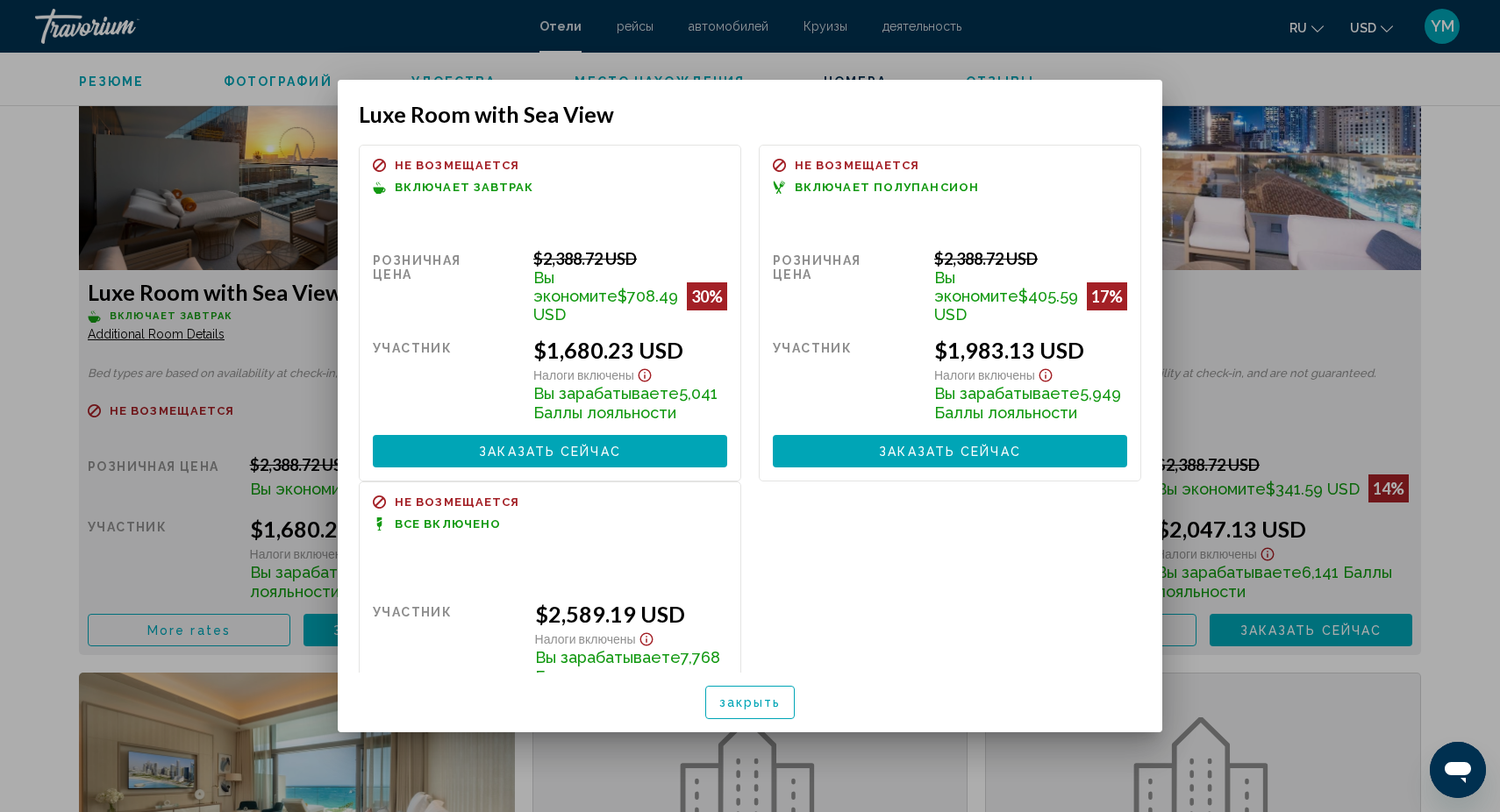
scroll to position [0, 0]
click at [1278, 307] on div at bounding box center [750, 406] width 1500 height 812
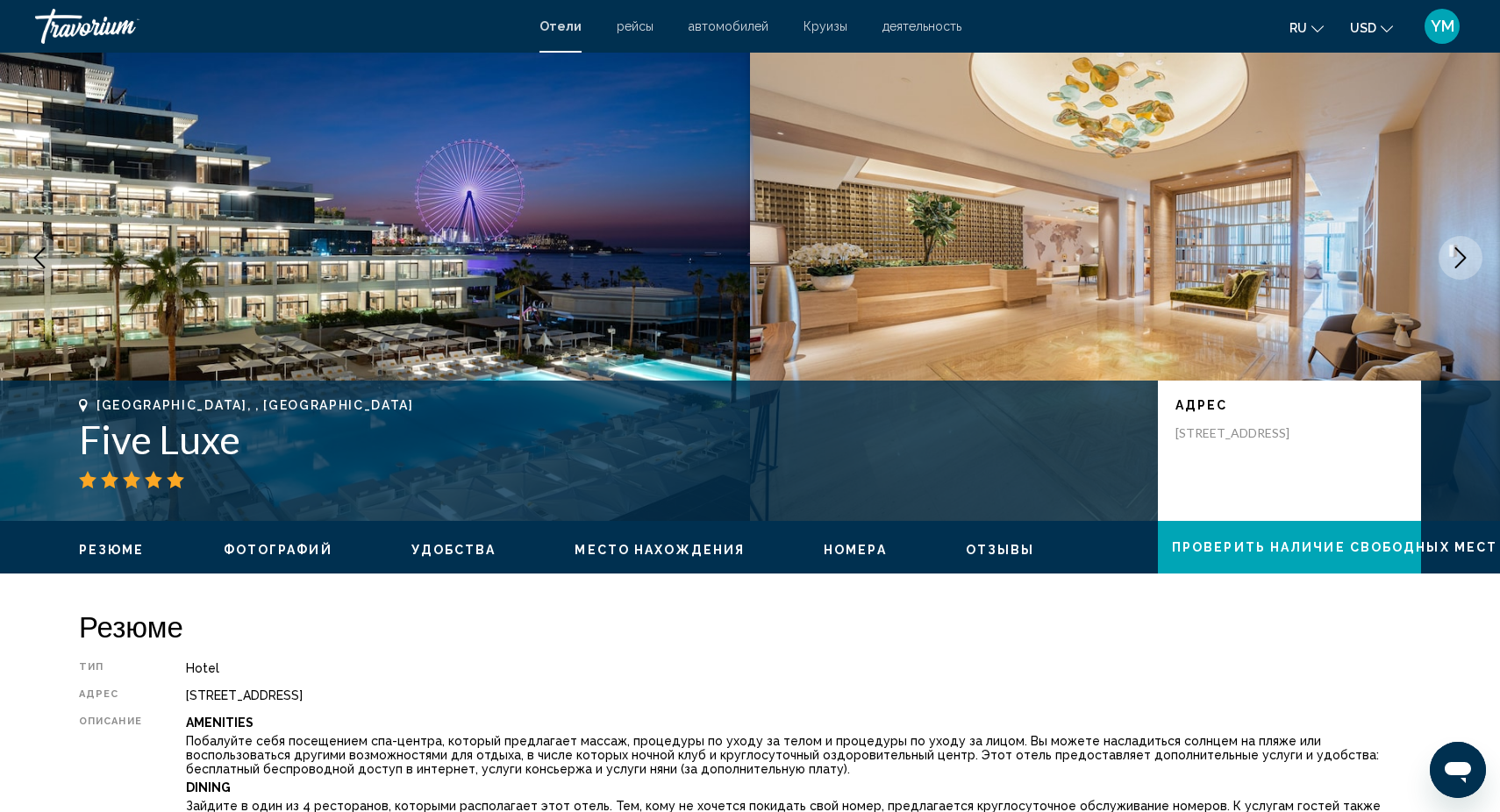
scroll to position [57, 0]
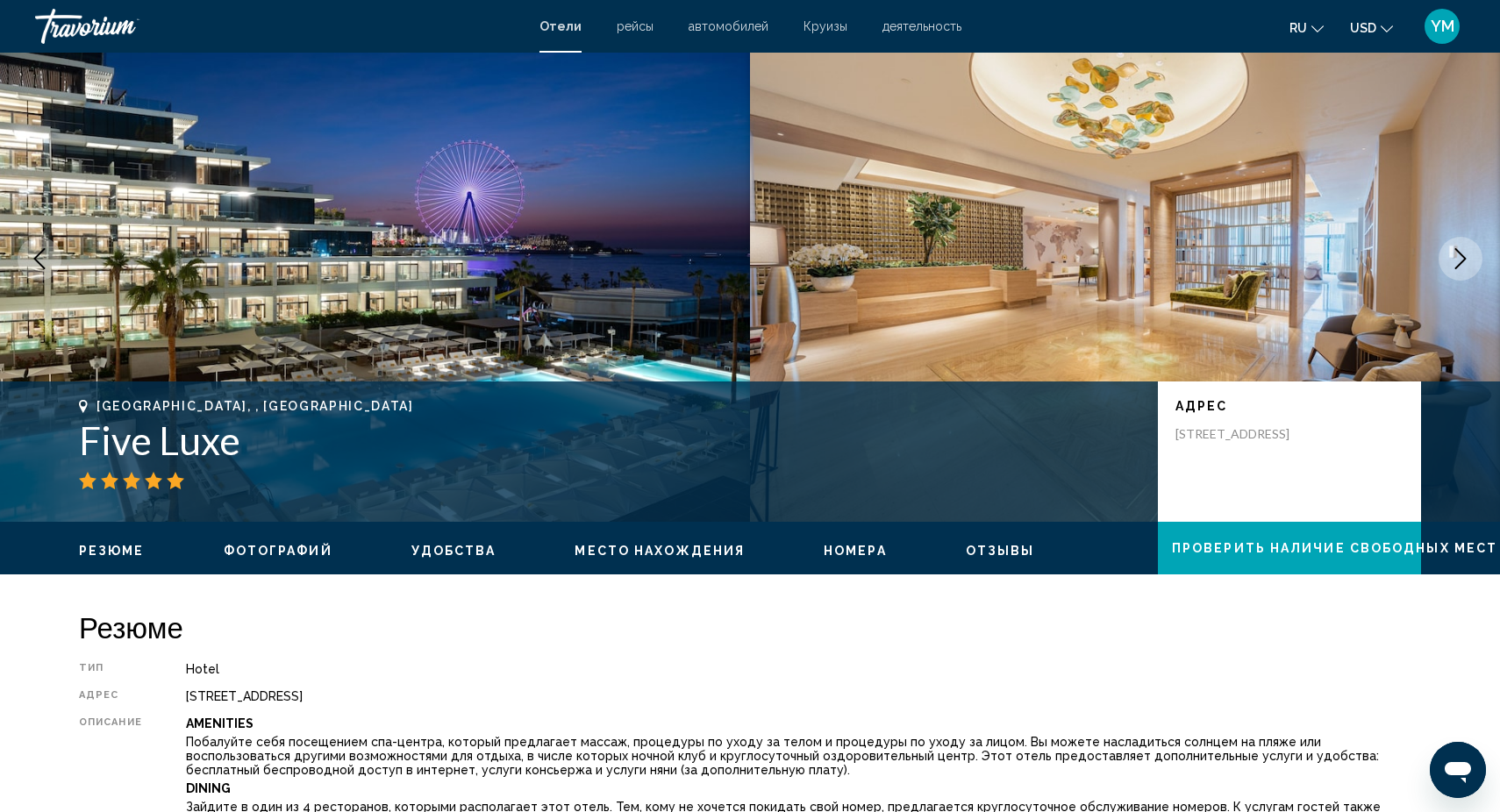
drag, startPoint x: 67, startPoint y: 436, endPoint x: 299, endPoint y: 431, distance: 232.1
click at [299, 431] on div "[GEOGRAPHIC_DATA], , [GEOGRAPHIC_DATA] Five Luxe адрес [STREET_ADDRESS]" at bounding box center [750, 452] width 1412 height 105
copy h1 "Five Luxe"
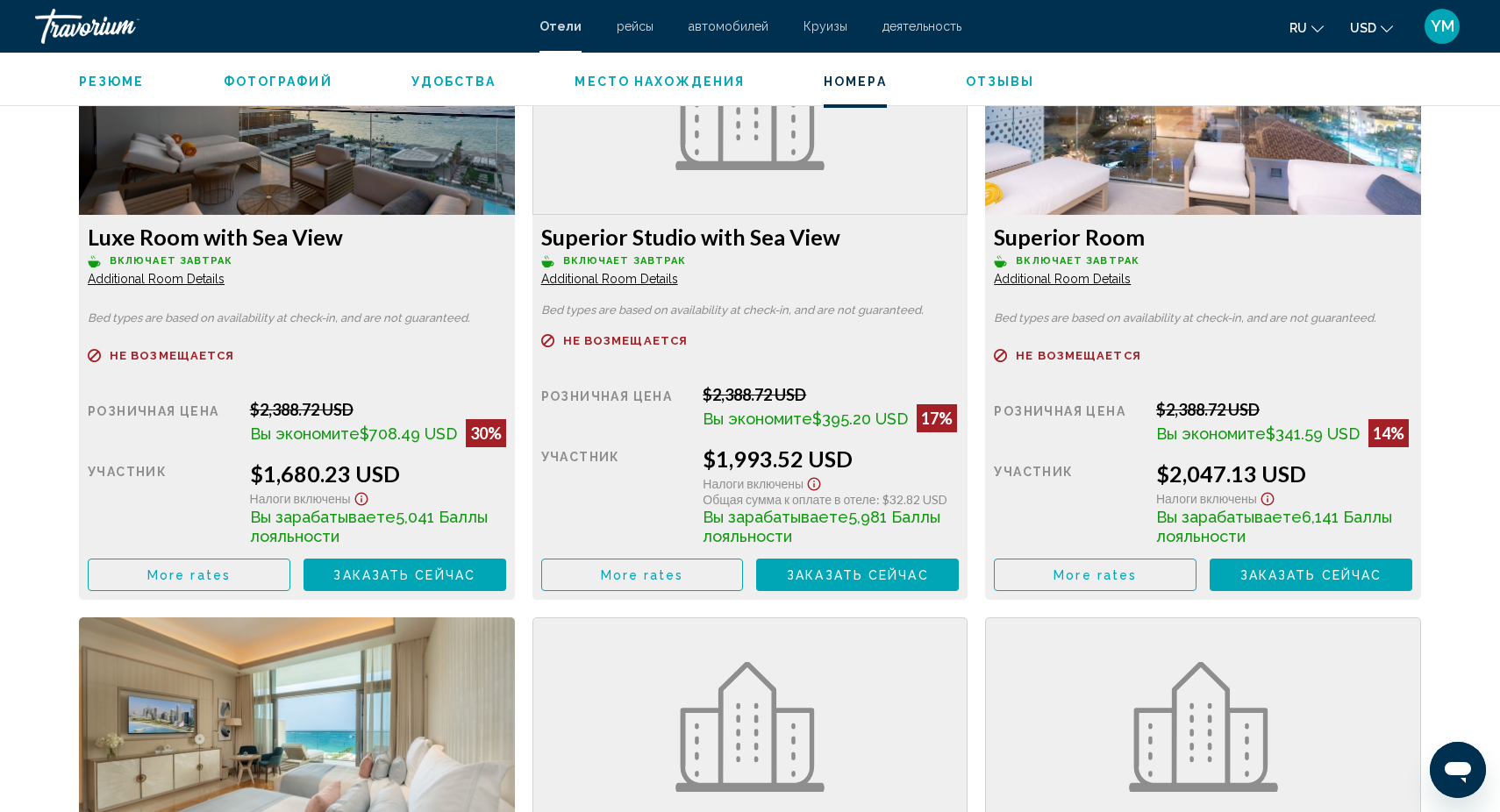
scroll to position [2489, 0]
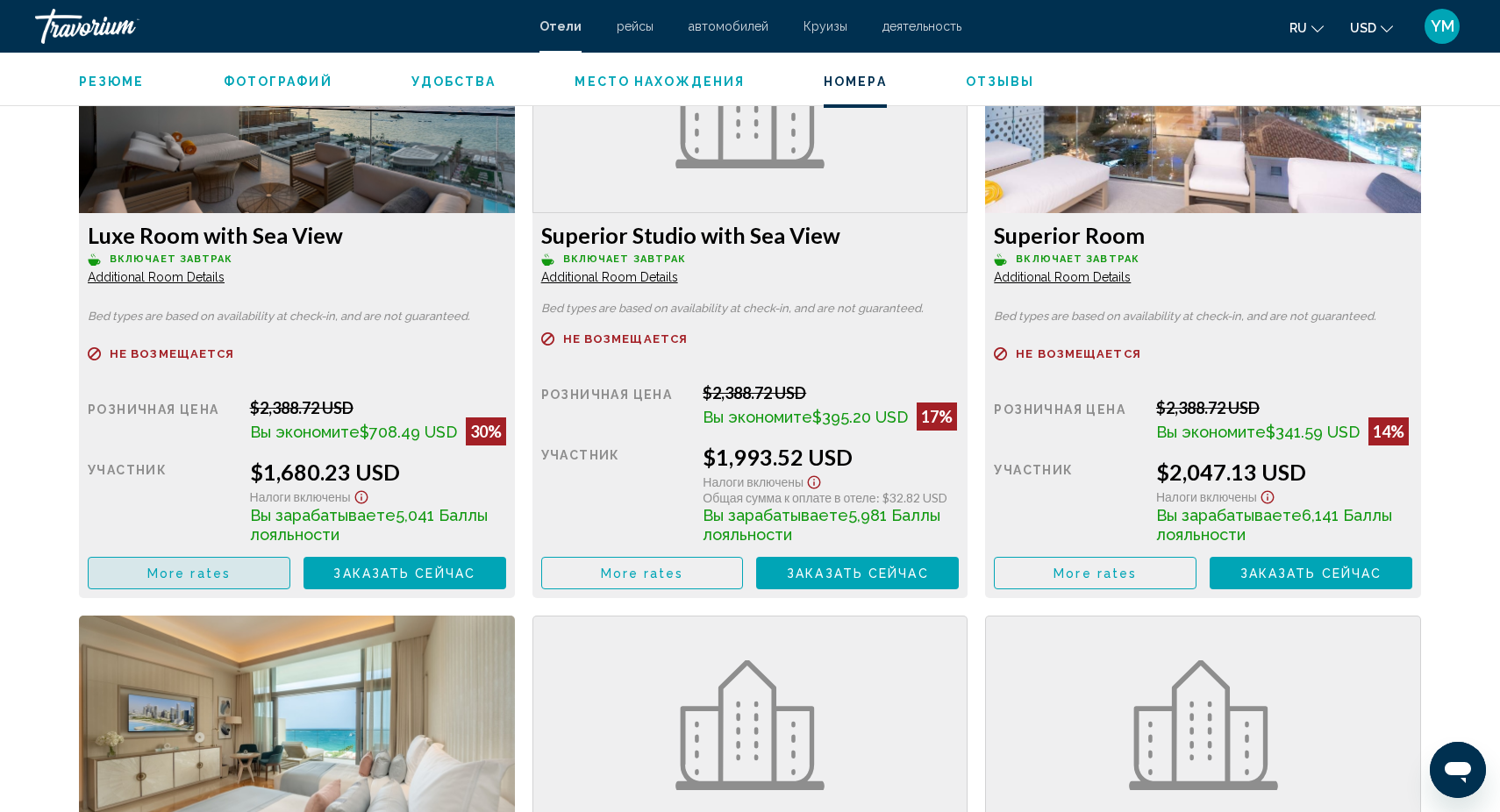
click at [202, 579] on span "More rates" at bounding box center [189, 573] width 83 height 14
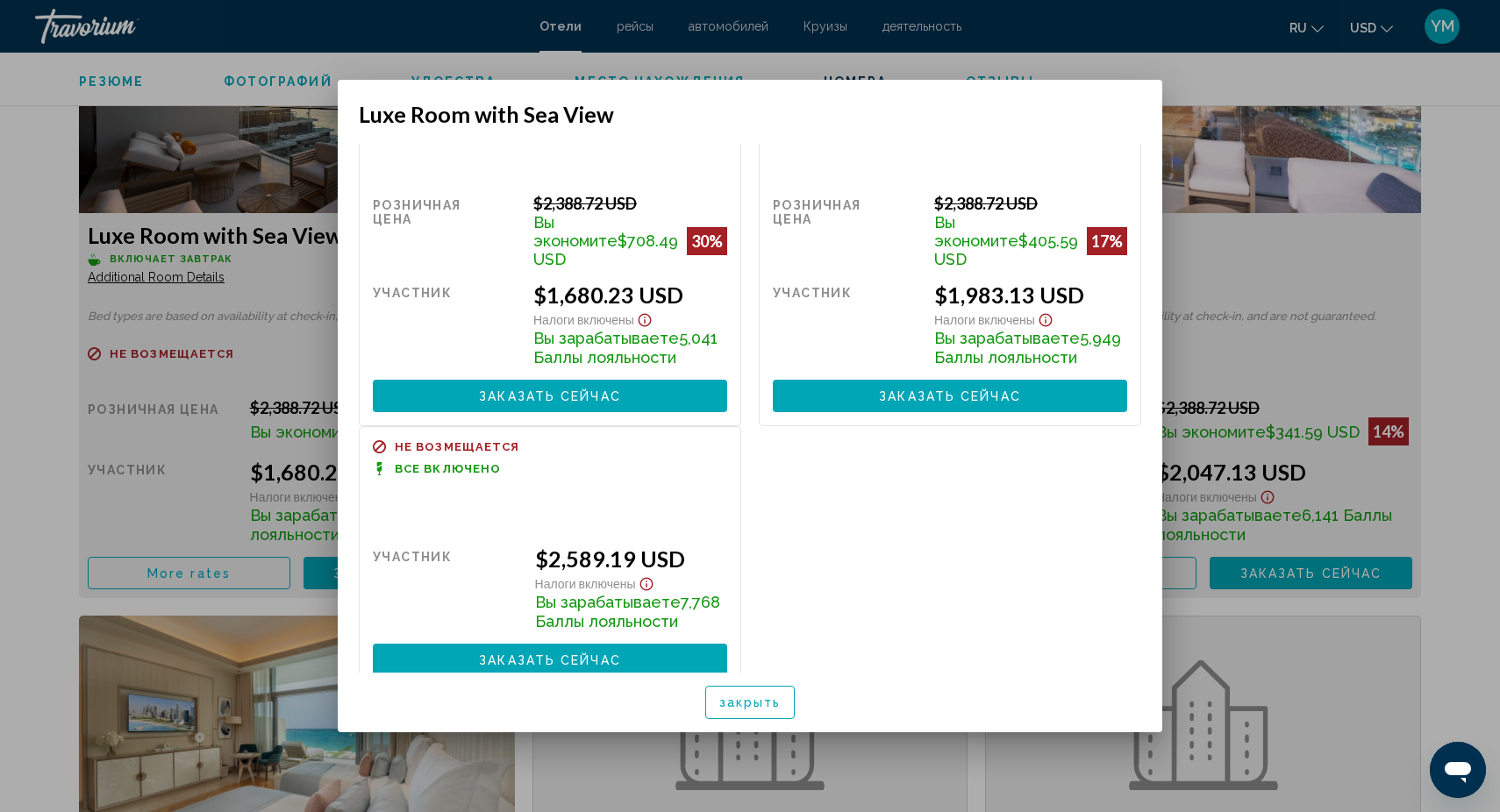
scroll to position [58, 0]
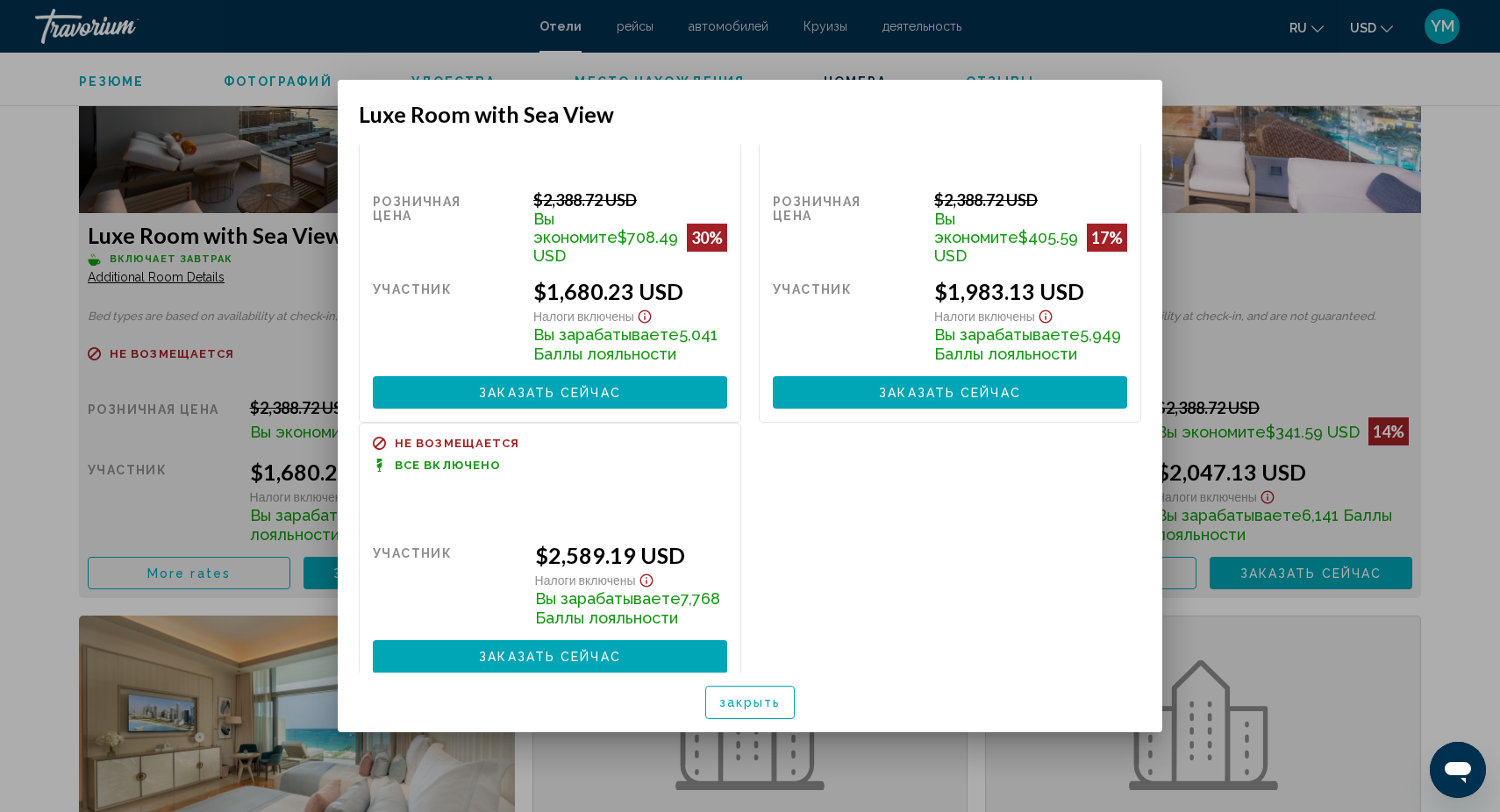
click at [1253, 273] on div at bounding box center [750, 406] width 1500 height 812
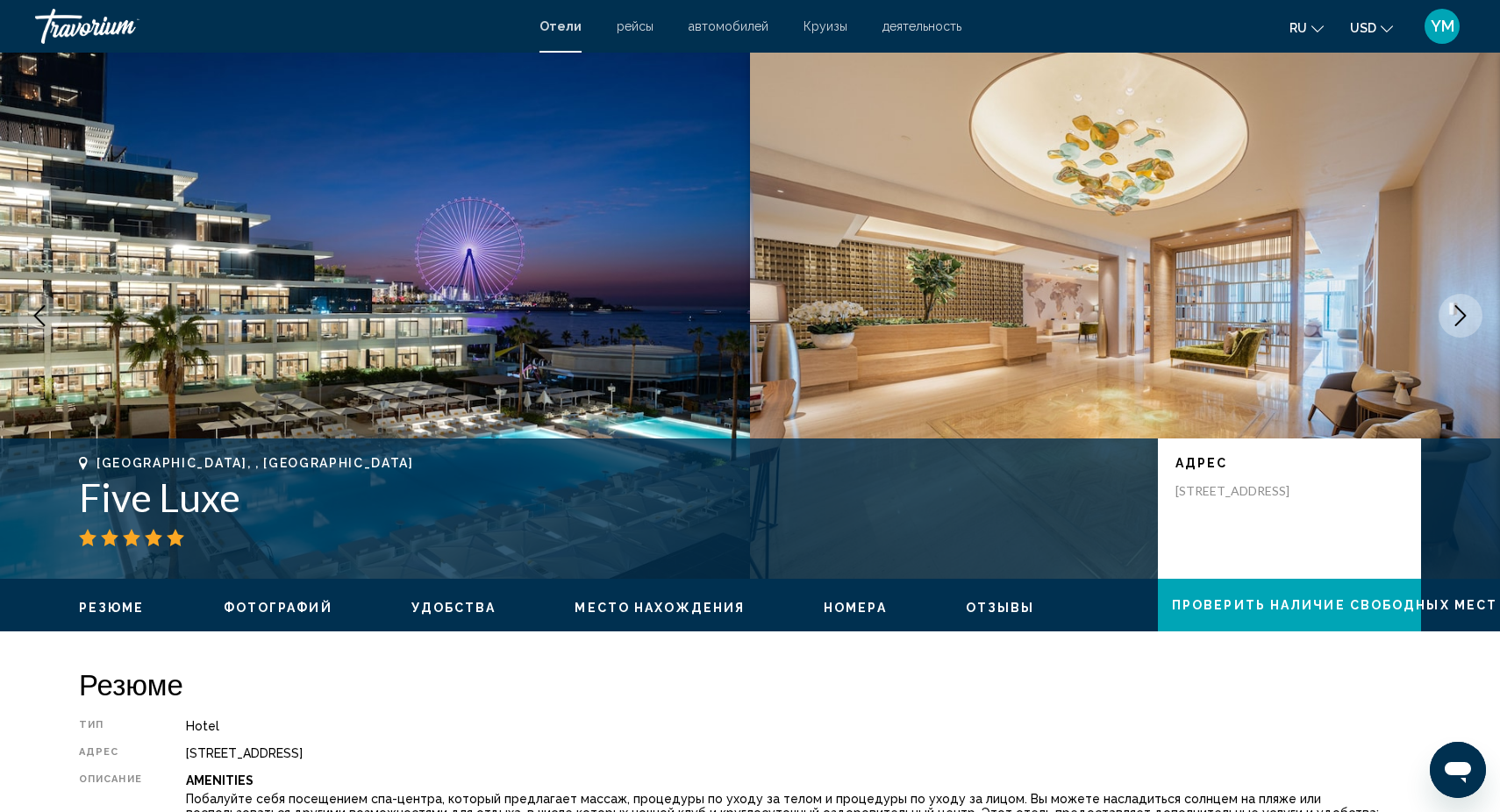
scroll to position [0, 0]
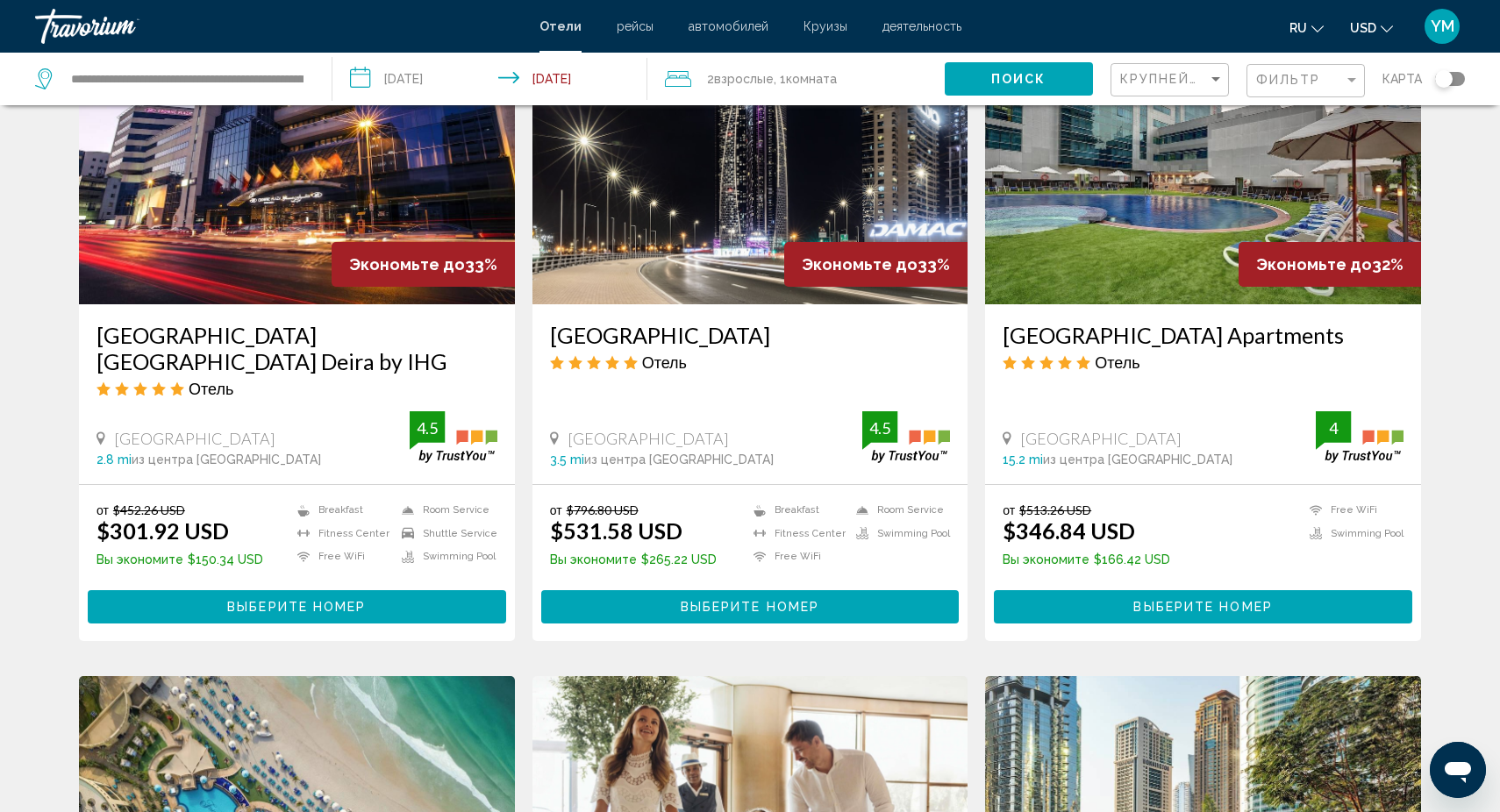
scroll to position [793, 0]
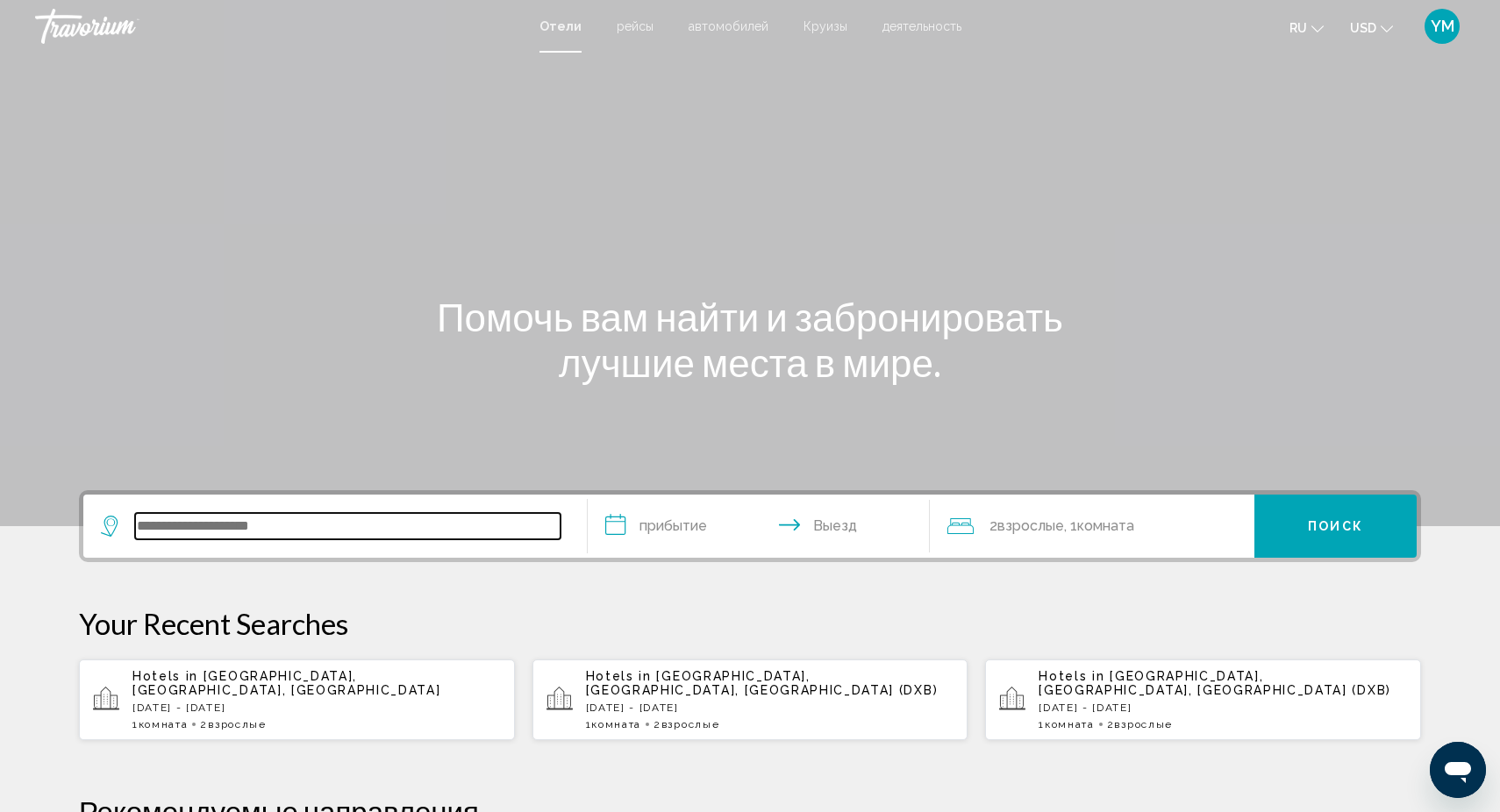
click at [347, 530] on input "Search widget" at bounding box center [347, 527] width 425 height 27
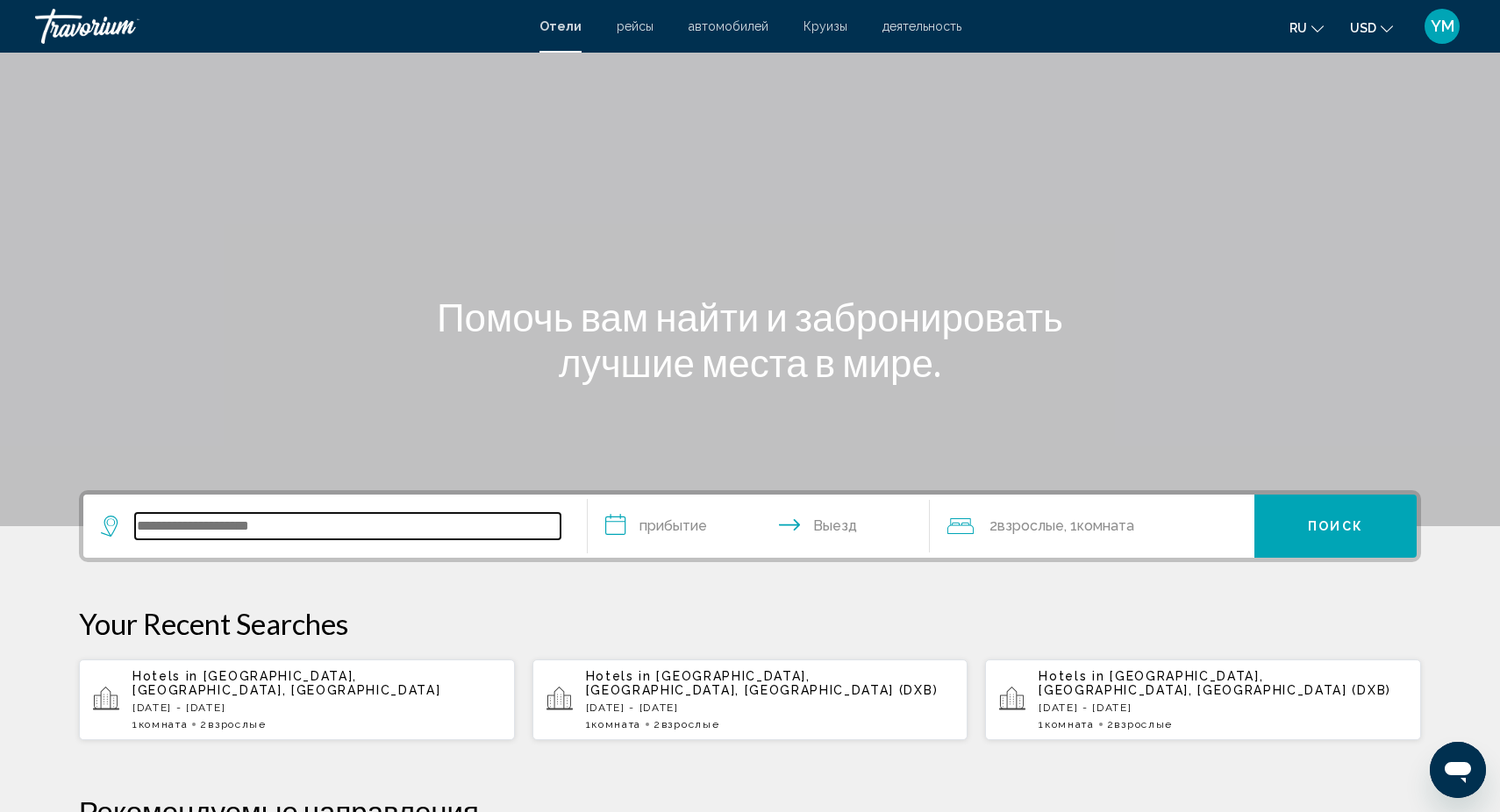
scroll to position [433, 0]
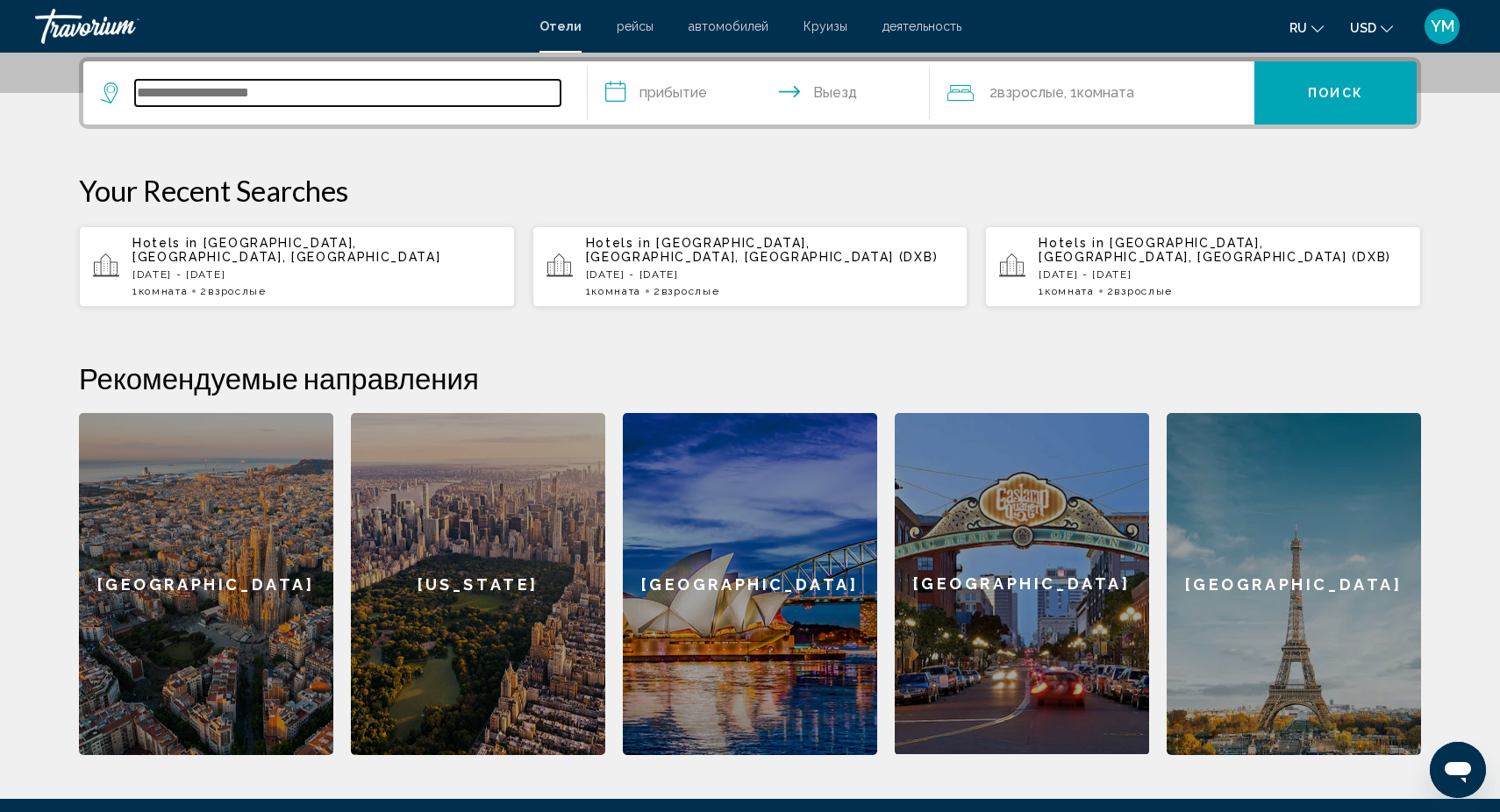
click at [167, 95] on input "Search widget" at bounding box center [347, 93] width 425 height 27
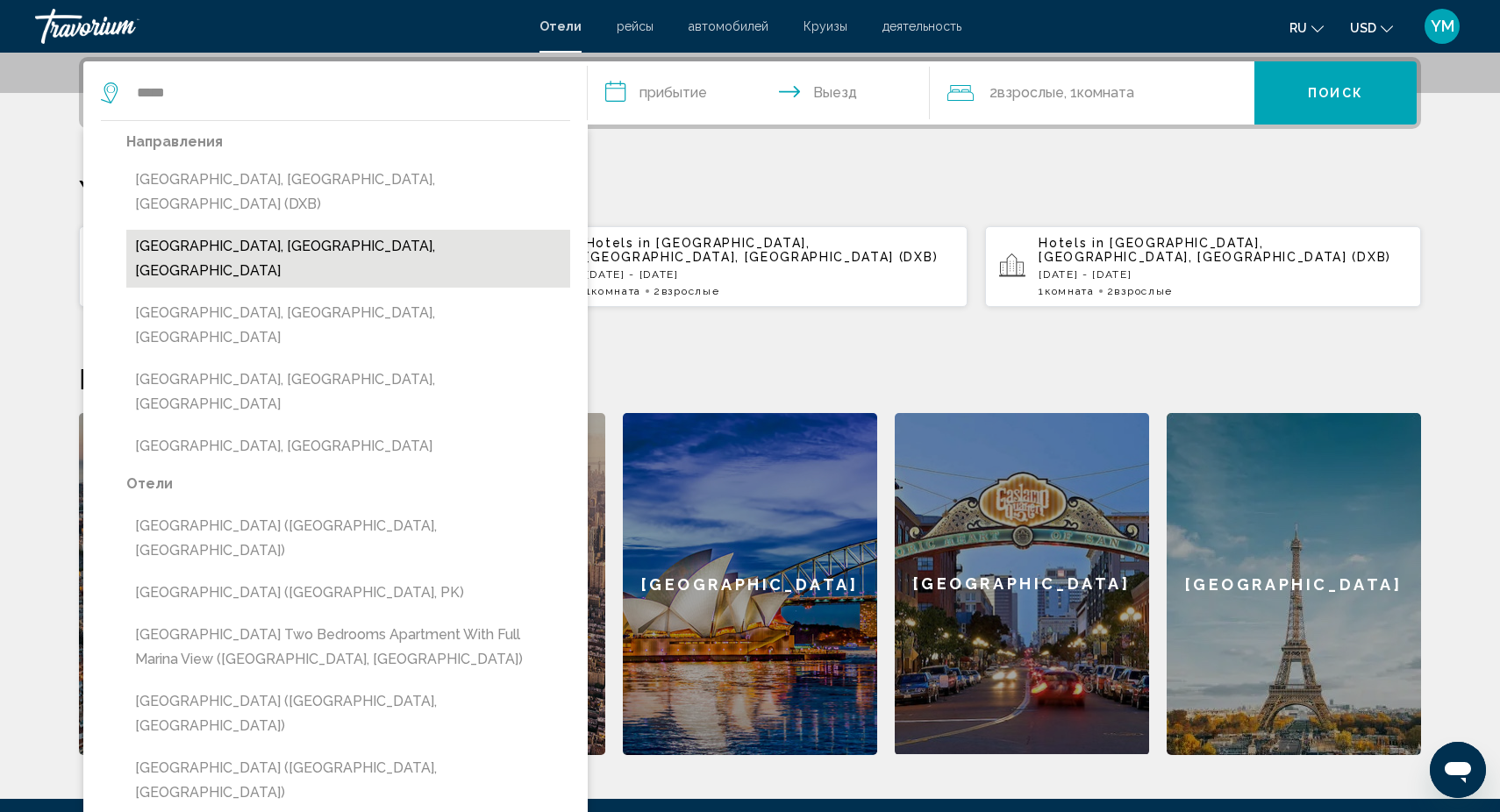
click at [309, 230] on button "[GEOGRAPHIC_DATA], [GEOGRAPHIC_DATA], [GEOGRAPHIC_DATA]" at bounding box center [348, 258] width 444 height 57
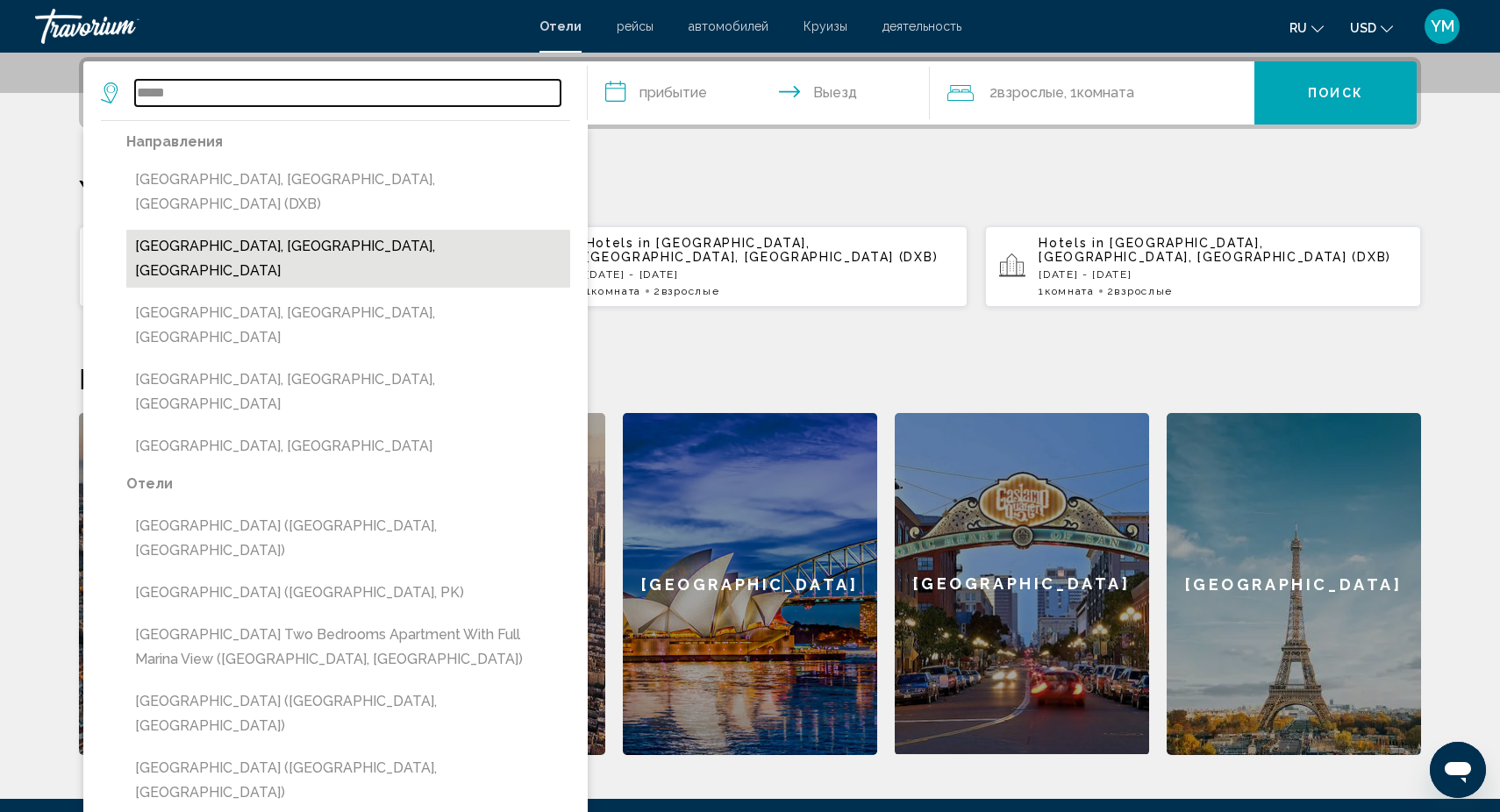
type input "**********"
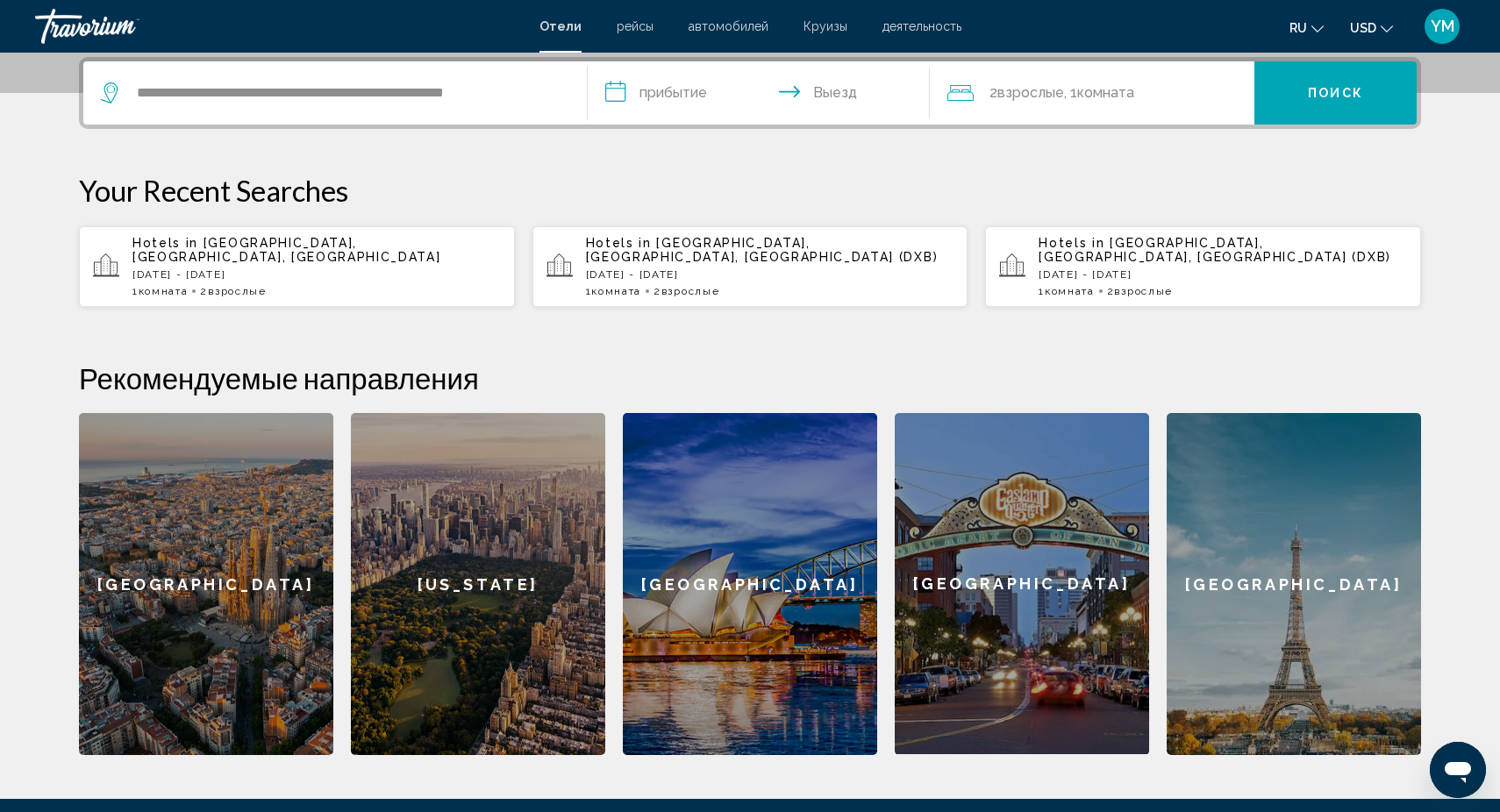
click at [684, 87] on input "**********" at bounding box center [762, 95] width 349 height 68
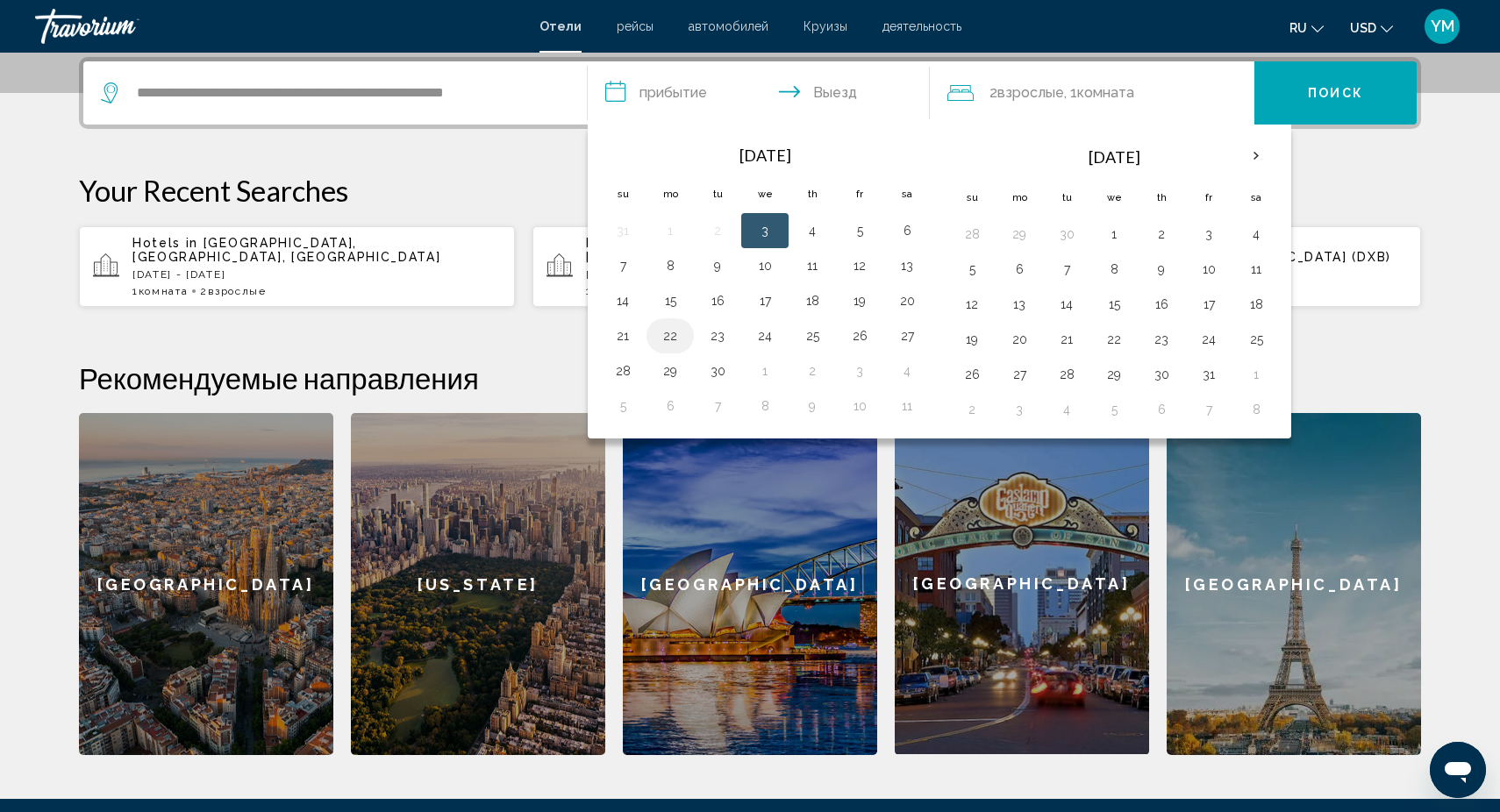
click at [676, 337] on button "22" at bounding box center [670, 336] width 28 height 25
click at [858, 335] on button "26" at bounding box center [860, 336] width 28 height 25
type input "**********"
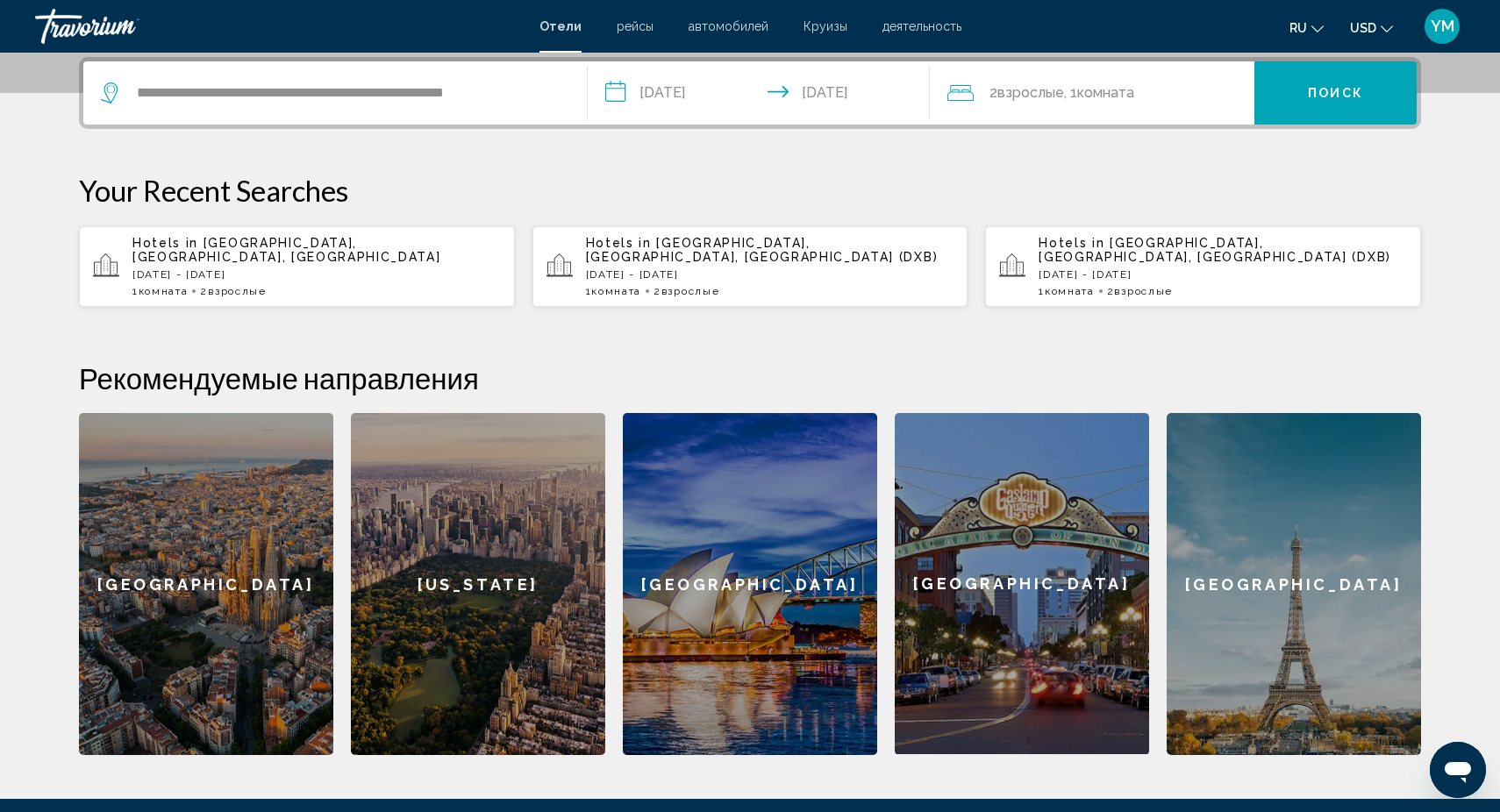
click at [1336, 90] on span "Поиск" at bounding box center [1336, 94] width 56 height 14
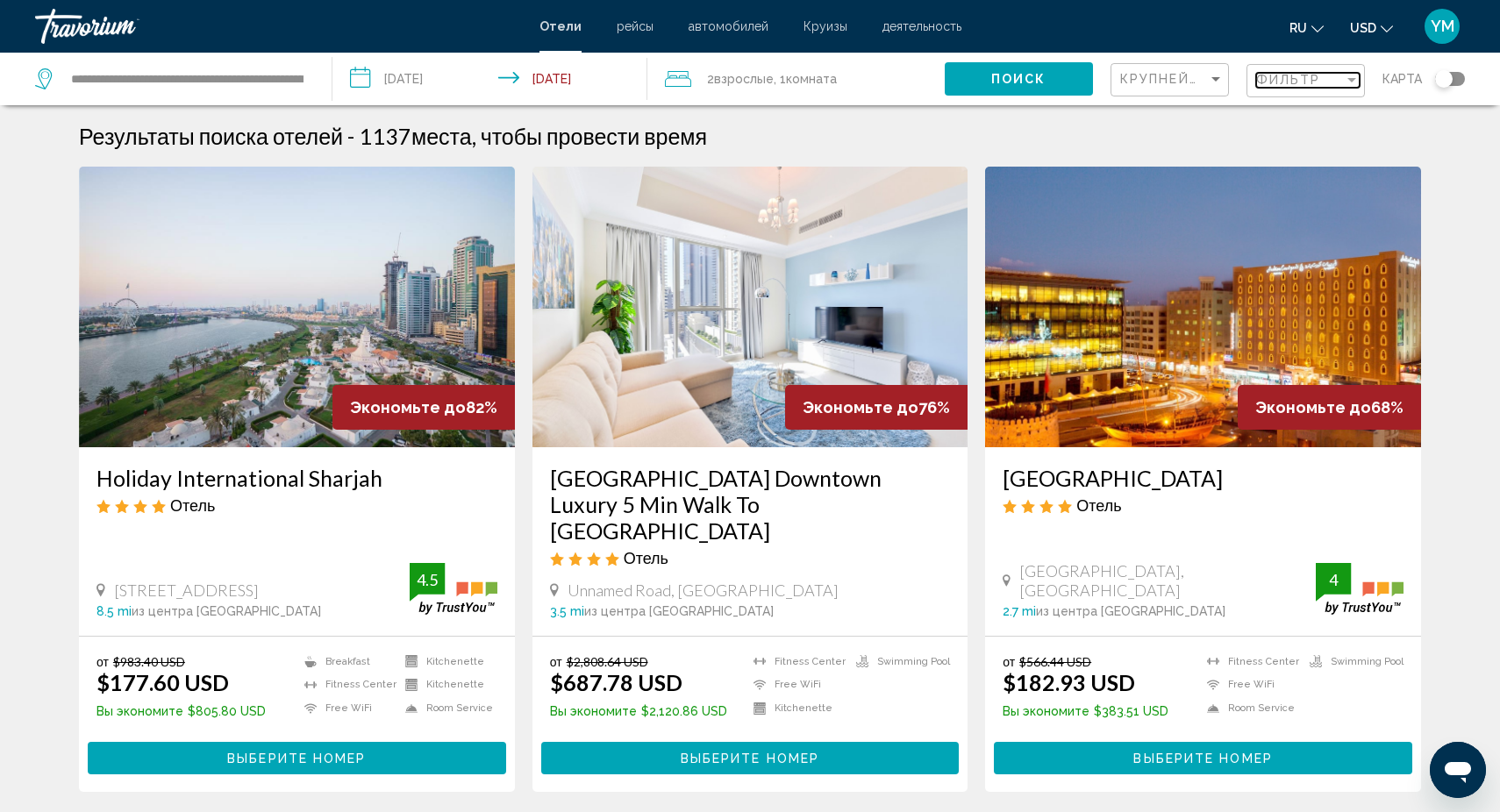
click at [1340, 76] on div "Фильтр" at bounding box center [1299, 80] width 88 height 14
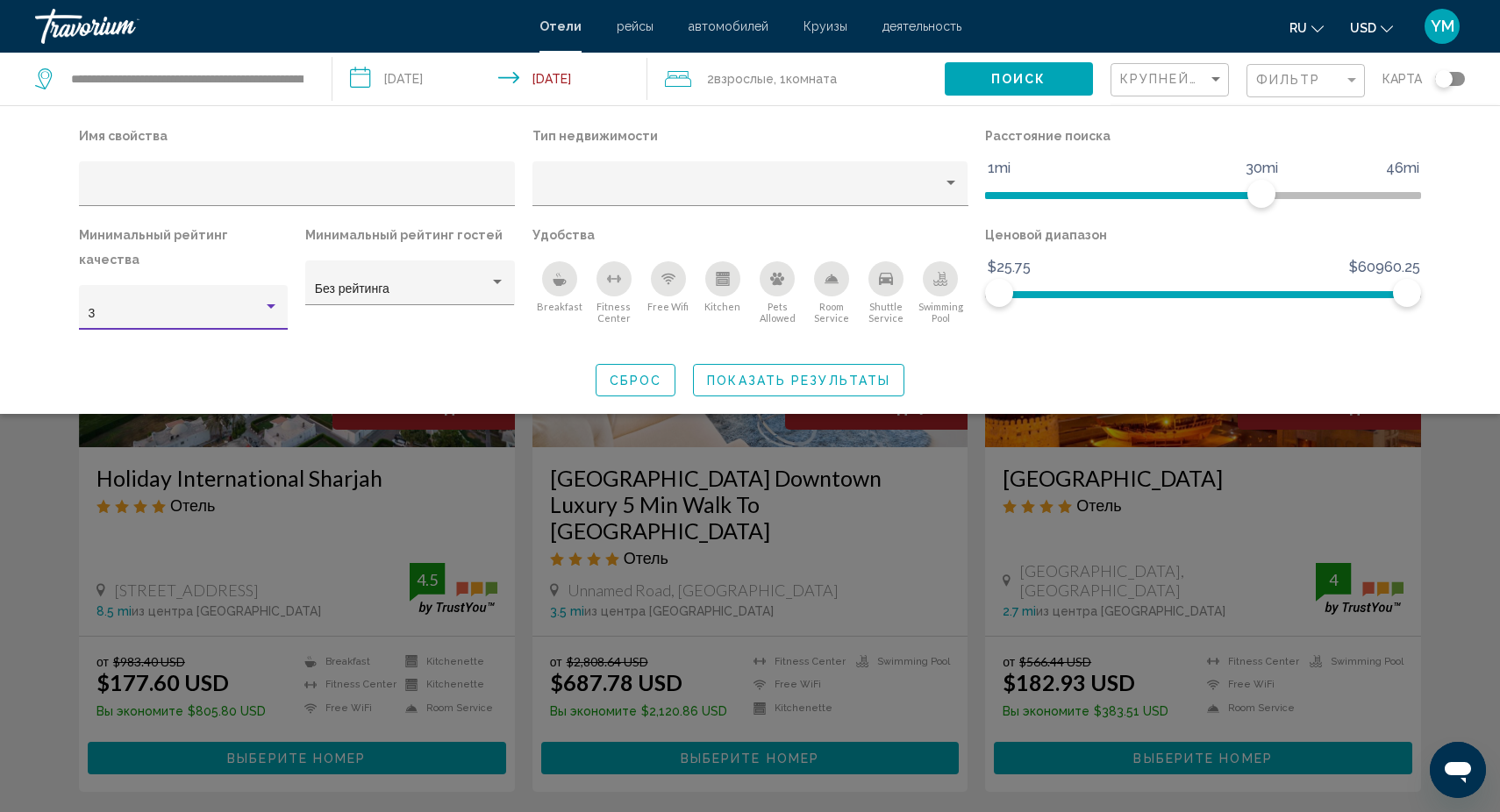
click at [268, 304] on div "Hotel Filters" at bounding box center [271, 306] width 9 height 4
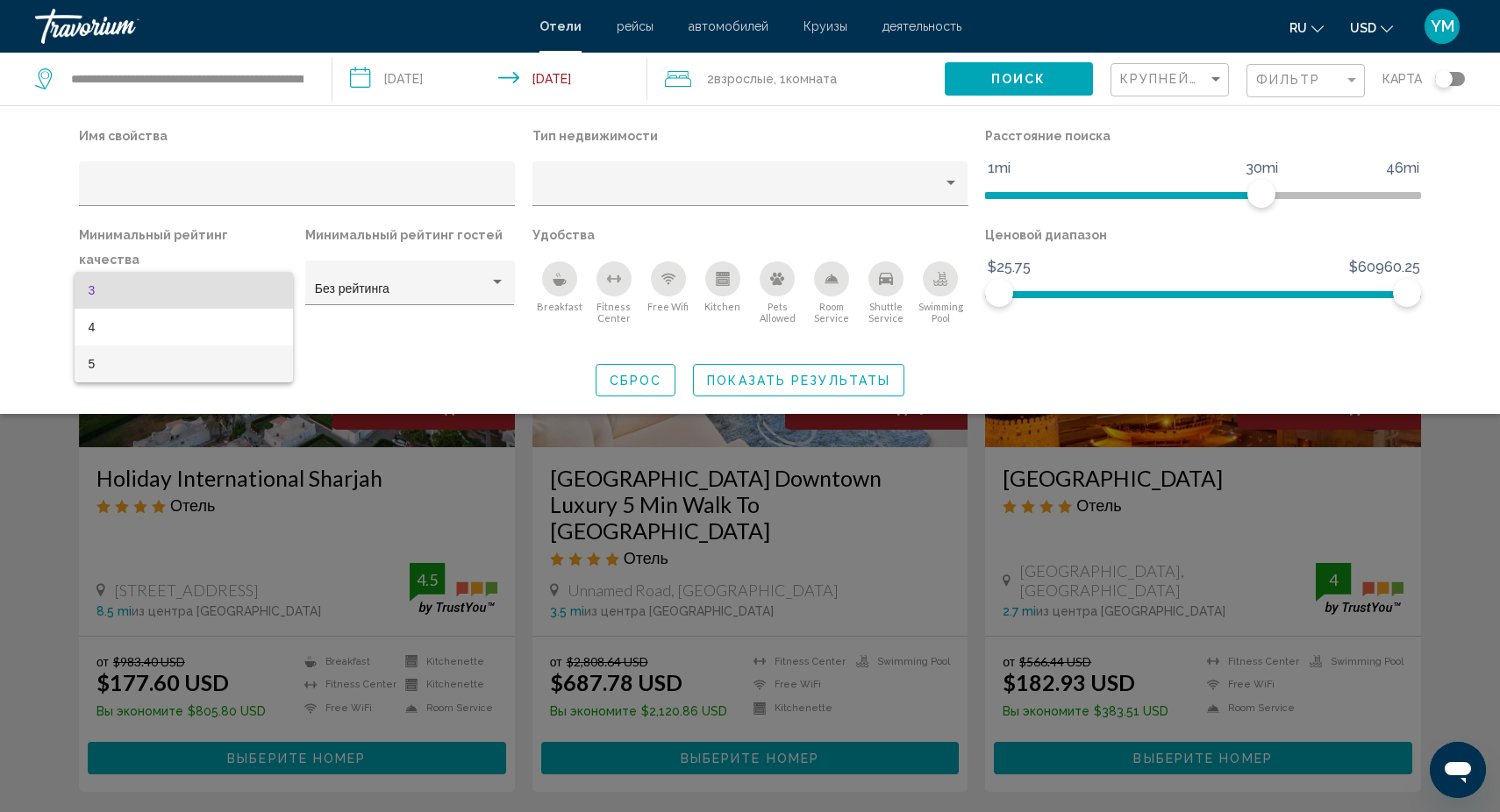
click at [149, 359] on span "5" at bounding box center [183, 364] width 190 height 37
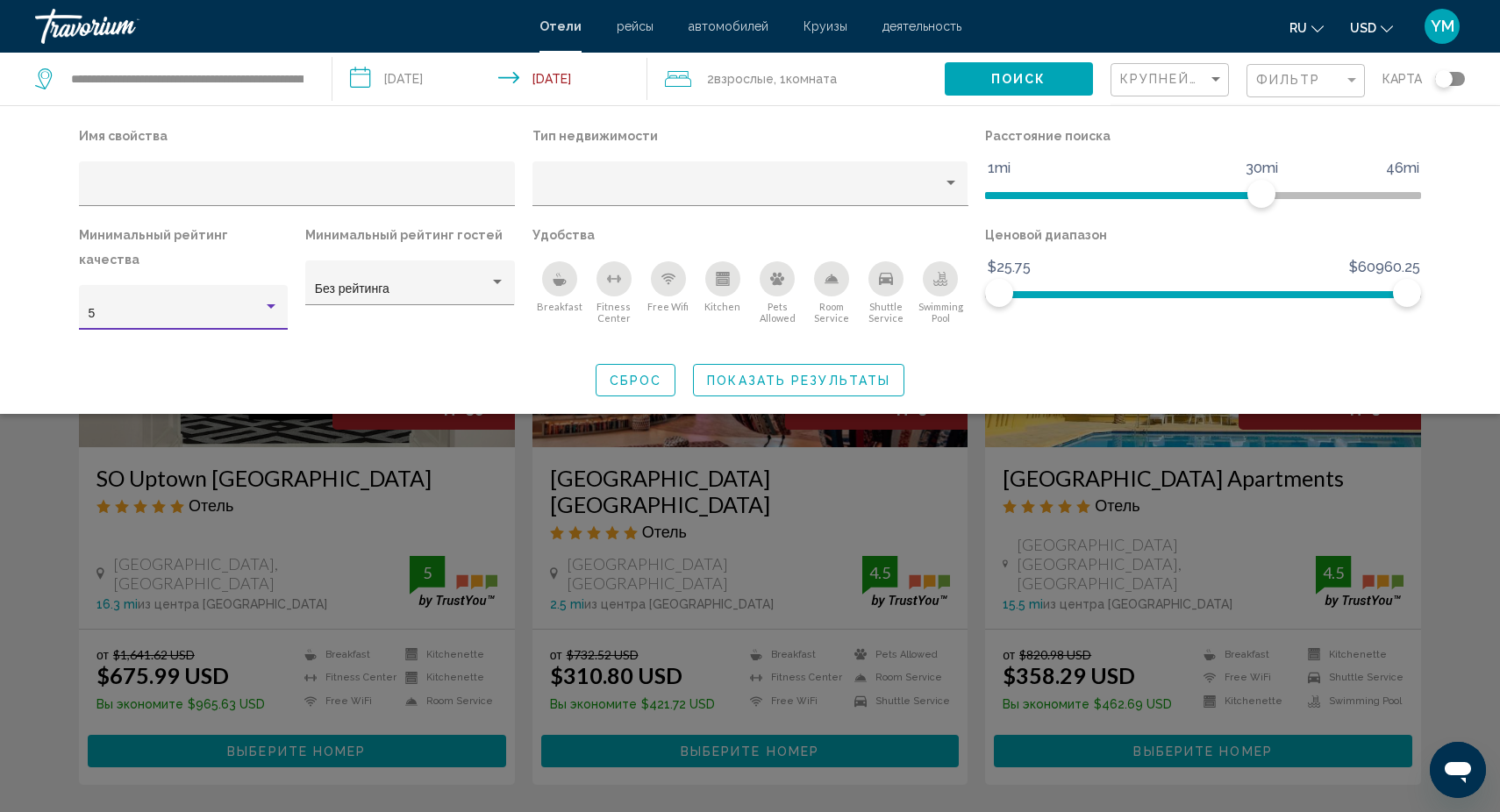
click at [524, 469] on div "Search widget" at bounding box center [750, 537] width 1500 height 549
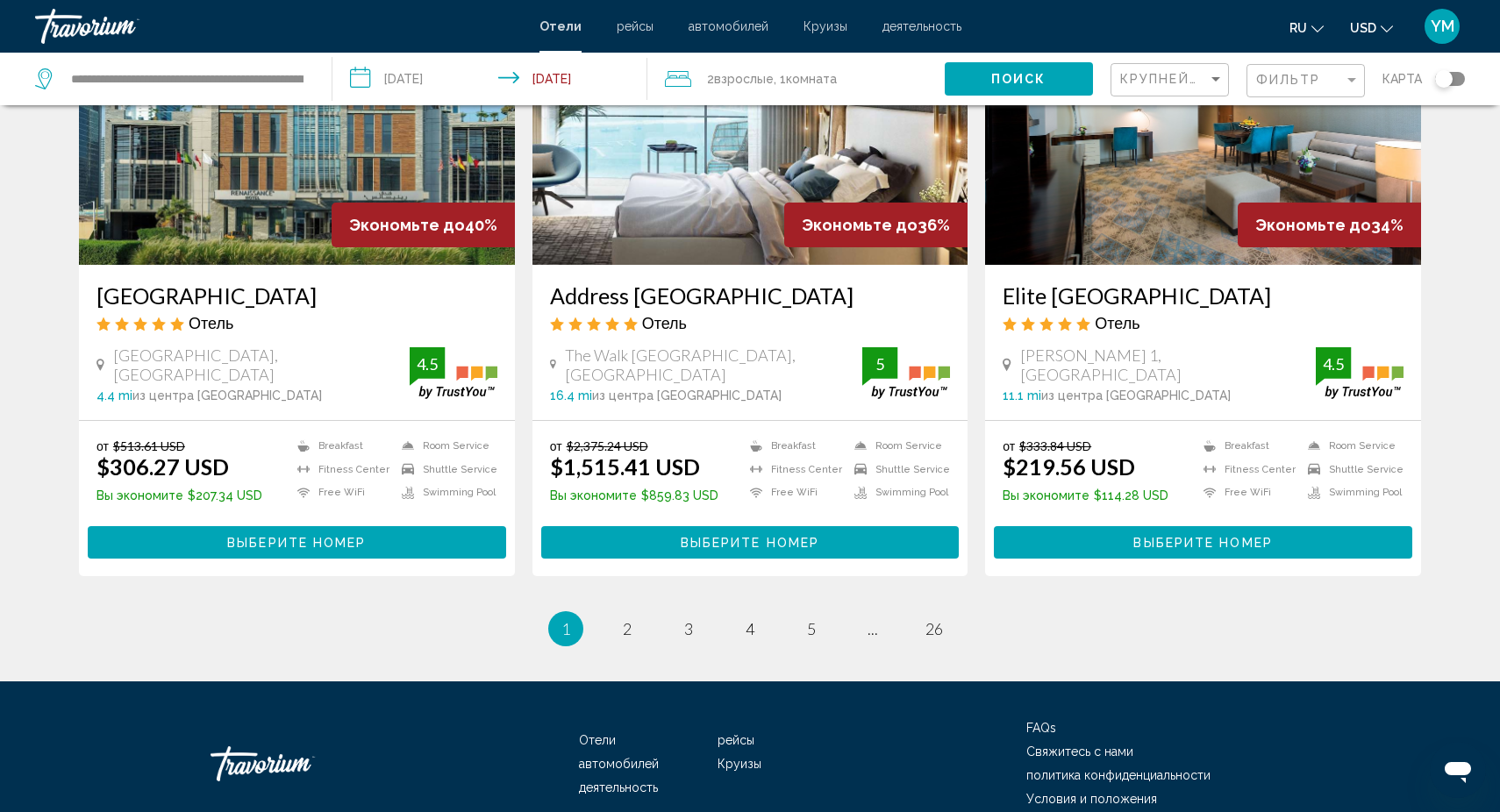
scroll to position [2156, 0]
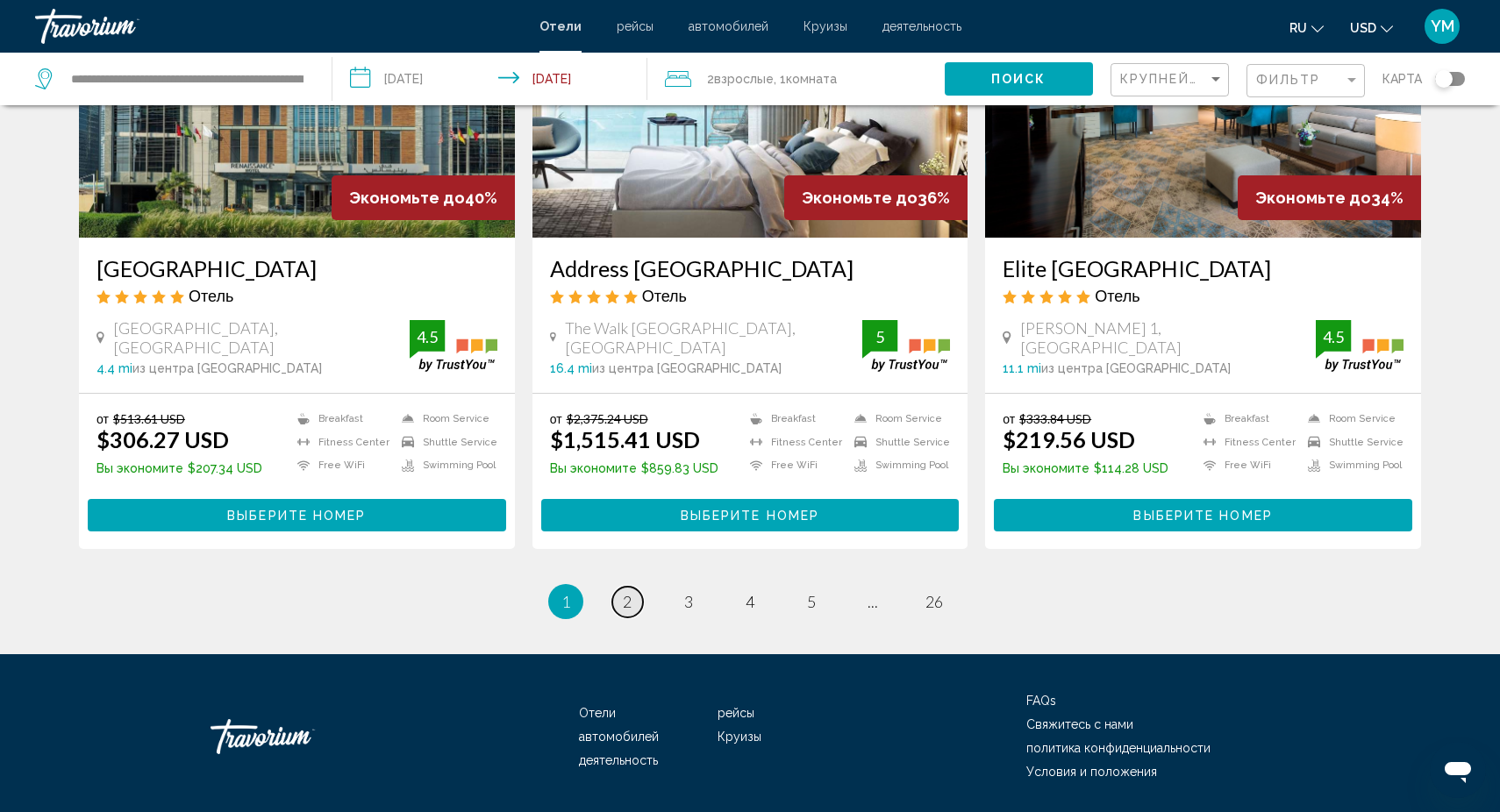
click at [621, 587] on link "page 2" at bounding box center [628, 602] width 31 height 31
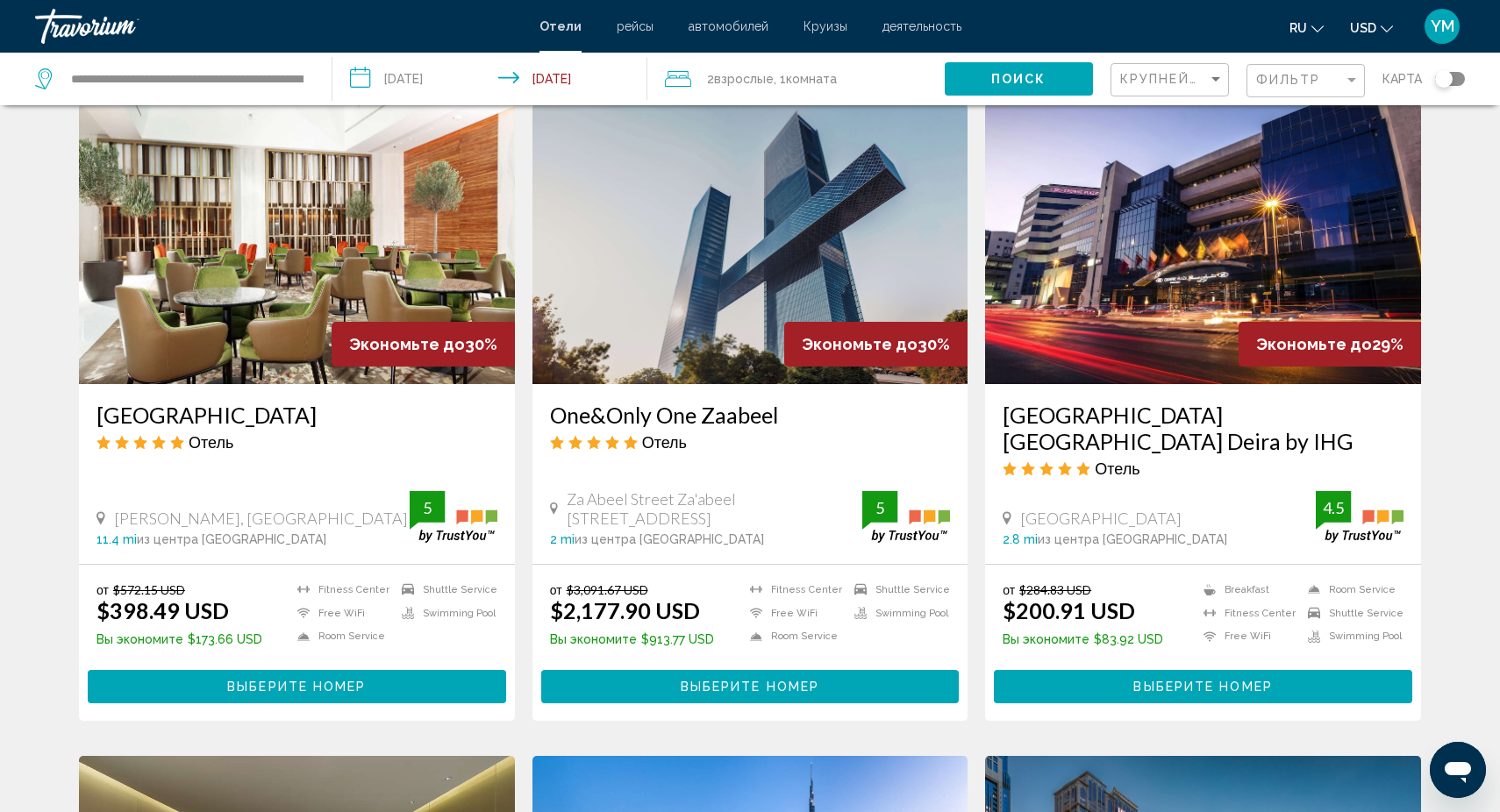
scroll to position [1336, 0]
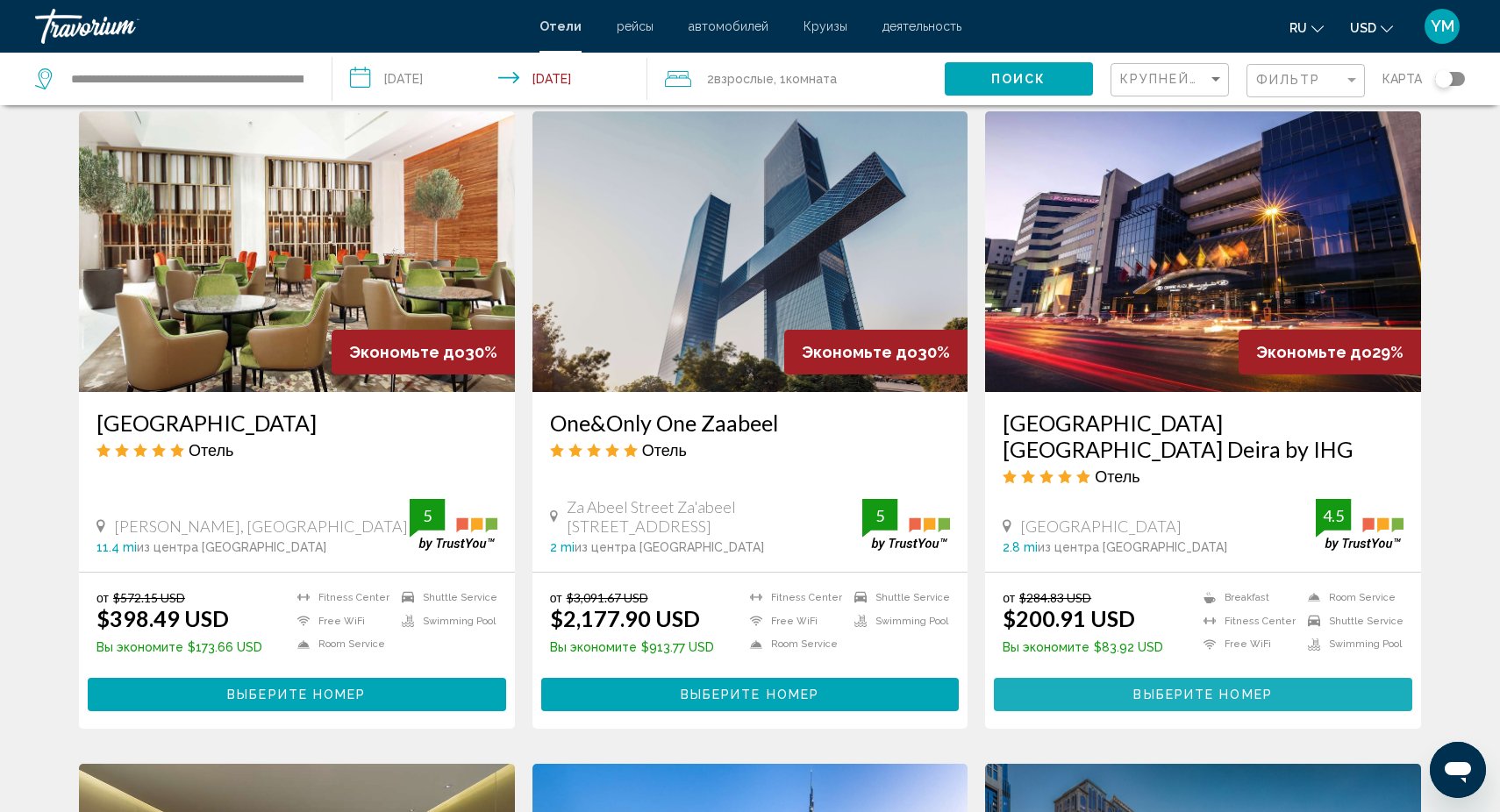
click at [1245, 688] on span "Выберите номер" at bounding box center [1202, 695] width 139 height 14
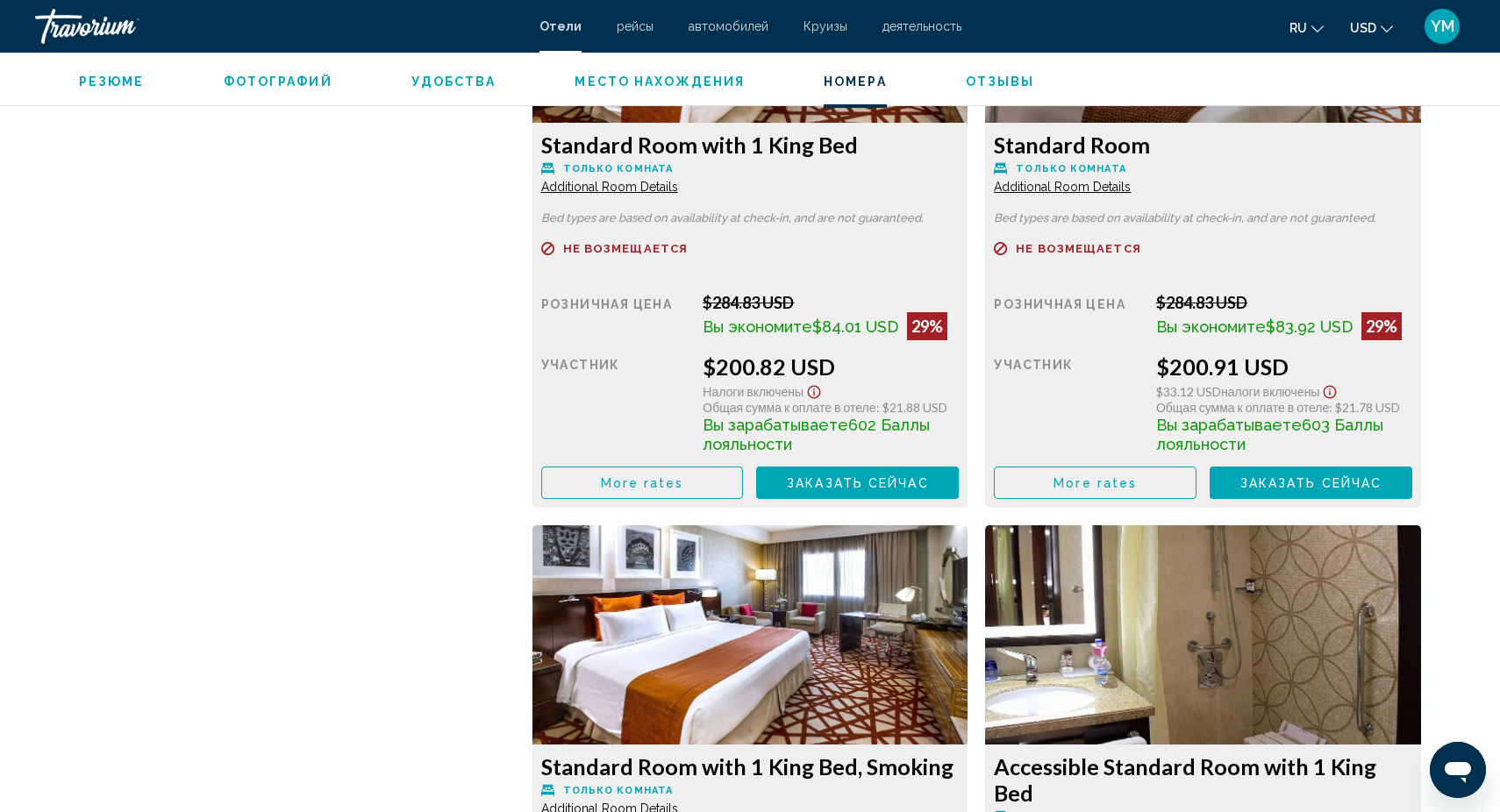
scroll to position [2559, 0]
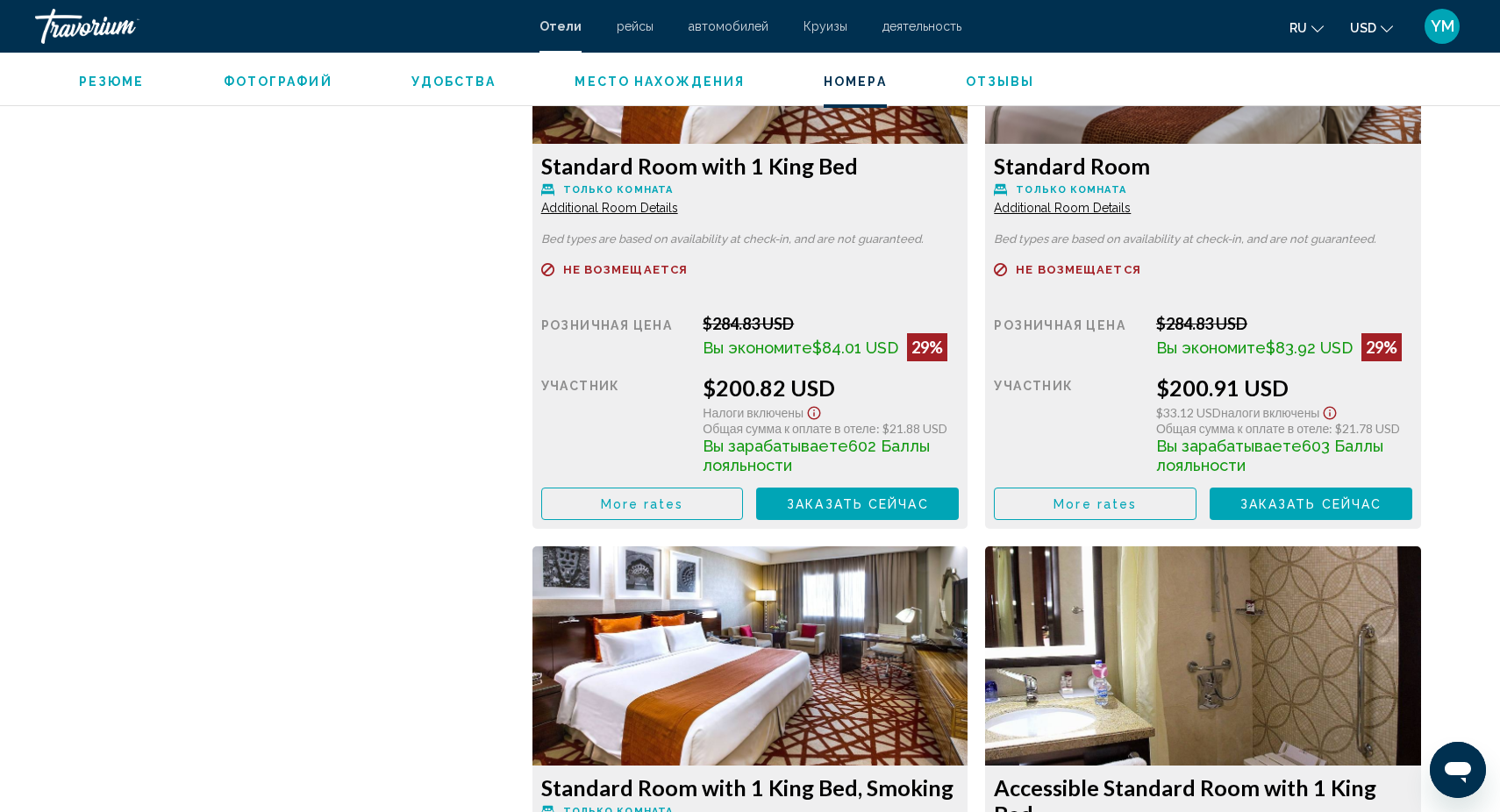
click at [231, 509] on span "More rates" at bounding box center [189, 505] width 83 height 14
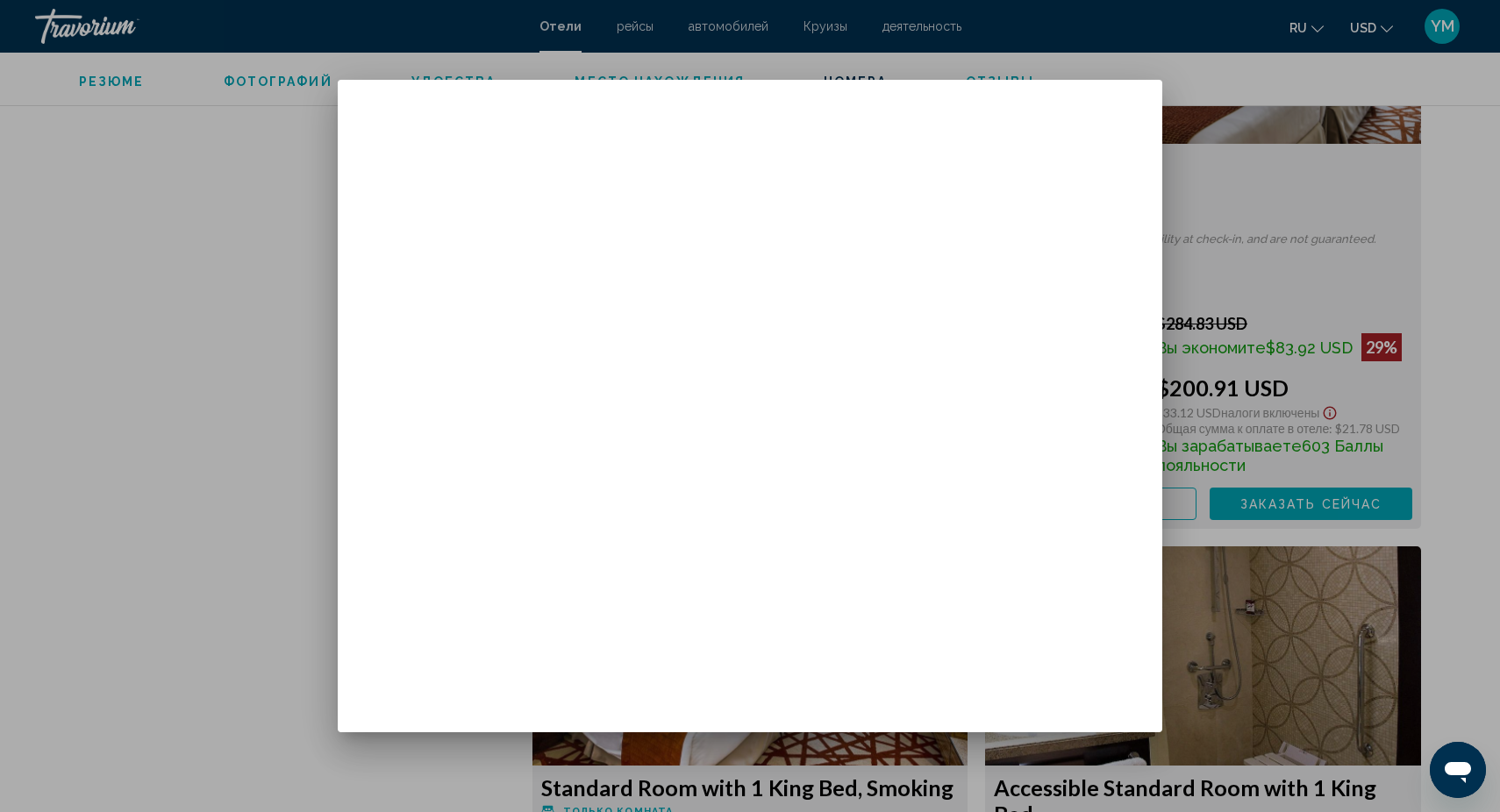
scroll to position [212, 0]
click at [1253, 275] on div at bounding box center [750, 406] width 1500 height 812
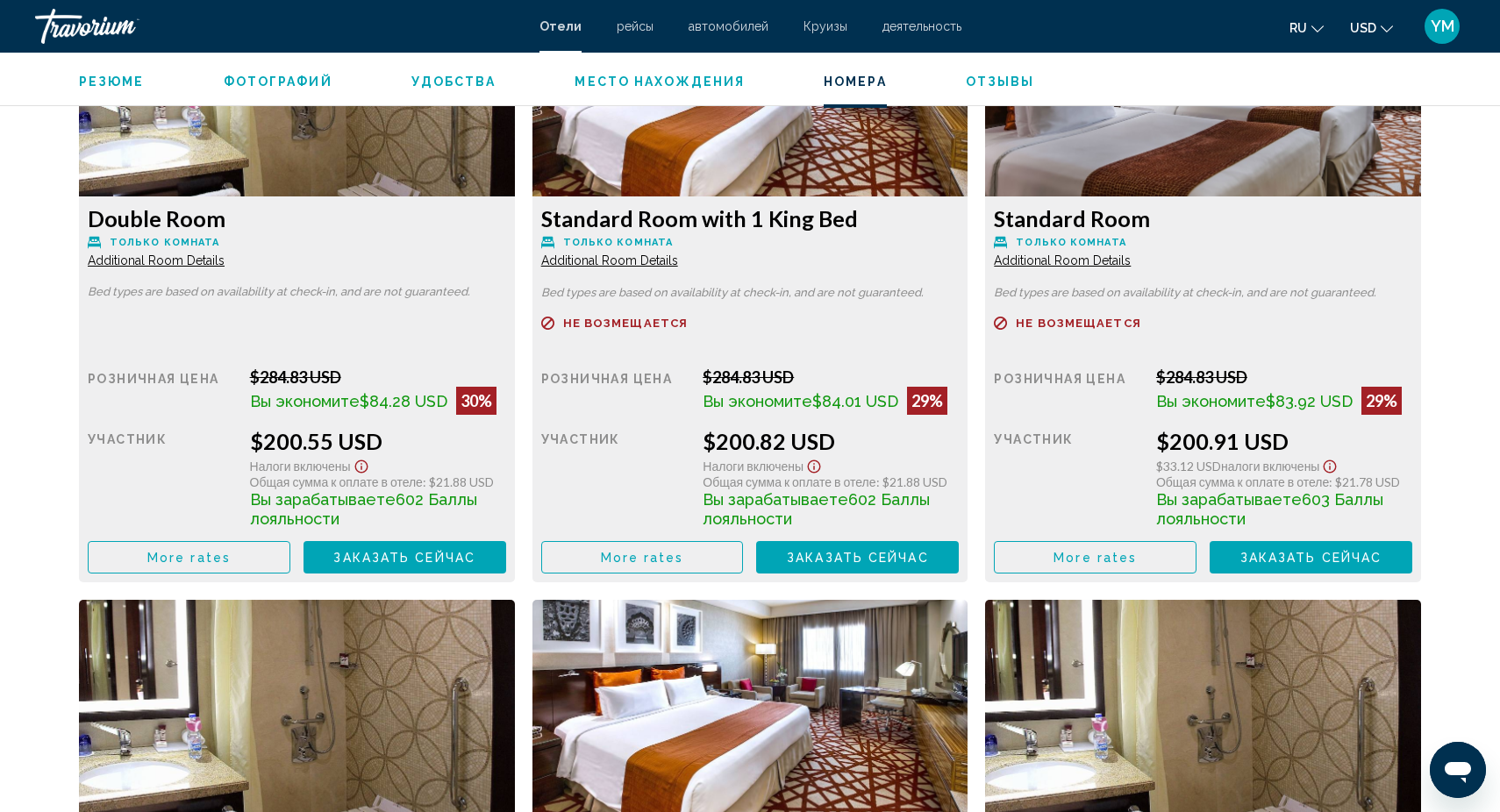
scroll to position [2515, 0]
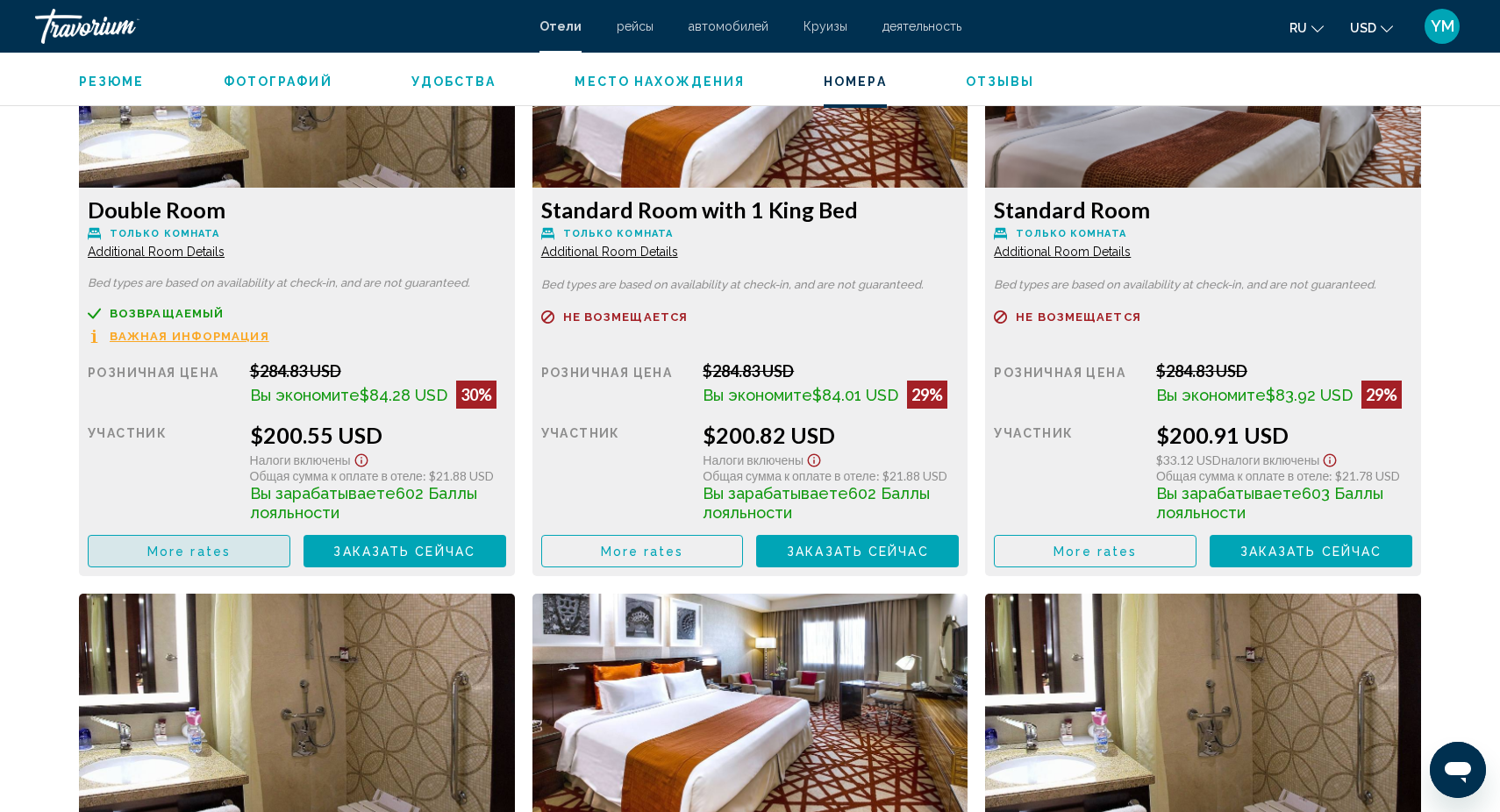
click at [225, 558] on span "More rates" at bounding box center [189, 551] width 83 height 14
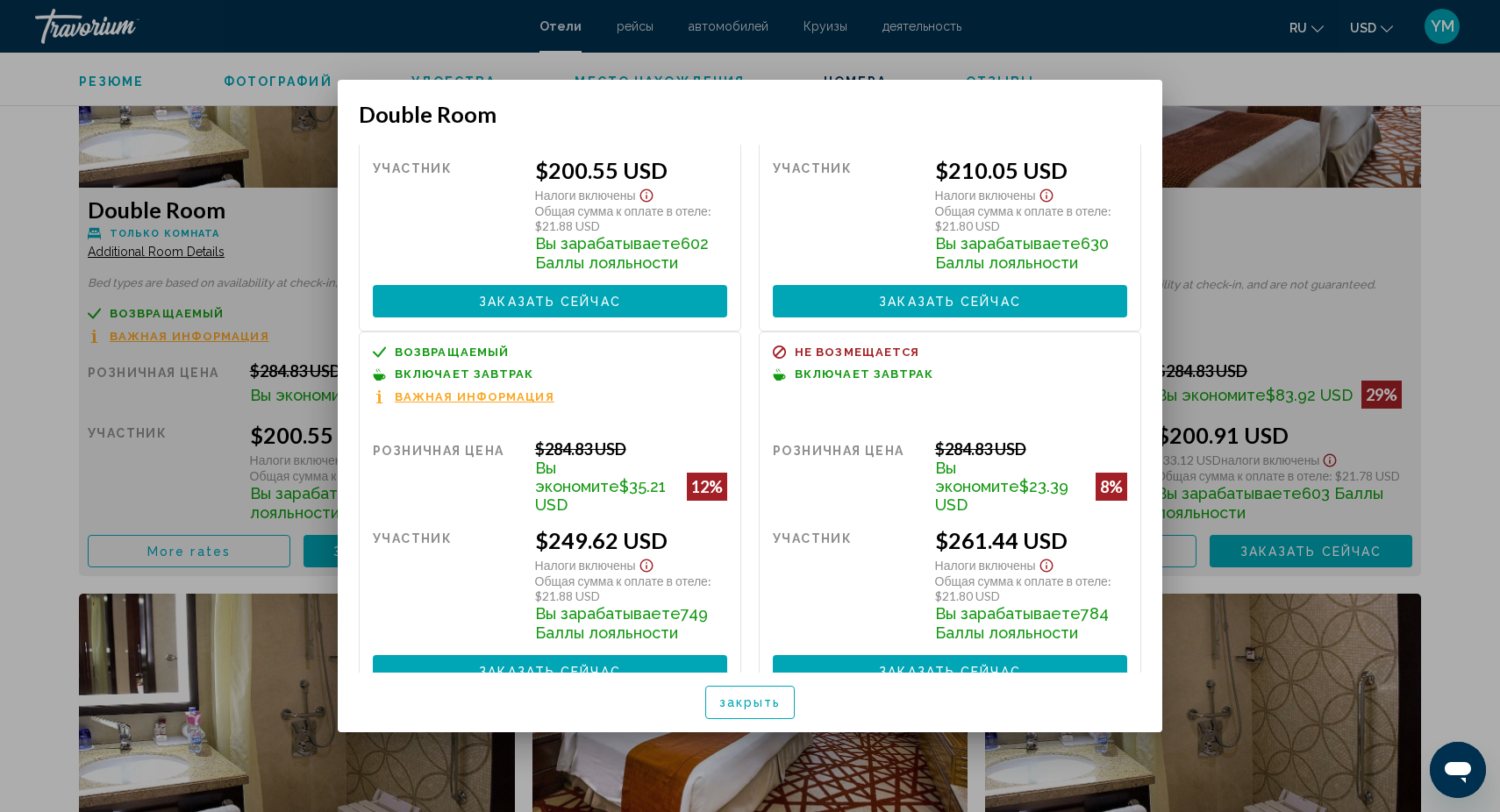
scroll to position [174, 0]
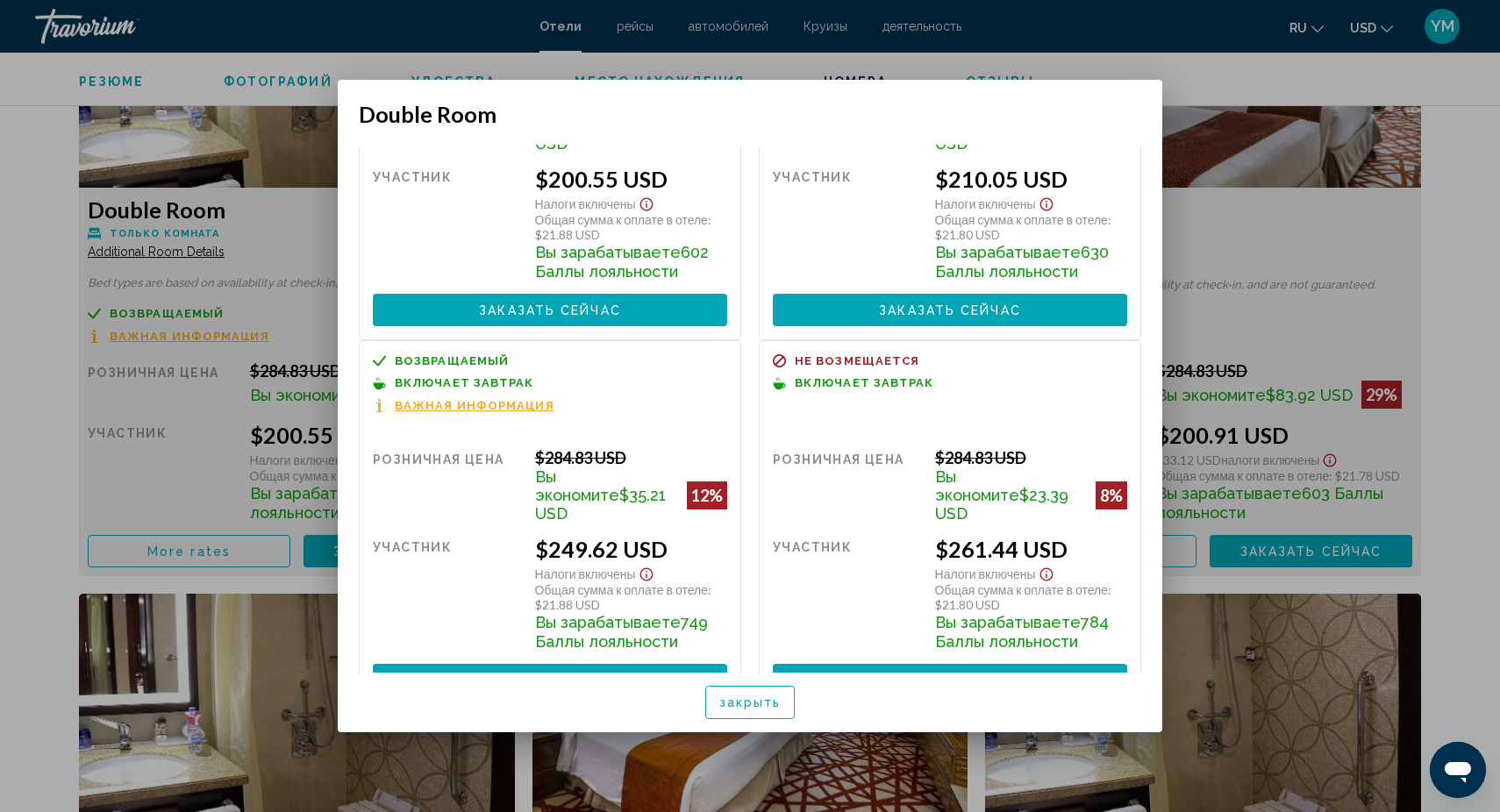
click at [275, 240] on div at bounding box center [750, 406] width 1500 height 812
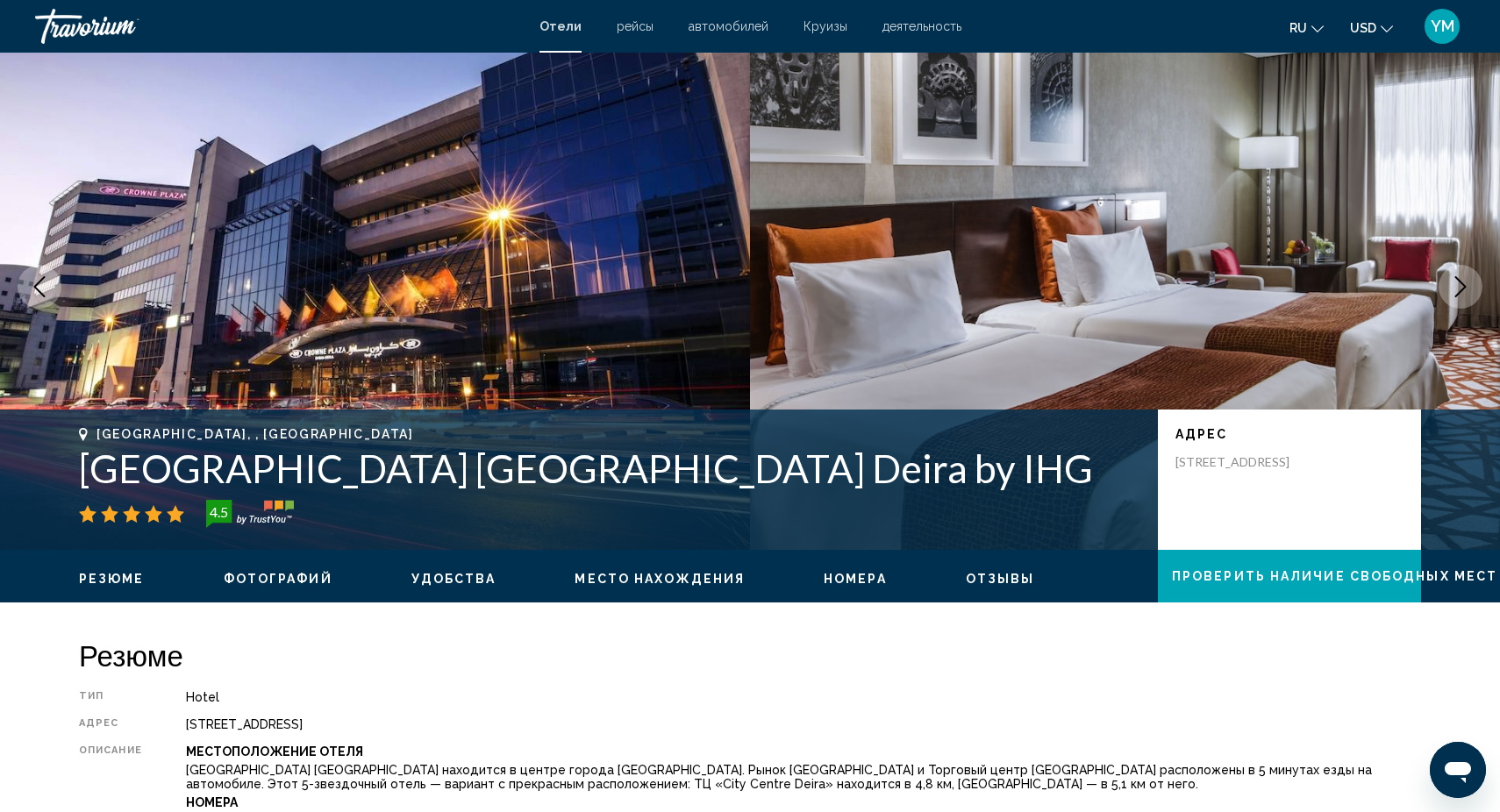
scroll to position [28, 0]
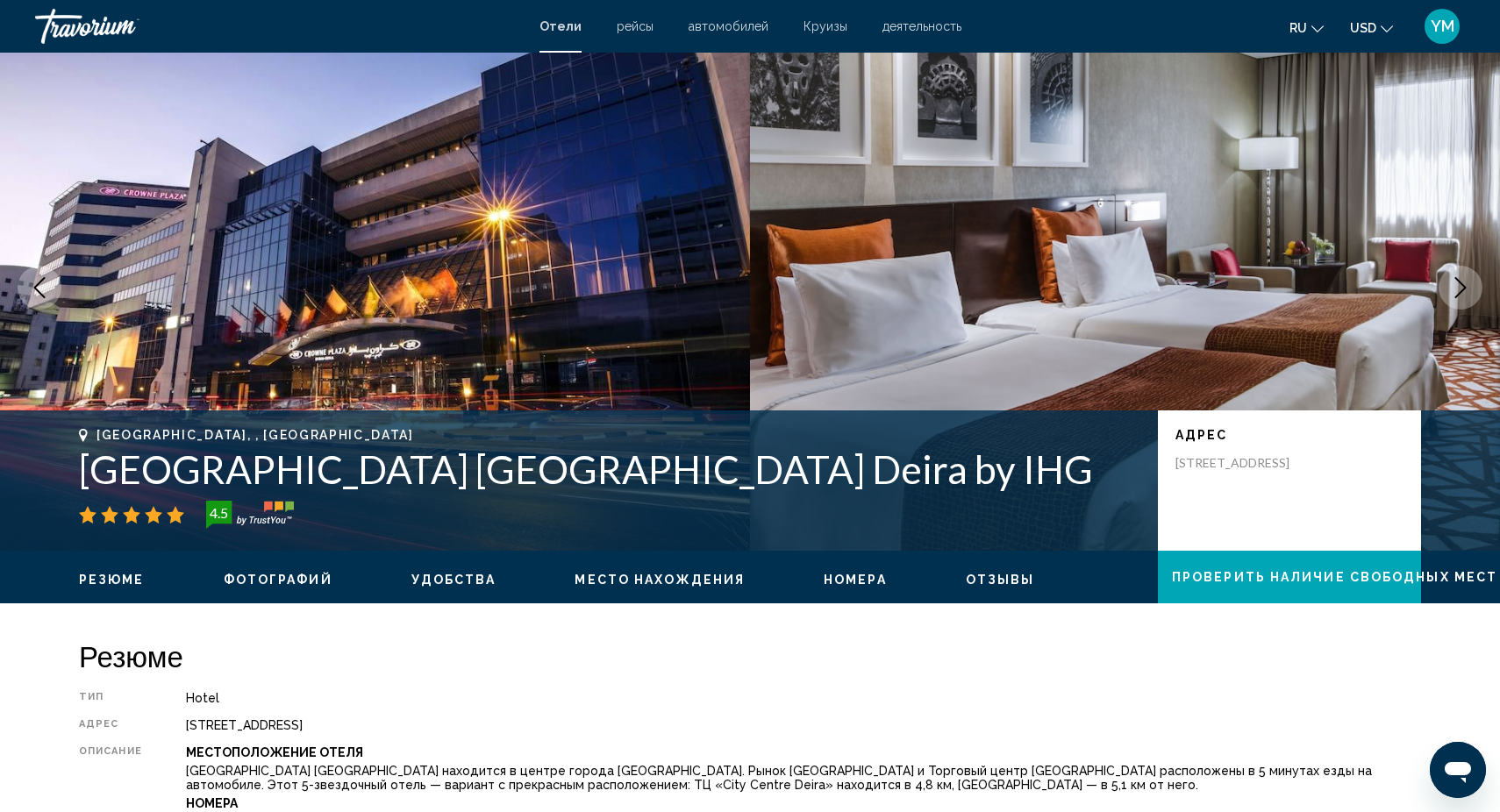
drag, startPoint x: 73, startPoint y: 468, endPoint x: 595, endPoint y: 499, distance: 522.9
click at [595, 499] on div "Dubai, , United Arab Emirates Crowne Plaza Dubai Deira by IHG 4.5 адрес Salahud…" at bounding box center [750, 480] width 1412 height 105
copy div "[GEOGRAPHIC_DATA] [GEOGRAPHIC_DATA] Deira by IHG"
click at [735, 525] on div "4.5" at bounding box center [609, 515] width 1062 height 28
